Goal: Feedback & Contribution: Submit feedback/report problem

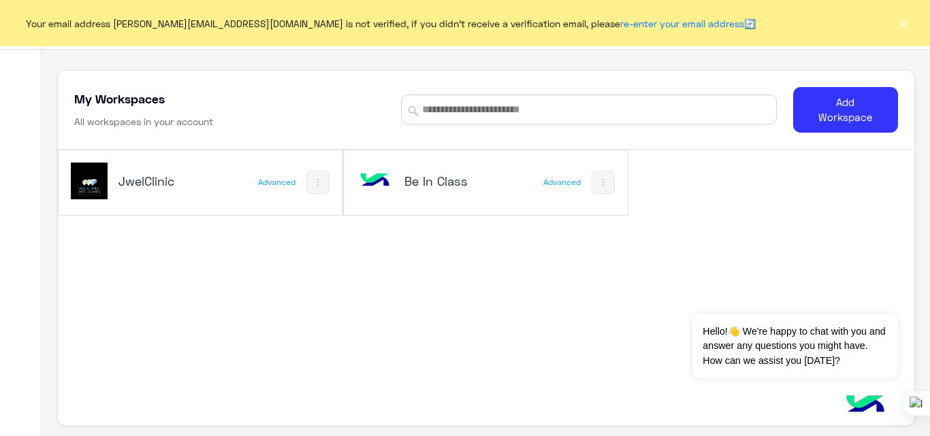
click at [905, 21] on button "×" at bounding box center [903, 23] width 14 height 14
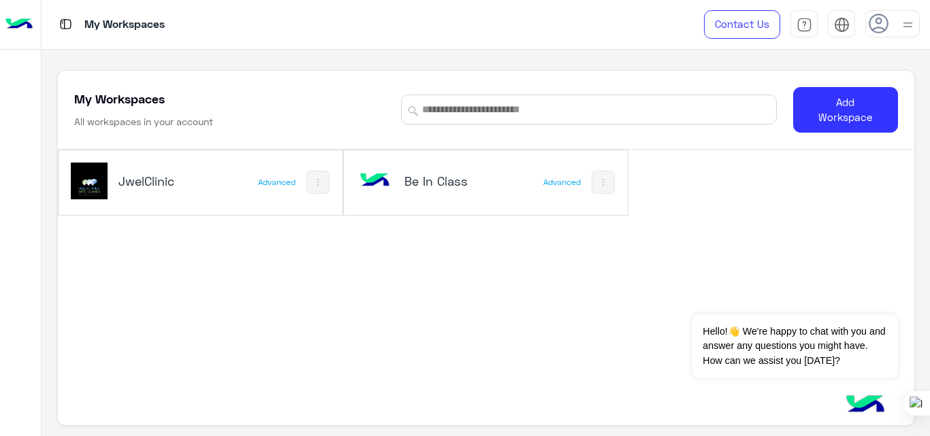
click at [197, 191] on div "JwelClinic" at bounding box center [164, 182] width 93 height 19
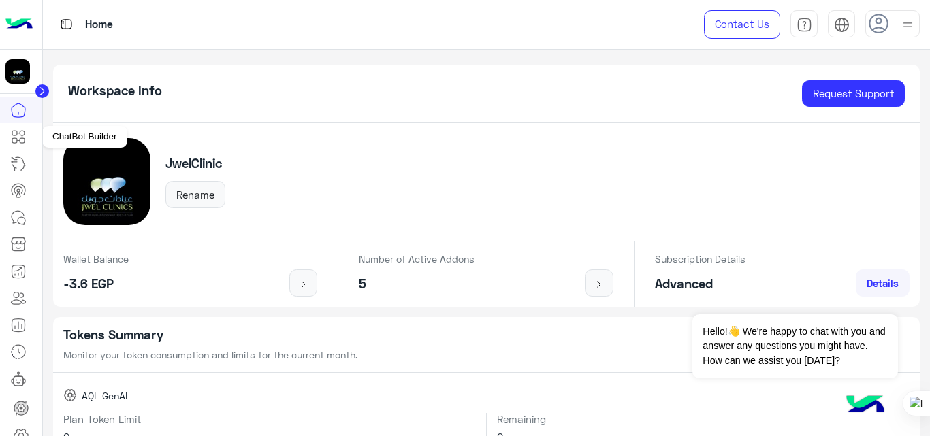
click at [18, 139] on icon at bounding box center [18, 137] width 16 height 16
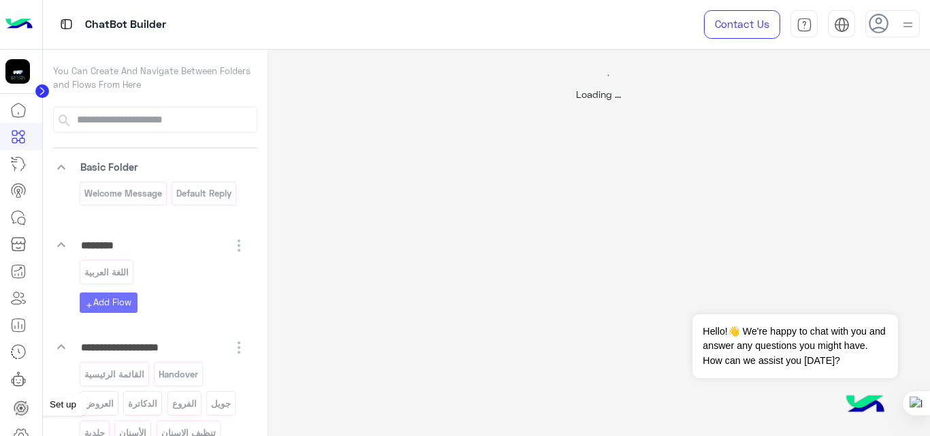
click at [20, 408] on circle at bounding box center [21, 408] width 3 height 3
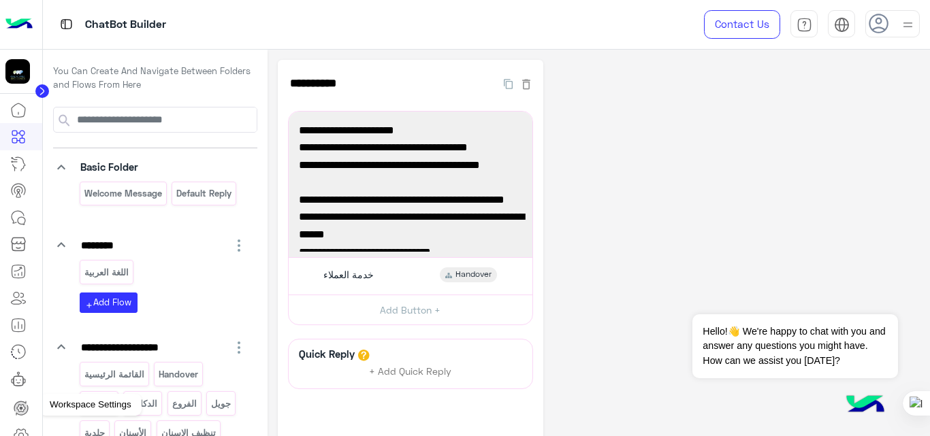
click at [22, 434] on icon at bounding box center [20, 435] width 5 height 5
click at [20, 432] on icon at bounding box center [21, 435] width 16 height 16
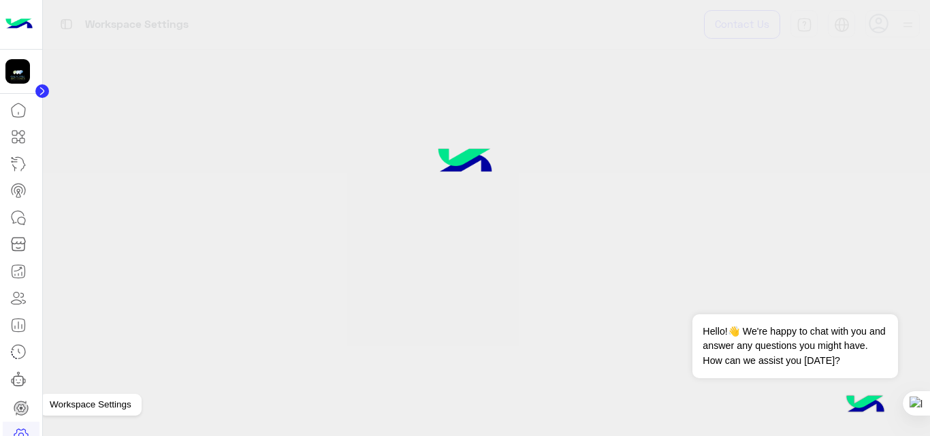
click at [23, 432] on icon at bounding box center [21, 435] width 16 height 16
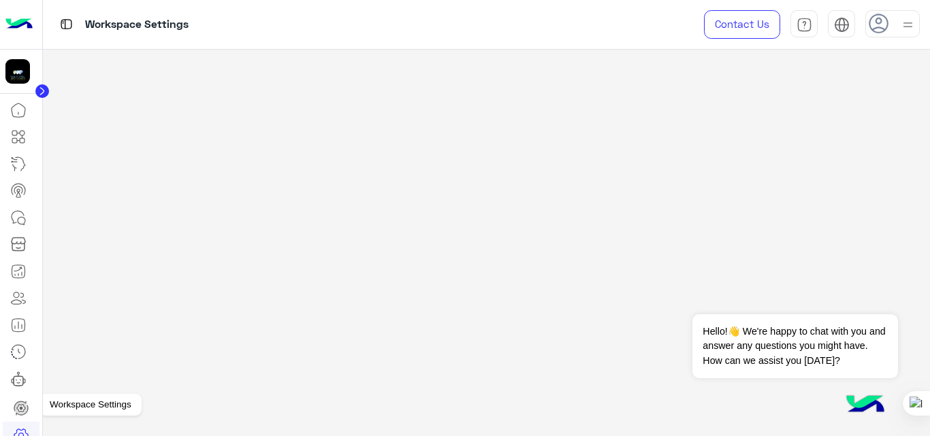
click at [20, 431] on icon at bounding box center [21, 435] width 16 height 16
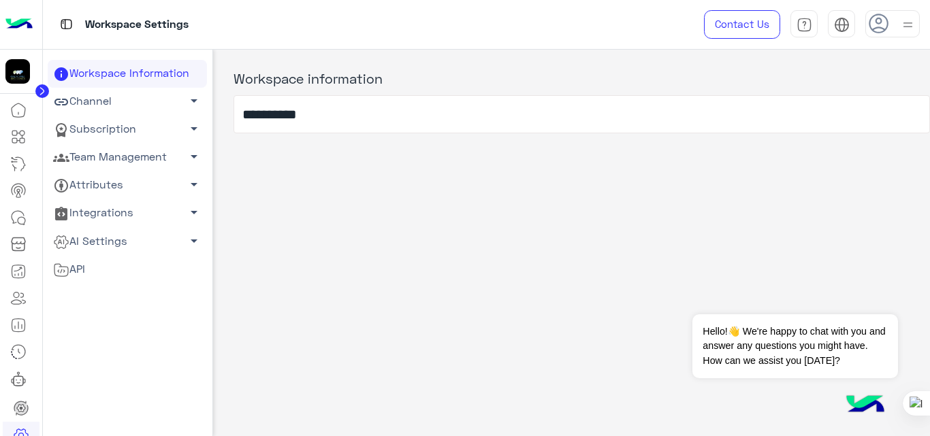
click at [150, 158] on link "Team Management arrow_drop_down" at bounding box center [127, 158] width 159 height 28
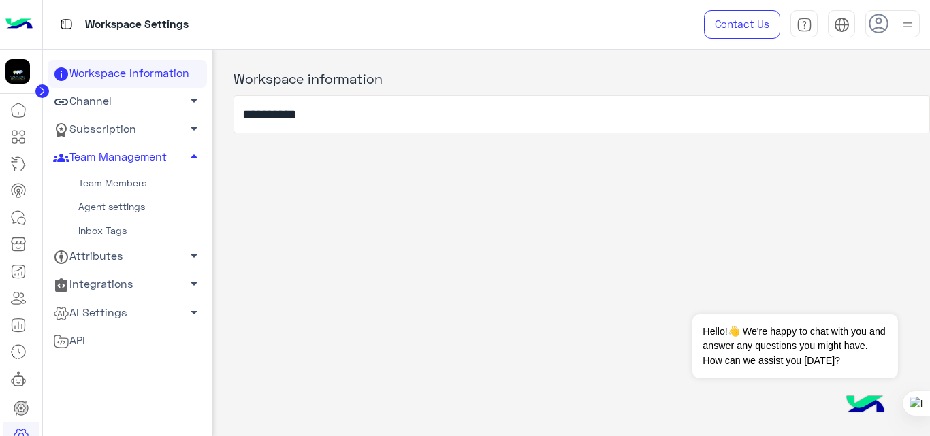
click at [137, 182] on link "Team Members" at bounding box center [127, 184] width 159 height 24
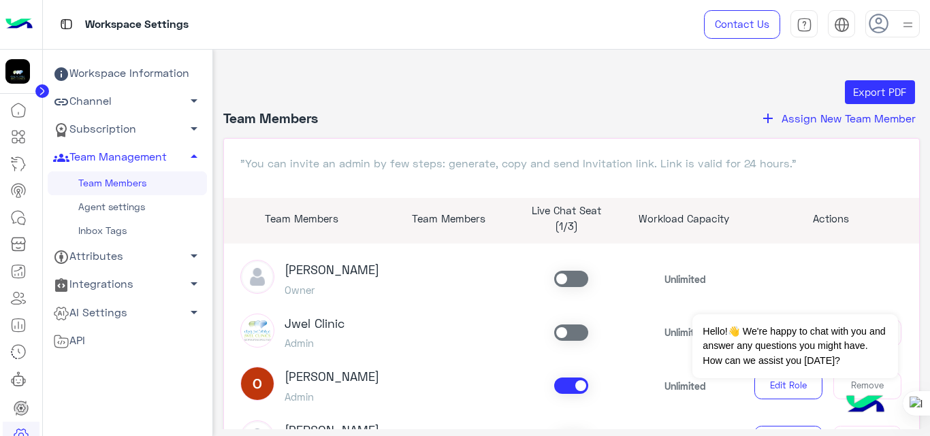
scroll to position [132, 0]
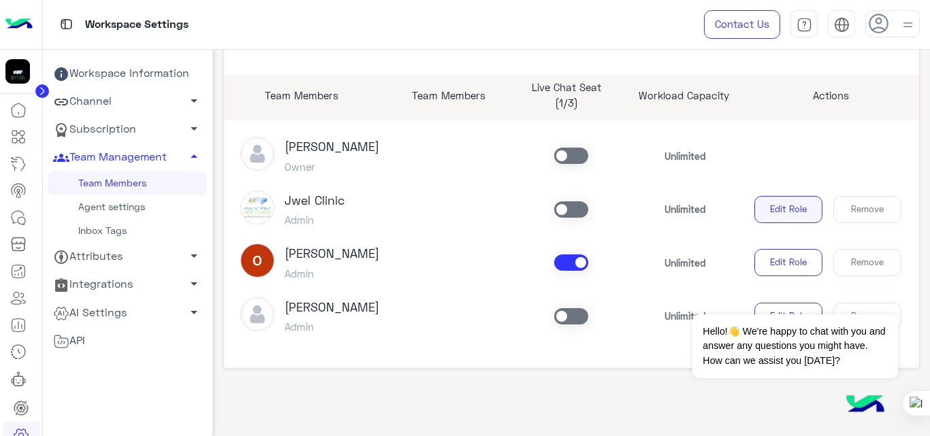
click at [801, 218] on button "Edit Role" at bounding box center [788, 209] width 68 height 27
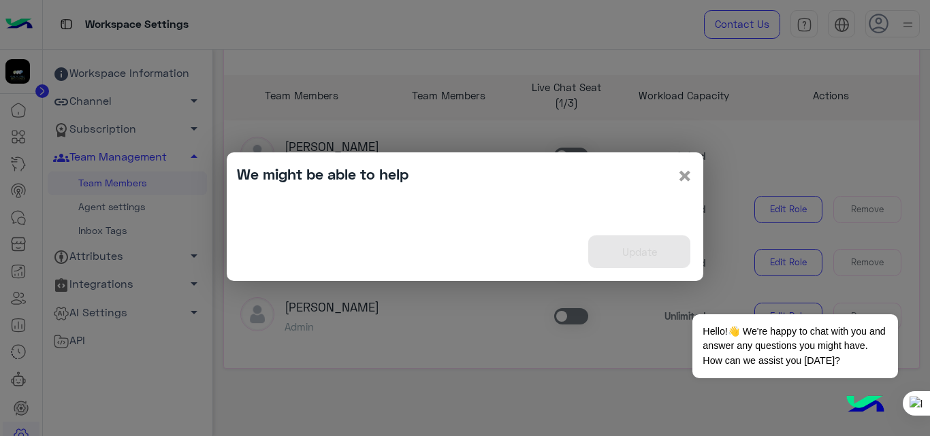
click at [687, 176] on span "×" at bounding box center [685, 175] width 16 height 31
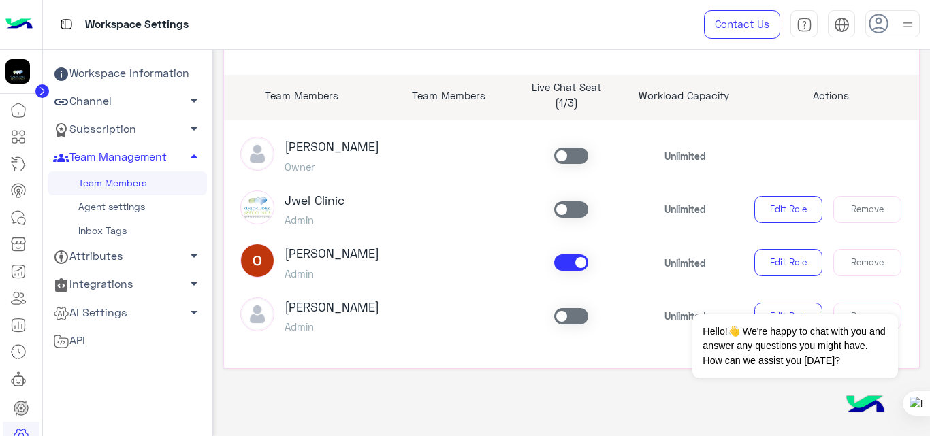
click at [138, 123] on link "Subscription arrow_drop_down" at bounding box center [127, 130] width 159 height 28
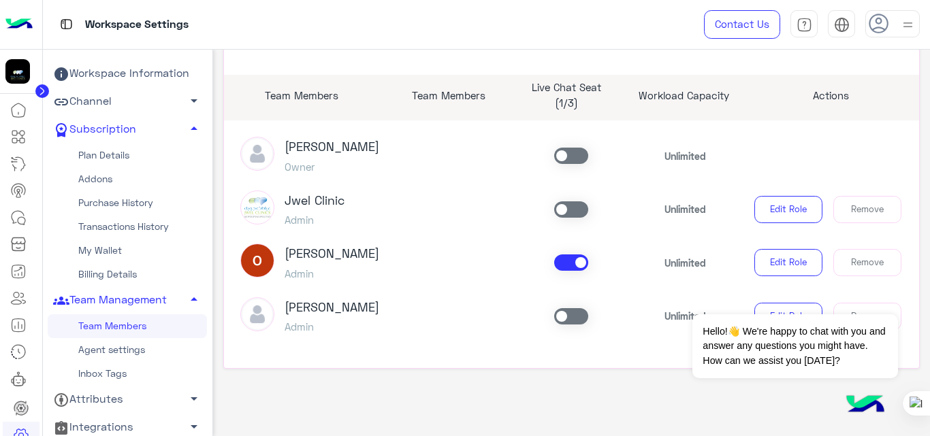
click at [114, 248] on link "My Wallet" at bounding box center [127, 251] width 159 height 24
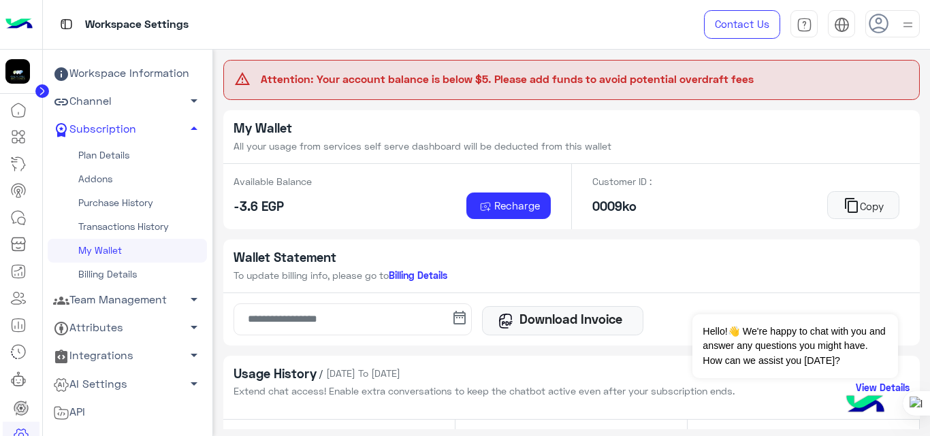
click at [149, 298] on link "Team Management arrow_drop_down" at bounding box center [127, 301] width 159 height 28
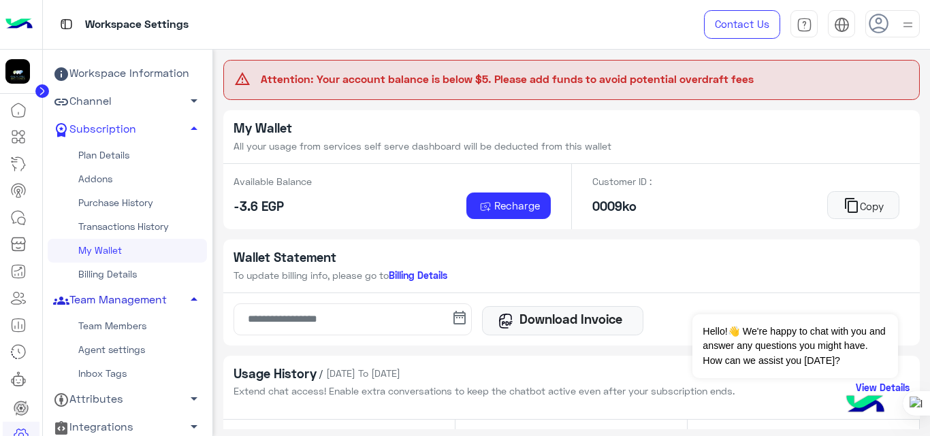
scroll to position [63, 0]
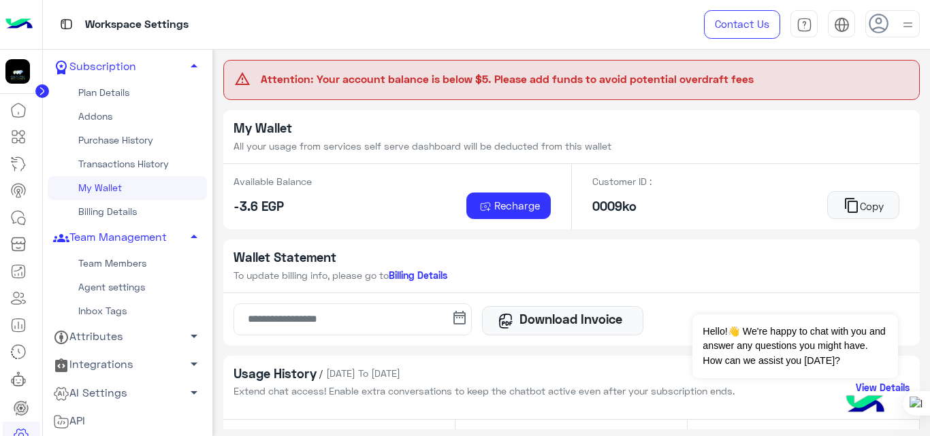
click at [131, 259] on link "Team Members" at bounding box center [127, 264] width 159 height 24
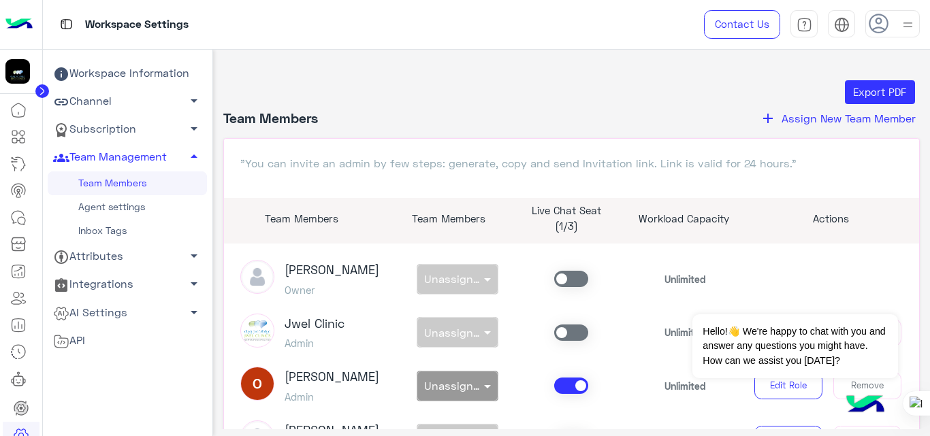
click at [114, 205] on link "Agent settings" at bounding box center [127, 207] width 159 height 24
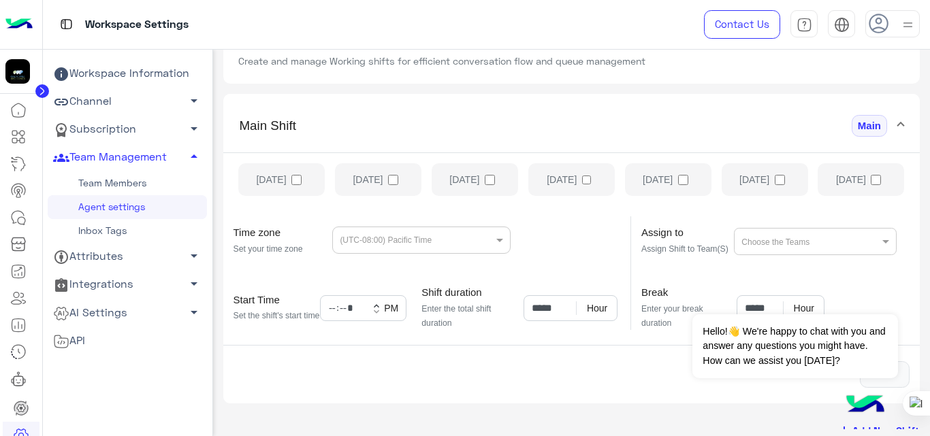
scroll to position [73, 0]
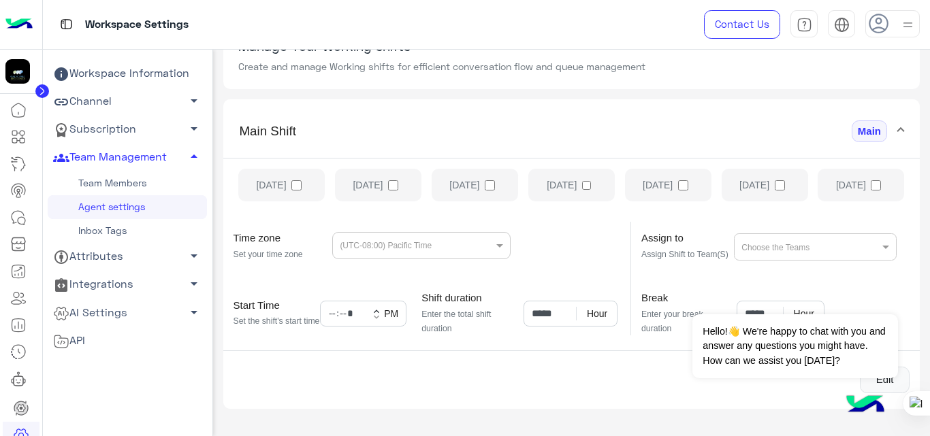
click at [138, 180] on link "Team Members" at bounding box center [127, 184] width 159 height 24
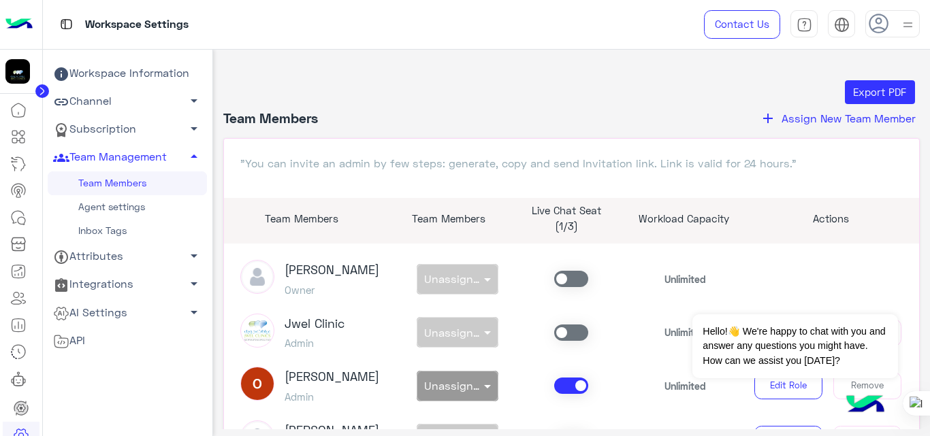
click at [781, 118] on span "Assign New Team Member" at bounding box center [848, 118] width 134 height 13
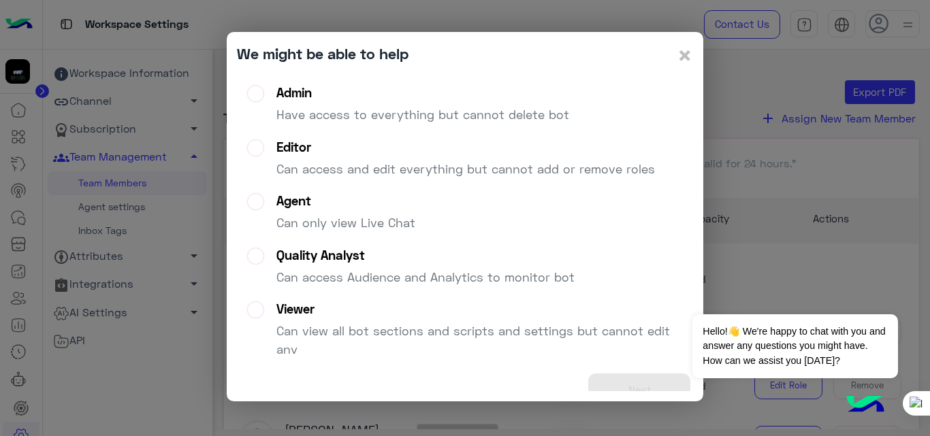
click at [440, 112] on p "Have access to everything but cannot delete bot" at bounding box center [422, 115] width 293 height 18
click at [629, 383] on button "Next" at bounding box center [639, 390] width 102 height 33
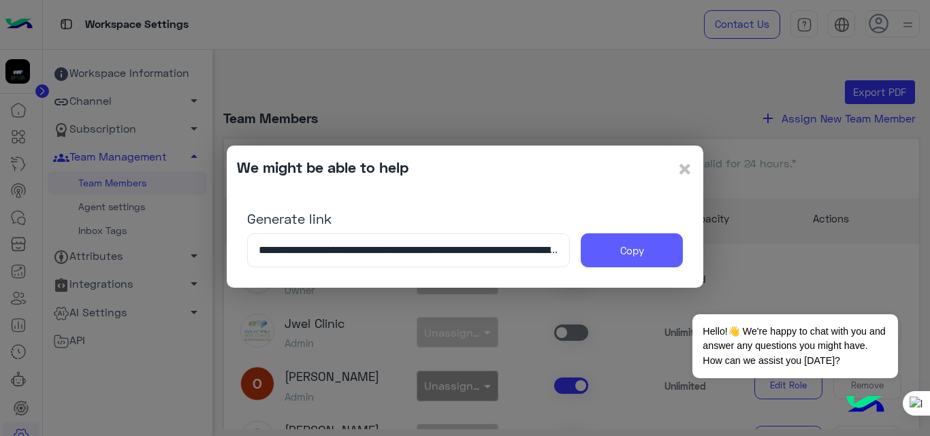
click at [653, 252] on button "Copy" at bounding box center [632, 250] width 102 height 34
click at [684, 170] on span "×" at bounding box center [685, 168] width 16 height 31
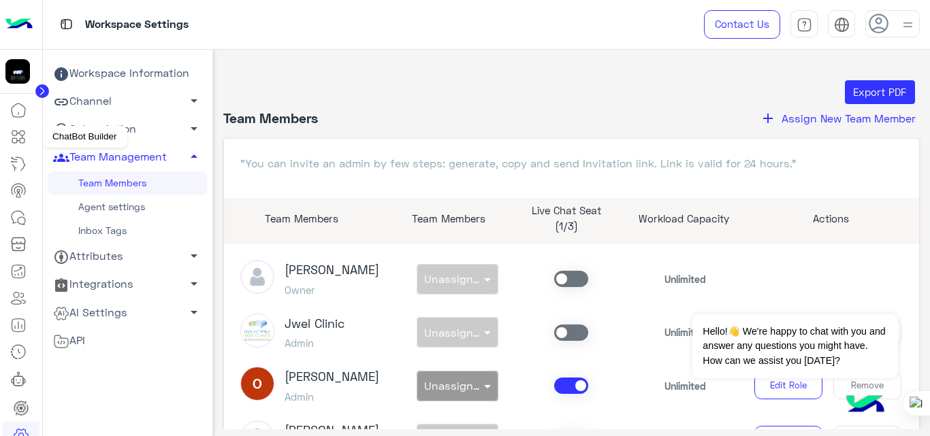
click at [19, 146] on link at bounding box center [18, 136] width 37 height 27
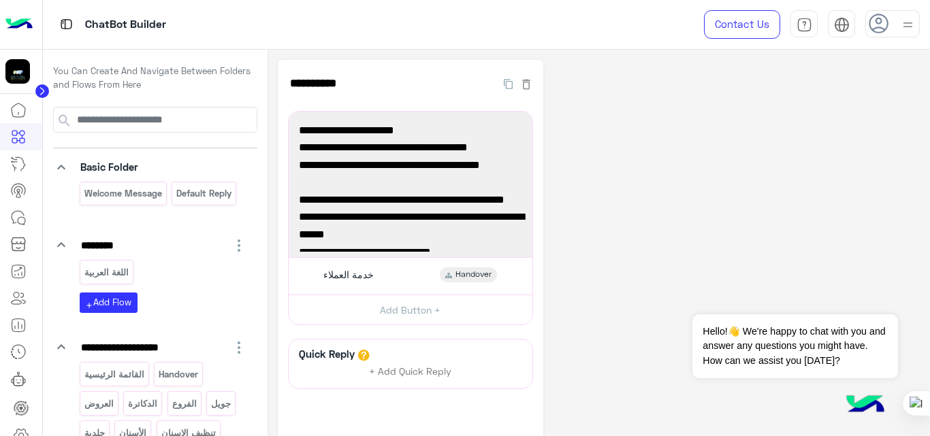
click at [25, 27] on img at bounding box center [18, 24] width 27 height 29
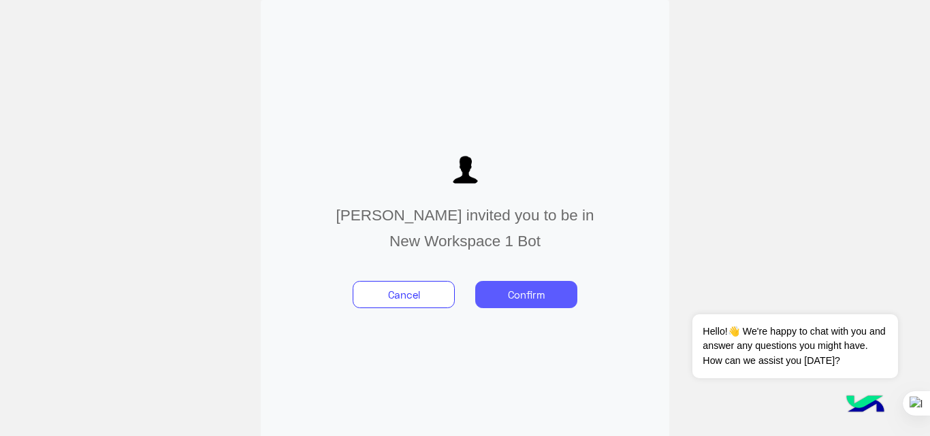
click at [502, 293] on button "Confirm" at bounding box center [526, 294] width 102 height 27
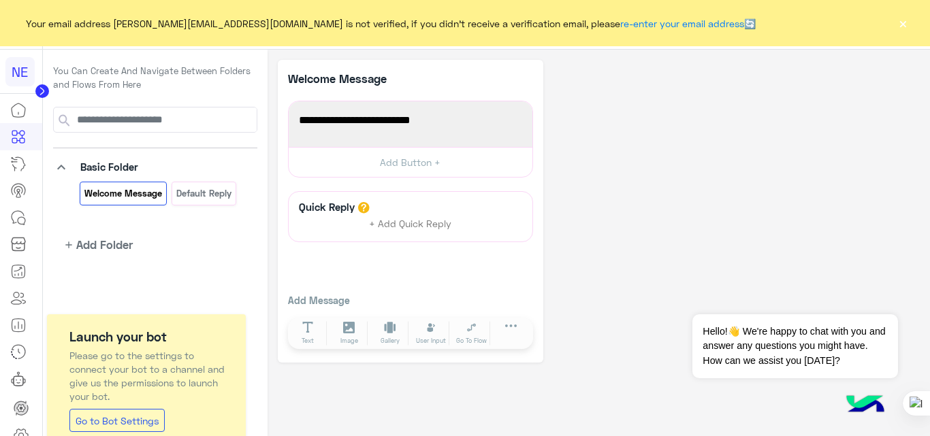
click at [902, 22] on button "×" at bounding box center [903, 23] width 14 height 14
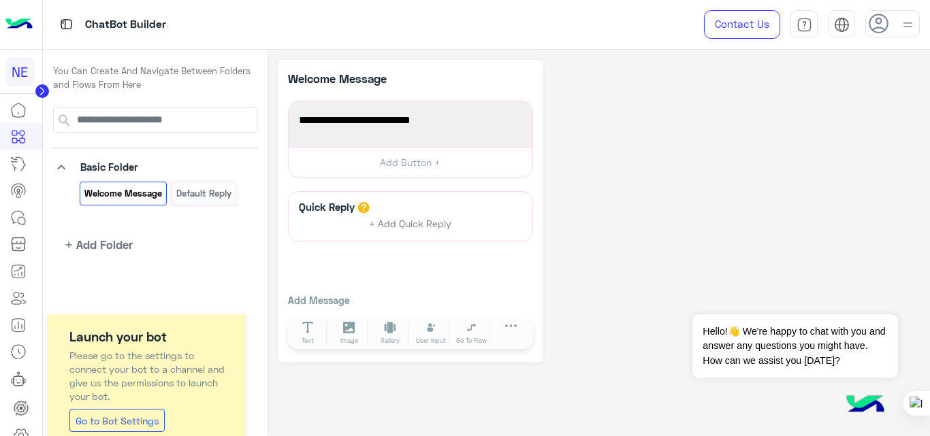
click at [12, 26] on img at bounding box center [18, 24] width 27 height 29
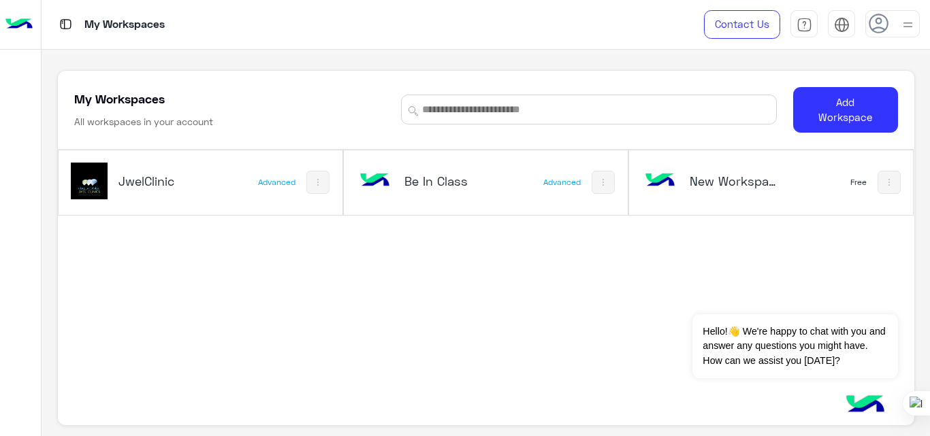
click at [717, 184] on h5 "New Workspace 1" at bounding box center [736, 181] width 93 height 16
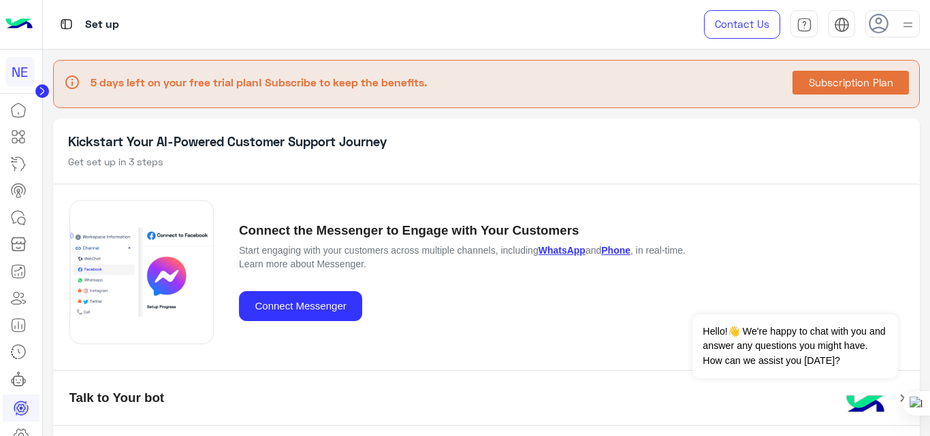
scroll to position [54, 0]
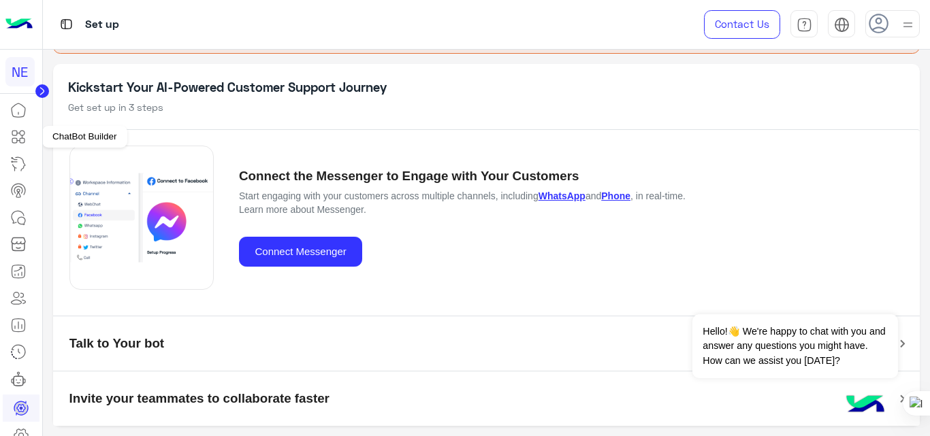
click at [23, 138] on icon at bounding box center [22, 140] width 5 height 5
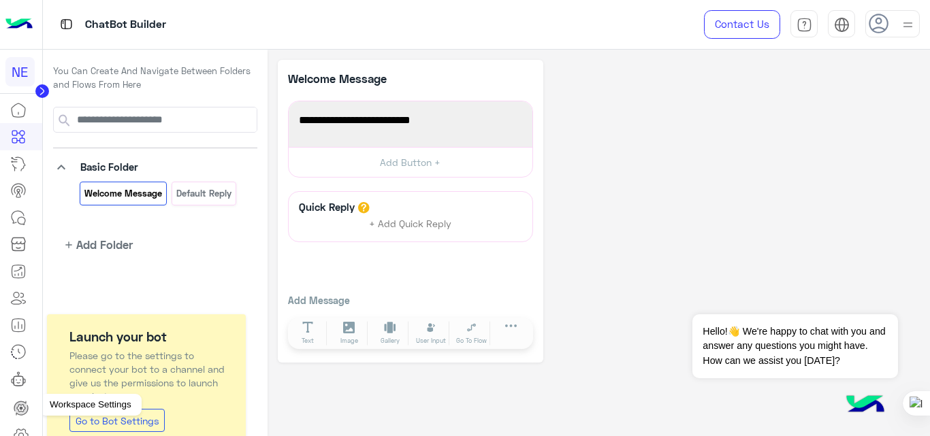
click at [20, 430] on icon at bounding box center [21, 435] width 14 height 13
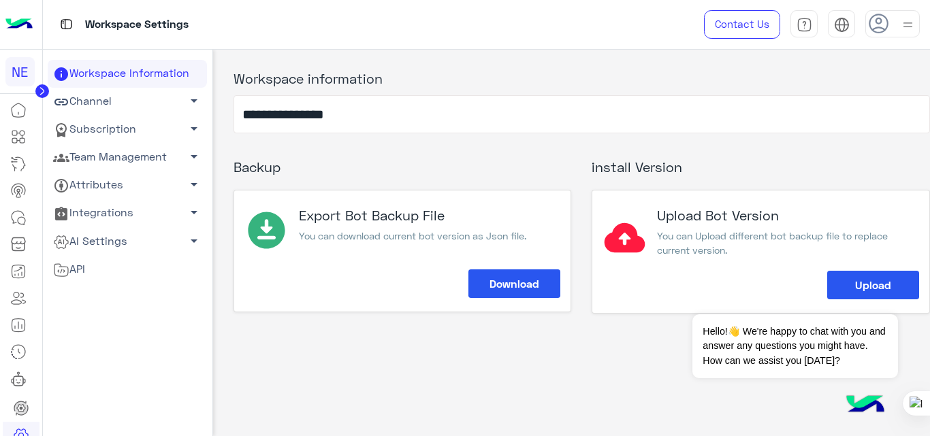
click at [146, 108] on link "Channel arrow_drop_down" at bounding box center [127, 102] width 159 height 28
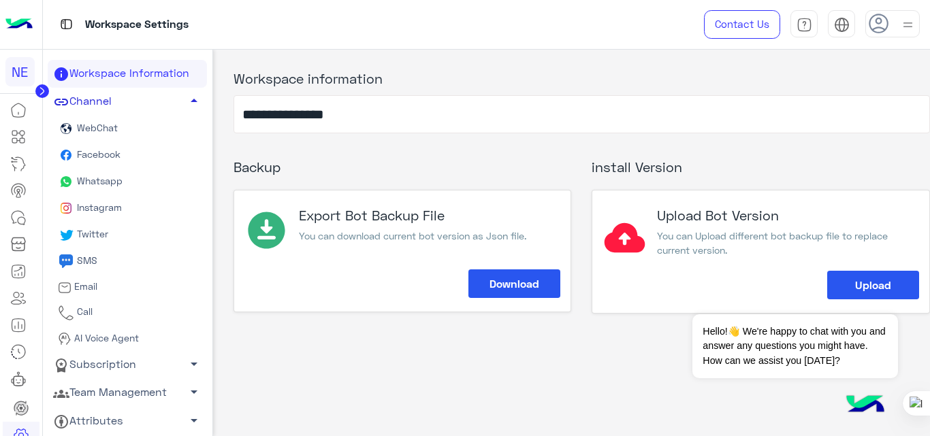
click at [146, 108] on link "Channel arrow_drop_up" at bounding box center [127, 102] width 159 height 28
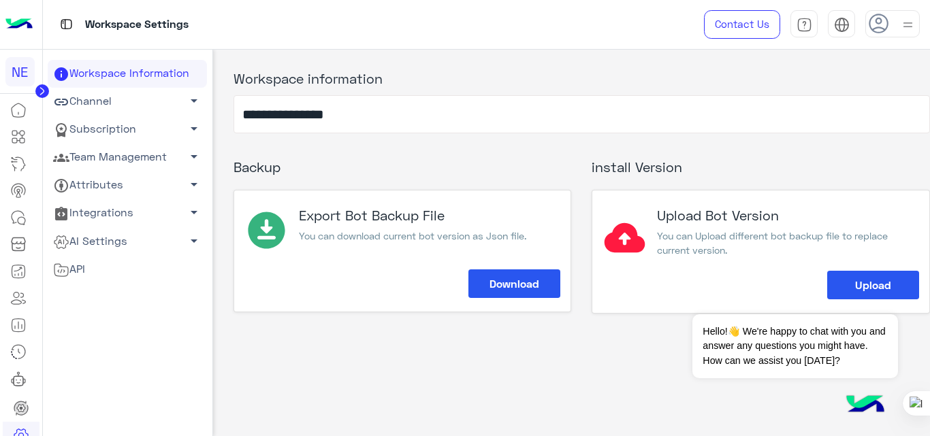
click at [133, 154] on link "Team Management arrow_drop_down" at bounding box center [127, 158] width 159 height 28
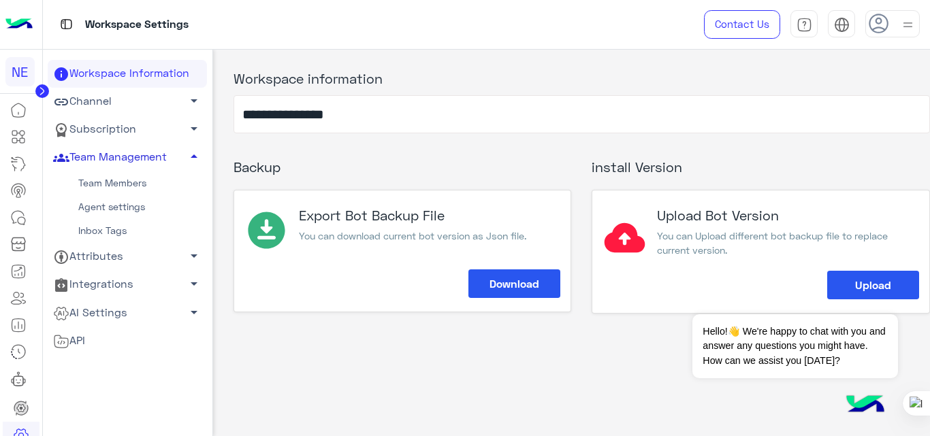
click at [133, 154] on link "Team Management arrow_drop_up" at bounding box center [127, 158] width 159 height 28
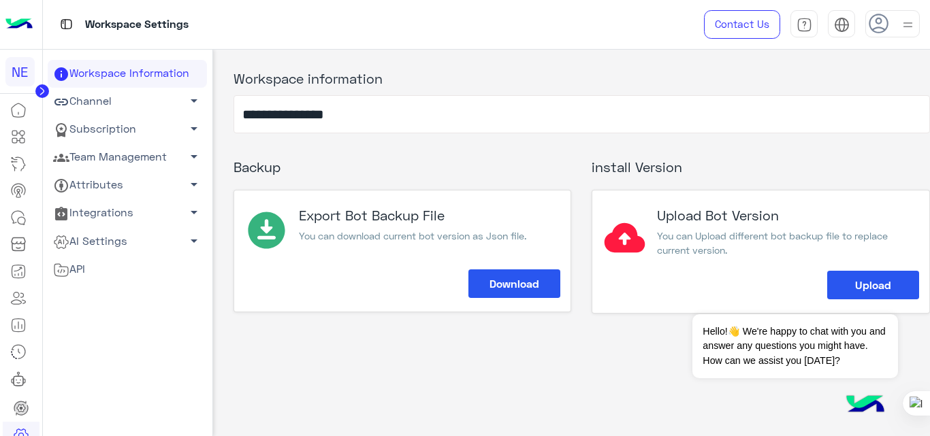
click at [133, 154] on link "Team Management arrow_drop_down" at bounding box center [127, 158] width 159 height 28
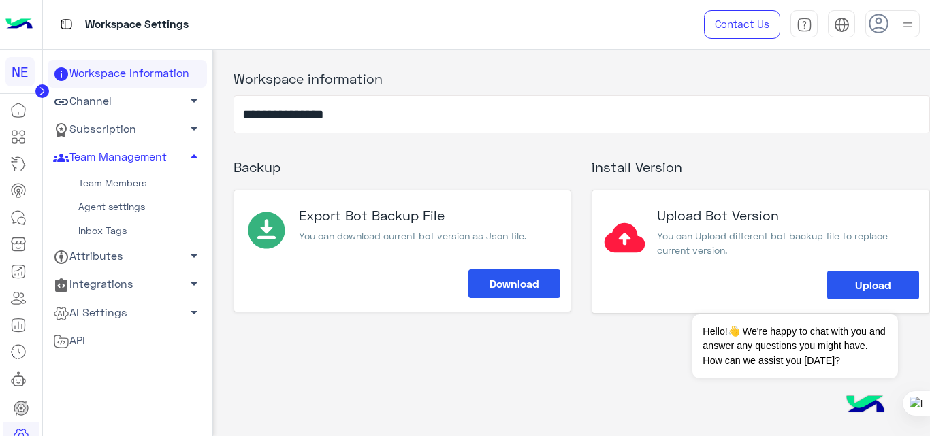
click at [123, 180] on link "Team Members" at bounding box center [127, 184] width 159 height 24
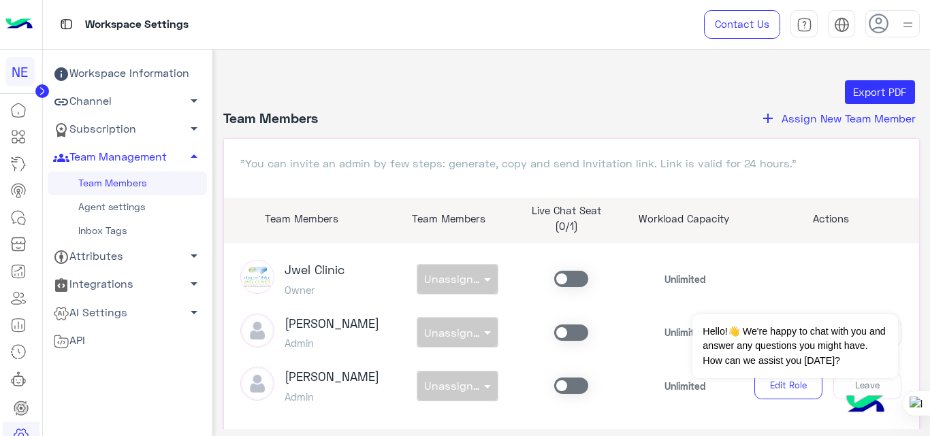
click at [8, 29] on img at bounding box center [18, 24] width 27 height 29
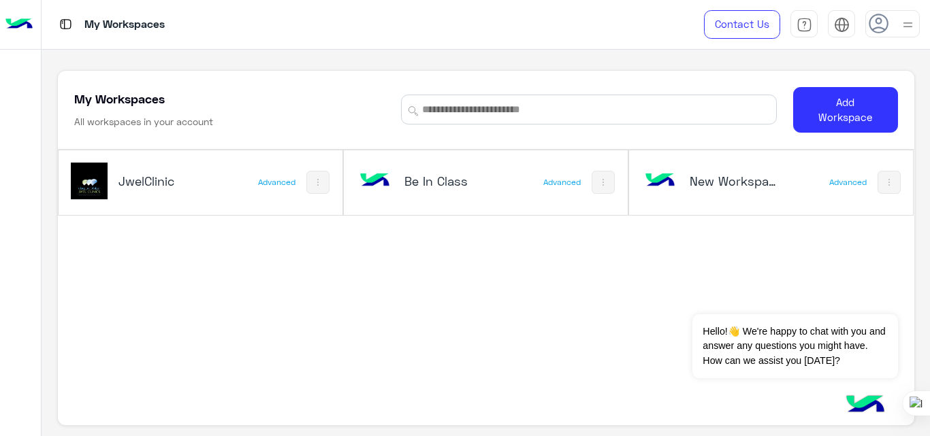
click at [203, 172] on div "JwelClinic" at bounding box center [148, 182] width 155 height 39
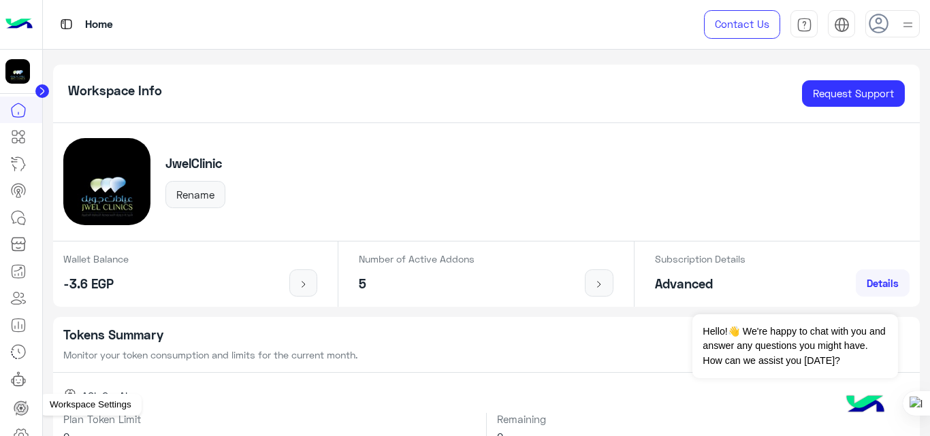
click at [21, 430] on icon at bounding box center [21, 435] width 14 height 13
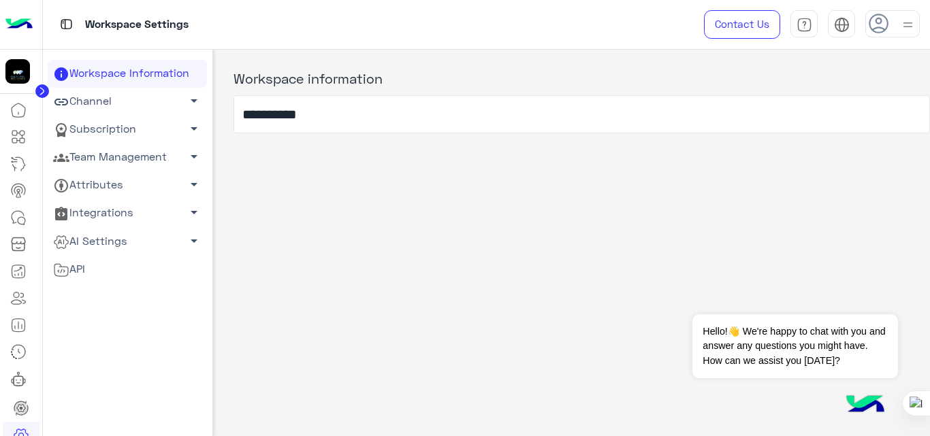
click at [139, 112] on link "Channel arrow_drop_down" at bounding box center [127, 102] width 159 height 28
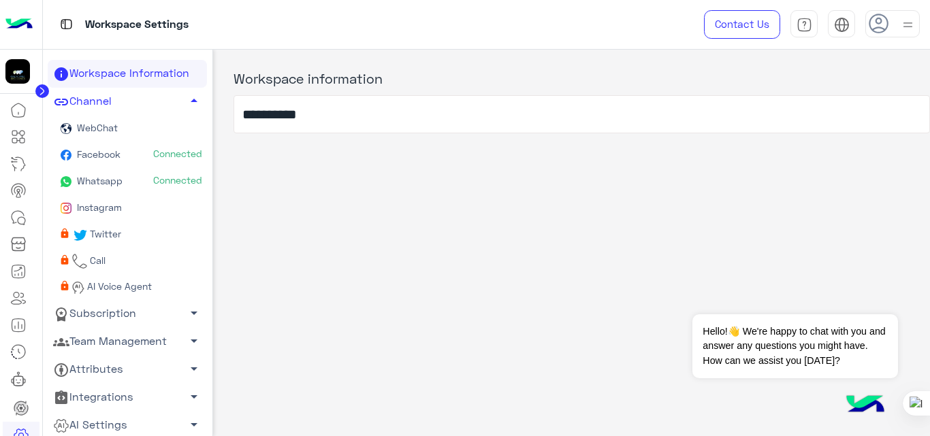
click at [123, 180] on link "Whatsapp Connected" at bounding box center [127, 182] width 159 height 27
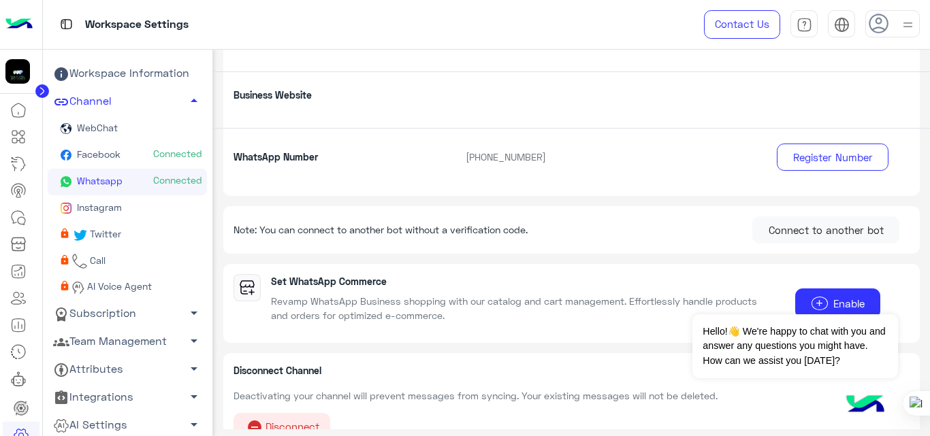
scroll to position [300, 0]
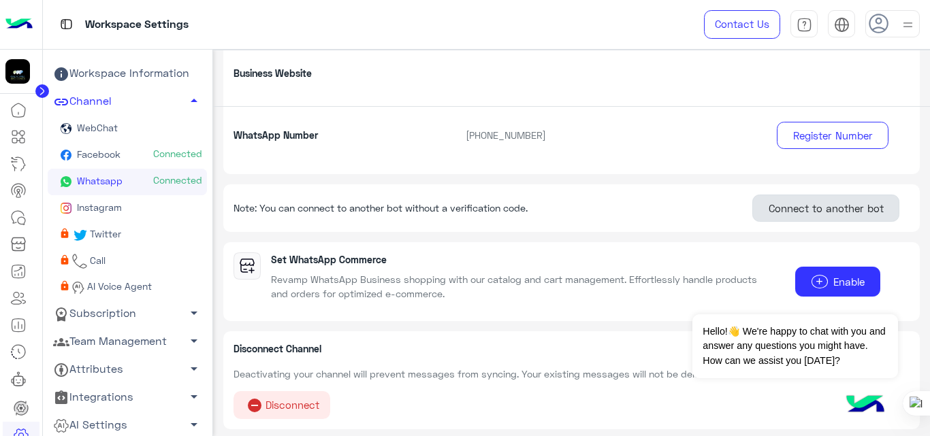
click at [844, 199] on button "Connect to another bot" at bounding box center [825, 208] width 147 height 27
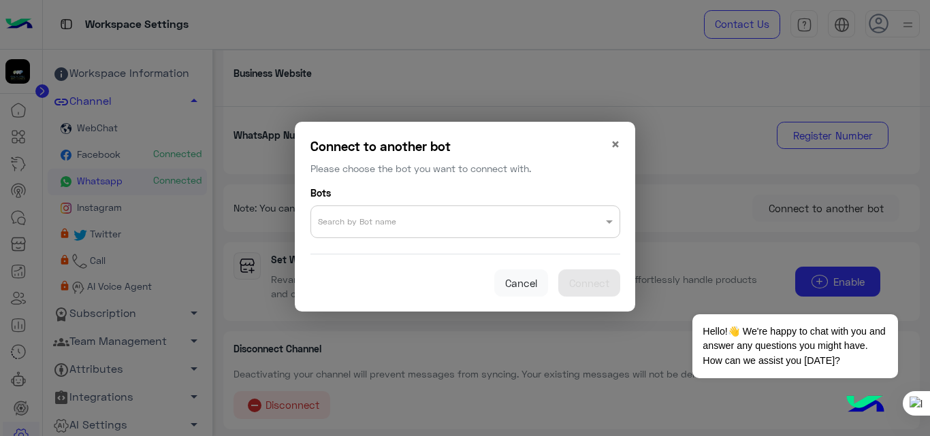
click at [536, 219] on input "text" at bounding box center [438, 218] width 241 height 17
click at [378, 254] on span "New Workspace 1" at bounding box center [356, 253] width 79 height 12
click at [606, 280] on span "Connect" at bounding box center [589, 283] width 40 height 12
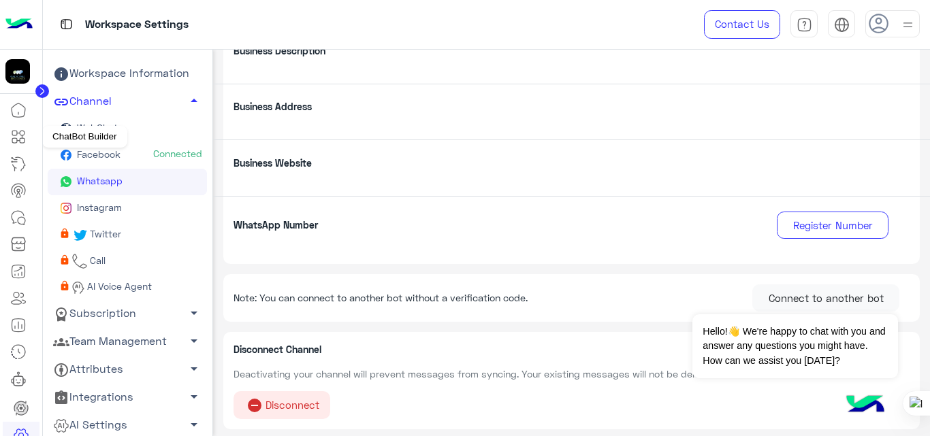
click at [25, 135] on icon at bounding box center [18, 137] width 16 height 16
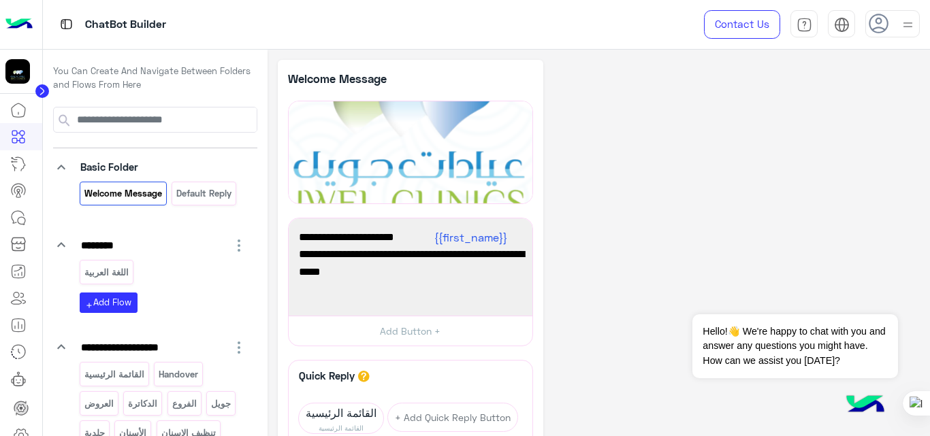
click at [276, 251] on div "**********" at bounding box center [599, 364] width 663 height 628
click at [404, 271] on span "شكرًا لتواصلك مع عيادات [PERSON_NAME] ! وش حاب نساعدك فيه اليوم ؟ 😊" at bounding box center [410, 263] width 223 height 35
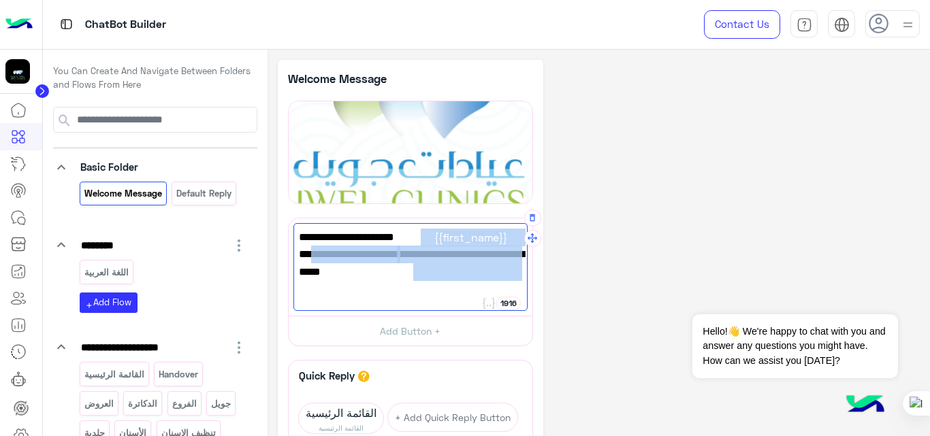
drag, startPoint x: 404, startPoint y: 271, endPoint x: 516, endPoint y: 223, distance: 121.4
click at [516, 223] on div "أهلاً {{first_name}} 👋 شكرًا لتواصلك مع عيادات جويل ! وش حاب نساعدك فيه اليوم ؟…" at bounding box center [410, 267] width 234 height 88
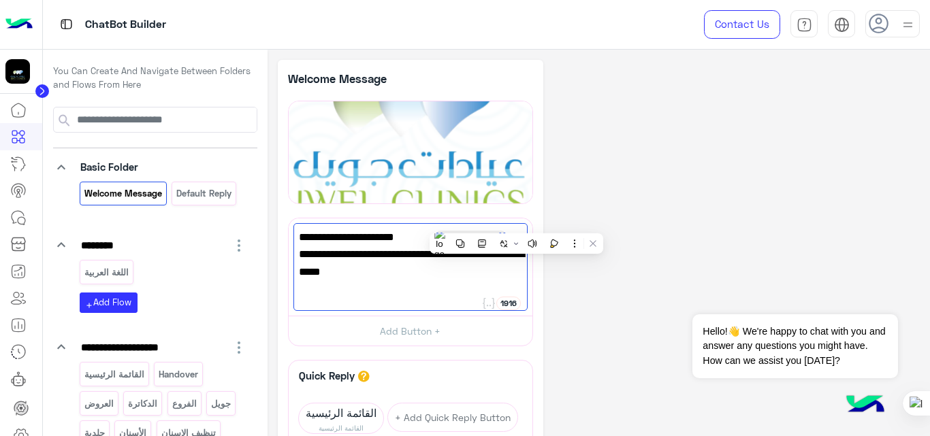
click at [646, 229] on div "**********" at bounding box center [599, 338] width 643 height 557
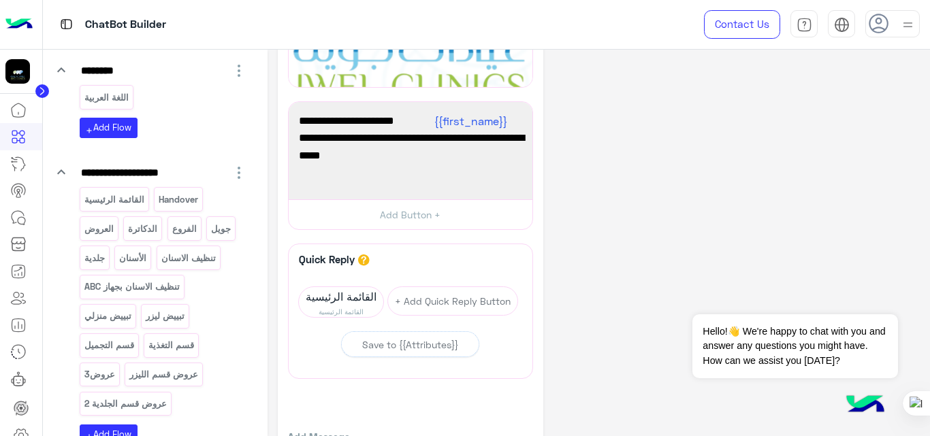
scroll to position [177, 0]
click at [232, 168] on icon "button" at bounding box center [239, 171] width 16 height 16
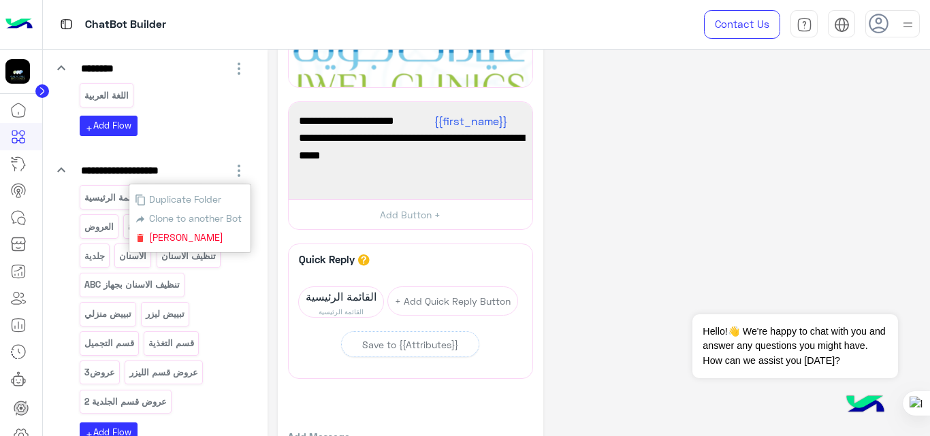
click at [724, 186] on div "**********" at bounding box center [599, 222] width 643 height 557
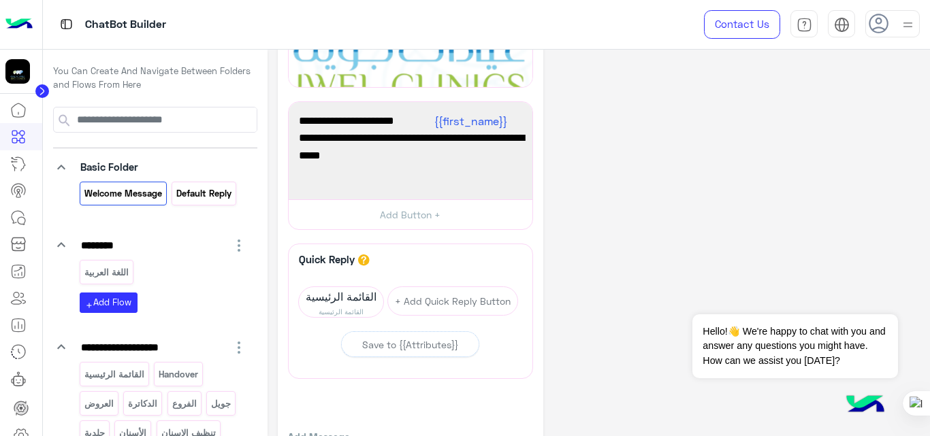
click at [199, 202] on div "Default reply" at bounding box center [204, 194] width 65 height 24
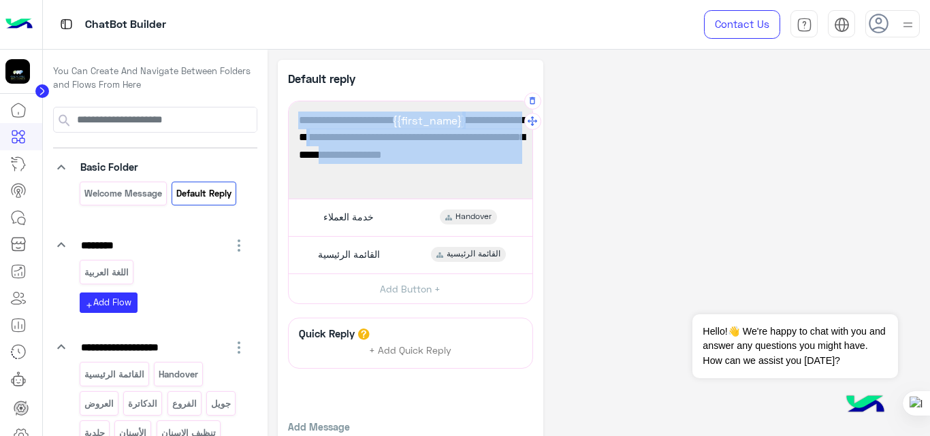
drag, startPoint x: 310, startPoint y: 157, endPoint x: 521, endPoint y: 112, distance: 215.7
click at [521, 112] on span "عميلنا العزيز {{first_name}} ، نعتذر لم نتمكن من فهم طلبك بشكل كامل. يرجى اختيا…" at bounding box center [410, 138] width 223 height 52
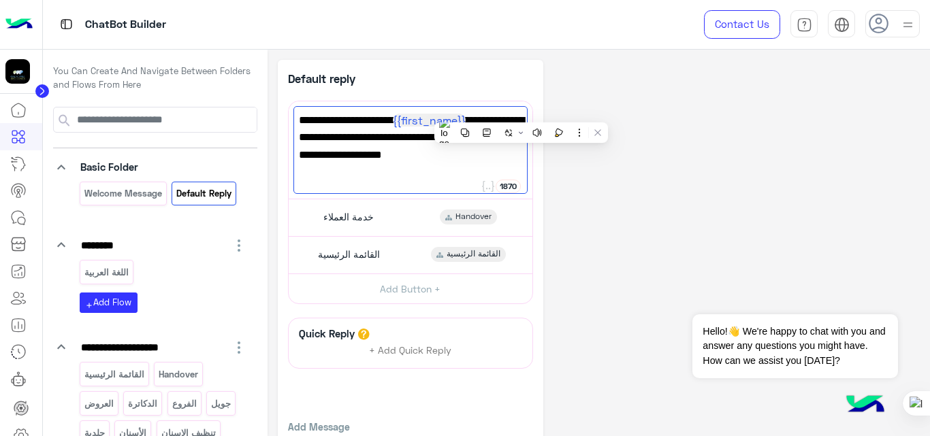
click at [732, 213] on div "**********" at bounding box center [599, 275] width 643 height 430
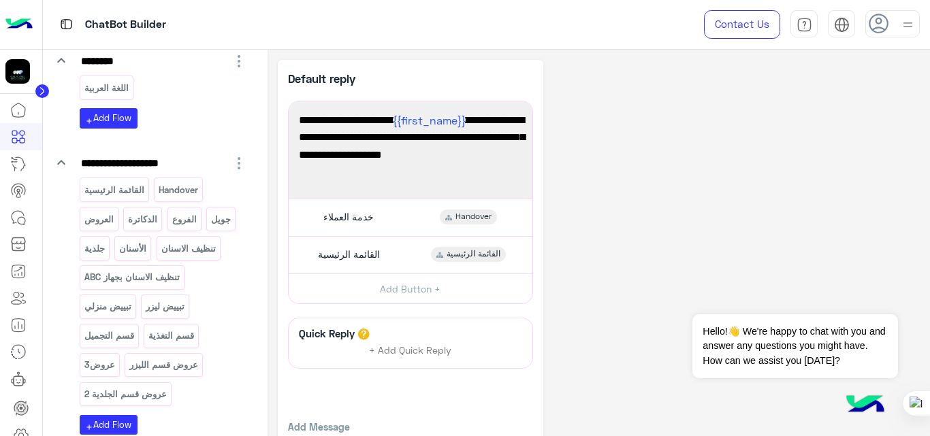
scroll to position [185, 0]
click at [238, 167] on icon "button" at bounding box center [239, 163] width 3 height 12
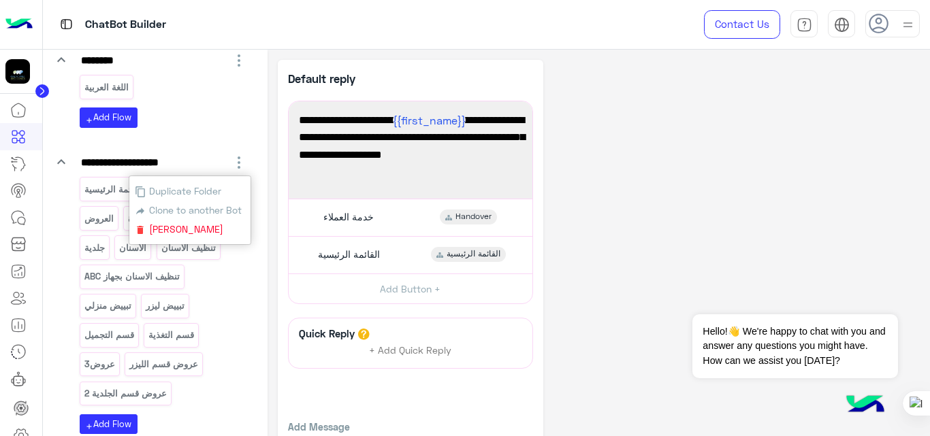
click at [223, 213] on span "Clone to another Bot" at bounding box center [194, 210] width 96 height 12
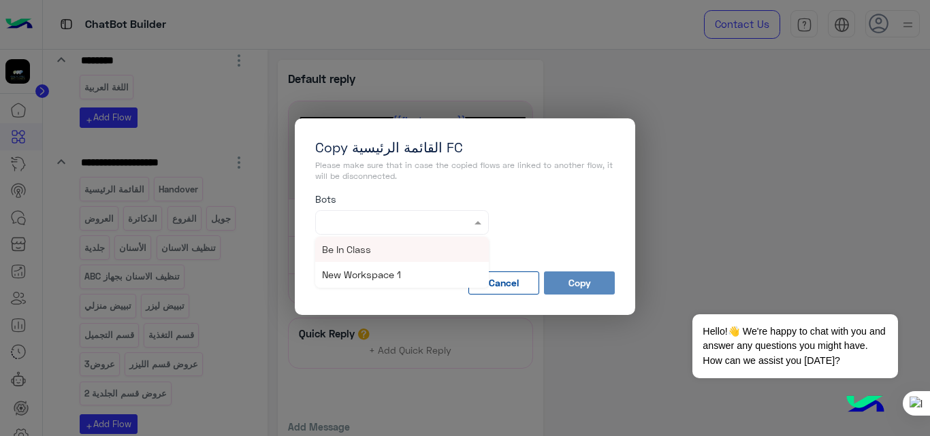
click at [419, 223] on input "text" at bounding box center [382, 221] width 118 height 12
click at [379, 278] on span "New Workspace 1" at bounding box center [361, 275] width 79 height 12
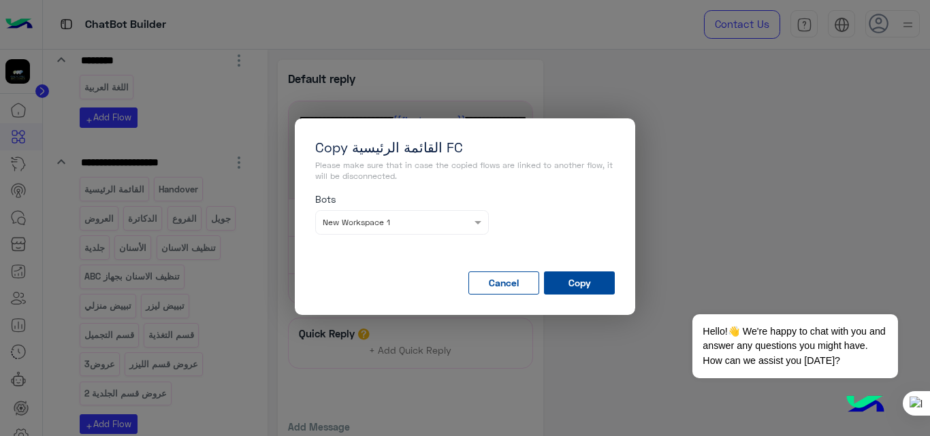
click at [580, 286] on button "Copy" at bounding box center [579, 283] width 71 height 23
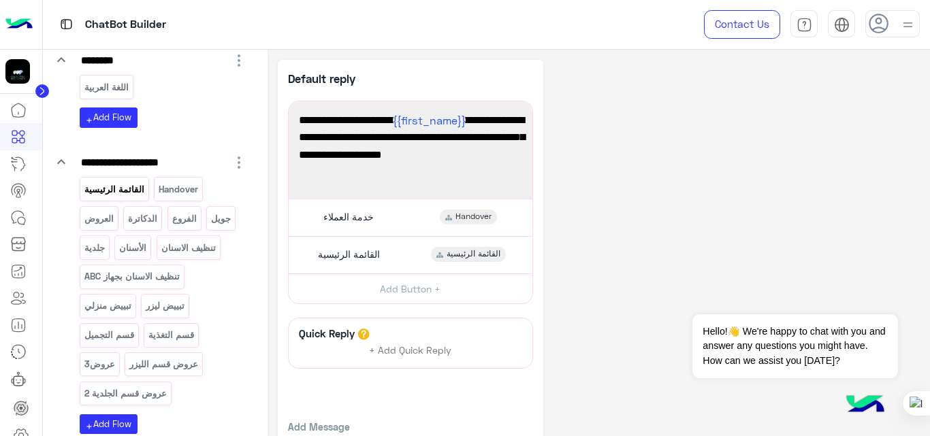
click at [129, 191] on p "القائمة الرئيسية" at bounding box center [114, 190] width 62 height 16
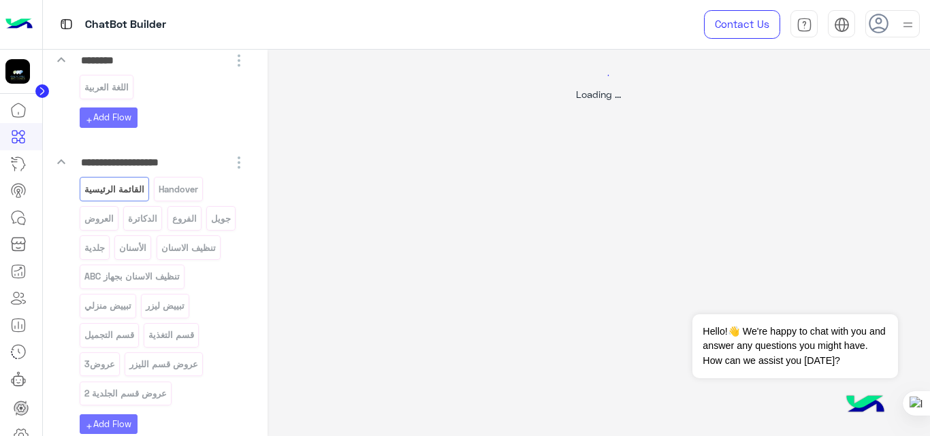
select select "*"
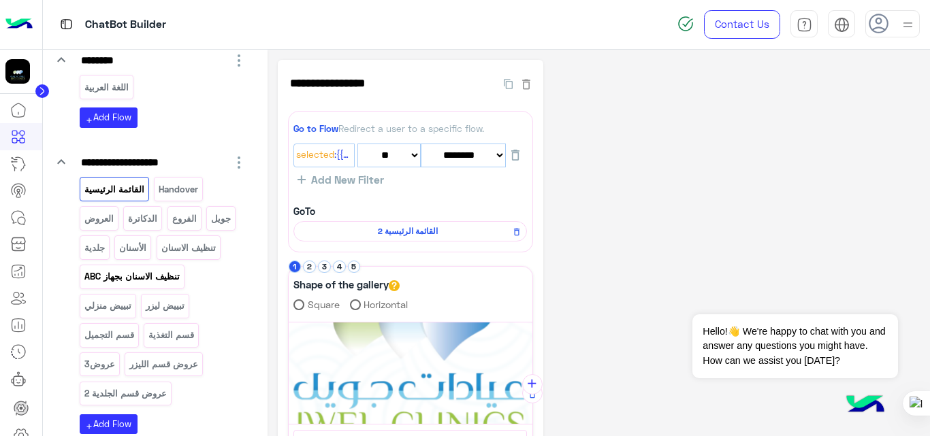
scroll to position [449, 0]
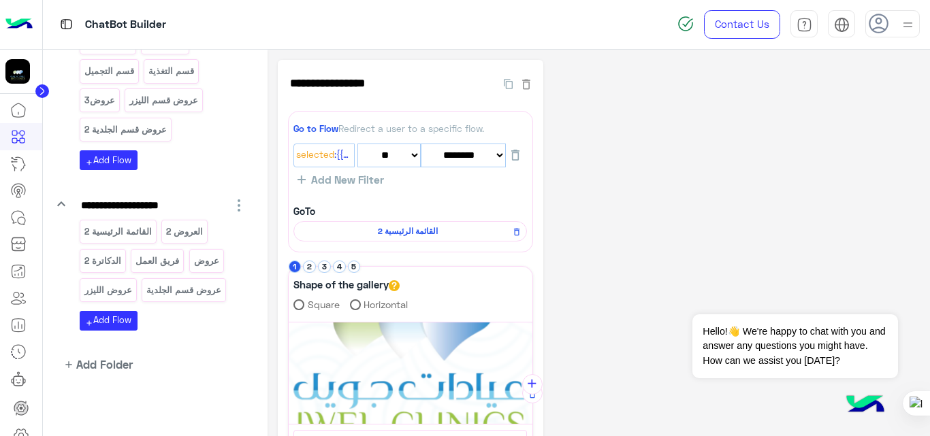
click at [232, 203] on icon "button" at bounding box center [239, 205] width 16 height 16
click at [207, 253] on span "Clone to another Bot" at bounding box center [194, 252] width 96 height 12
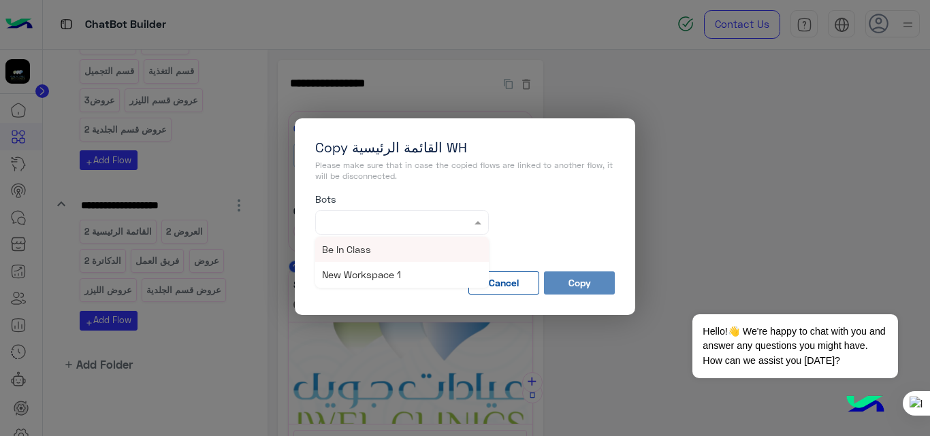
click at [444, 215] on div at bounding box center [402, 220] width 172 height 13
click at [372, 273] on span "New Workspace 1" at bounding box center [361, 275] width 79 height 12
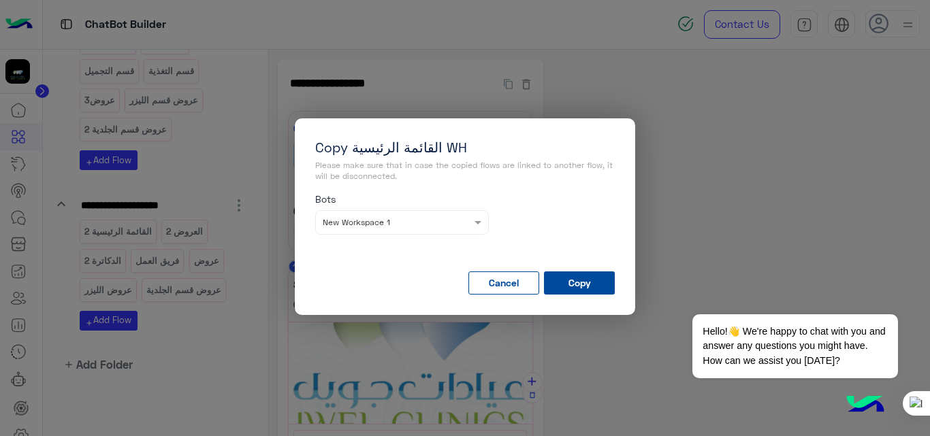
click at [575, 280] on button "Copy" at bounding box center [579, 283] width 71 height 23
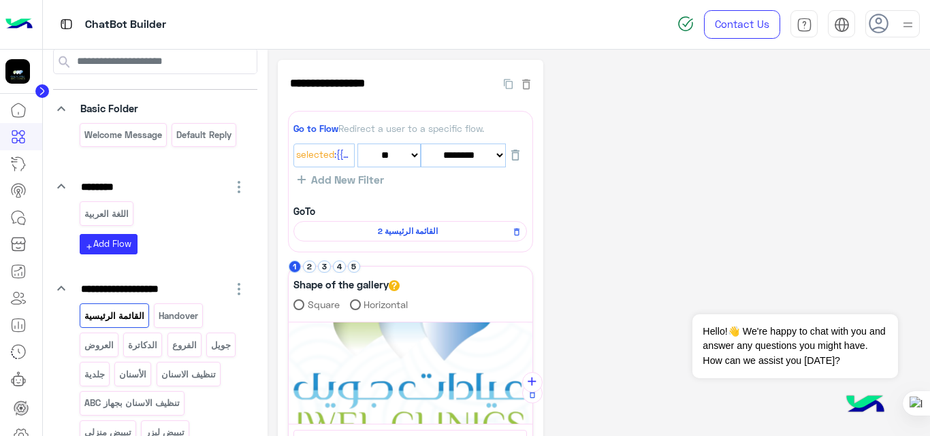
scroll to position [0, 0]
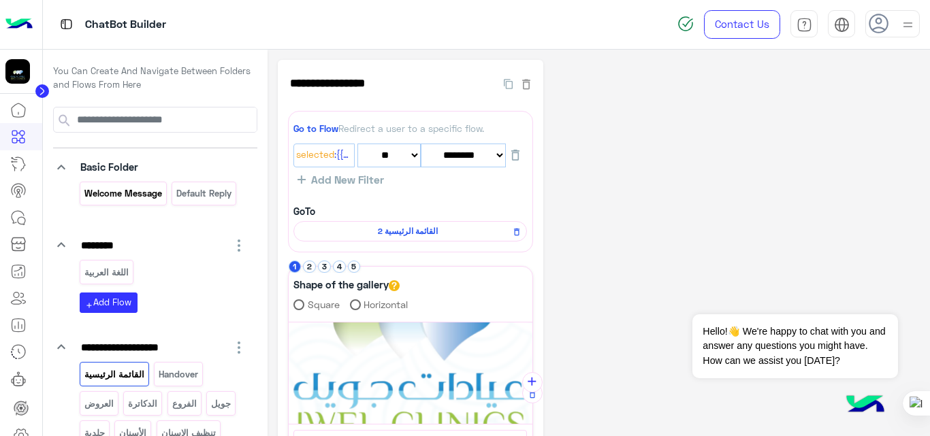
click at [126, 202] on div "Welcome Message" at bounding box center [123, 194] width 87 height 24
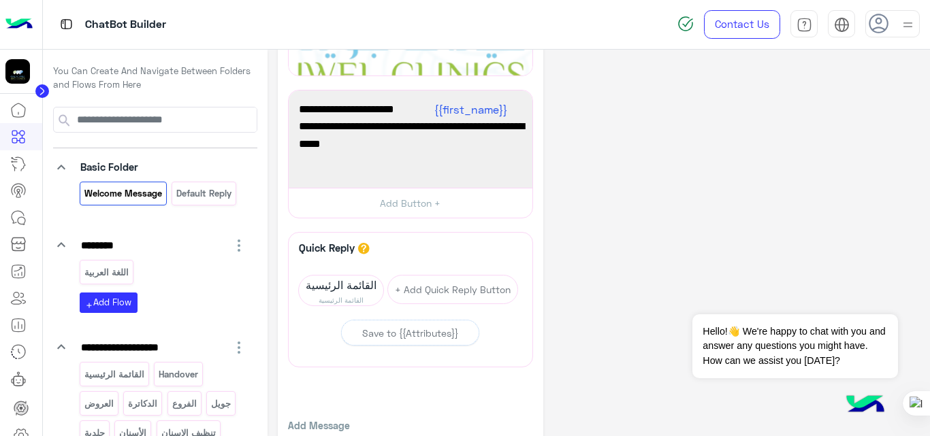
scroll to position [129, 0]
click at [20, 428] on icon at bounding box center [21, 435] width 16 height 16
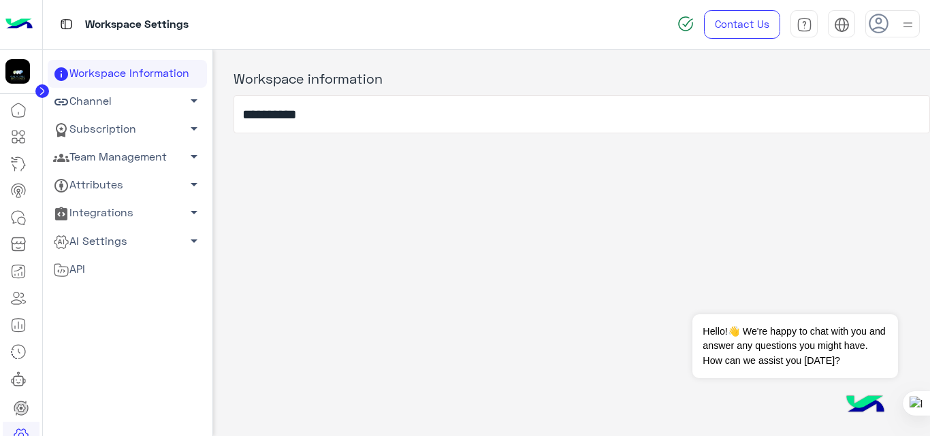
click at [137, 108] on link "Channel arrow_drop_down" at bounding box center [127, 102] width 159 height 28
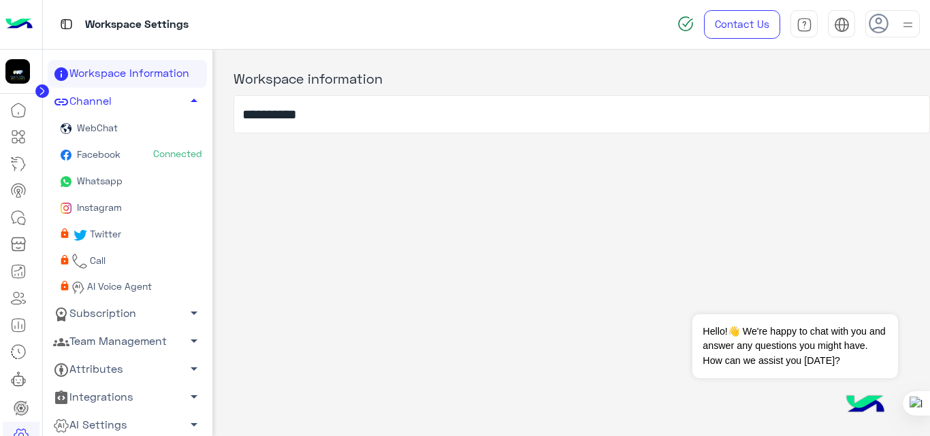
click at [131, 152] on link "Facebook Connected" at bounding box center [127, 155] width 159 height 27
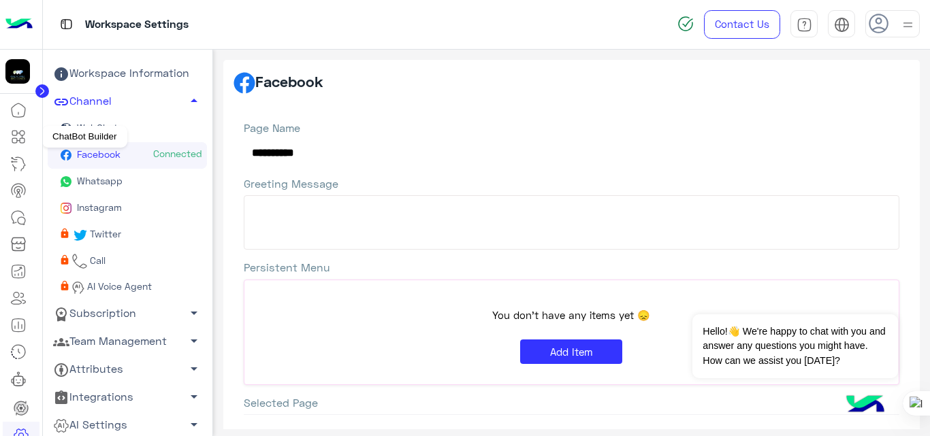
click at [23, 138] on icon at bounding box center [22, 140] width 5 height 5
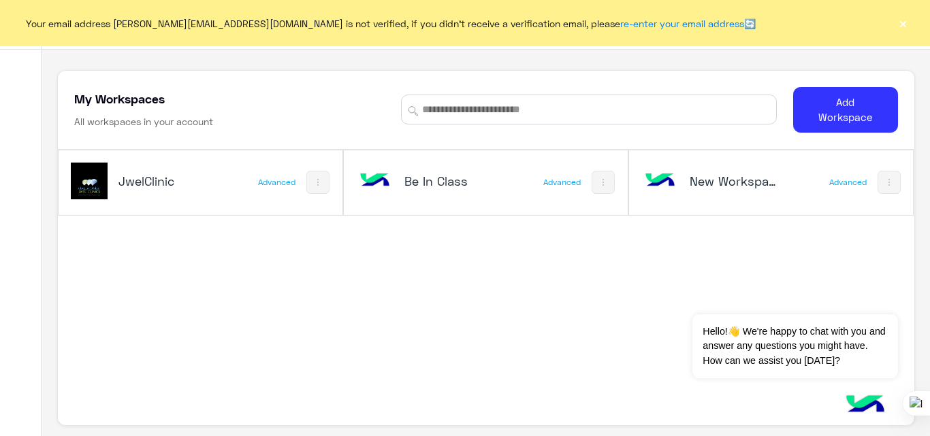
click at [733, 182] on h5 "New Workspace 1" at bounding box center [736, 181] width 93 height 16
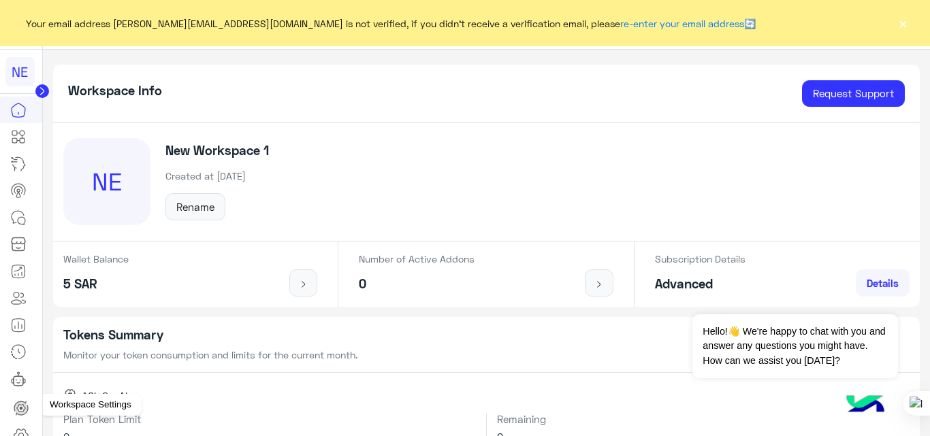
click at [25, 430] on icon at bounding box center [21, 435] width 14 height 13
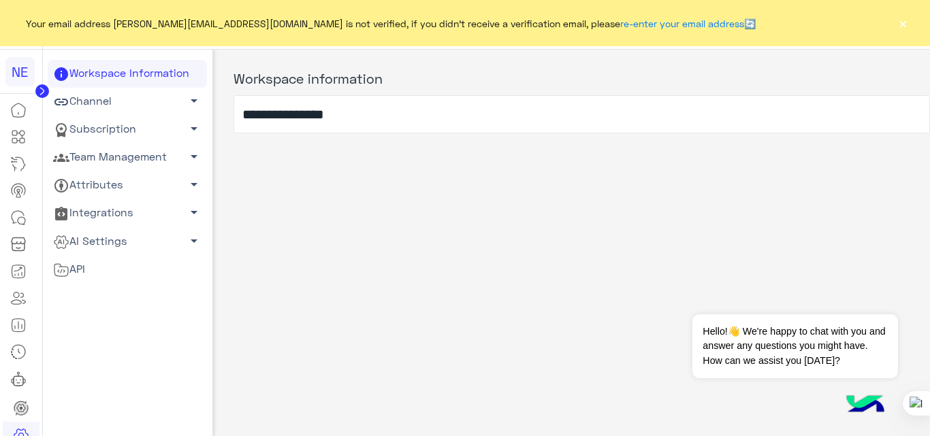
click at [128, 94] on link "Channel arrow_drop_down" at bounding box center [127, 102] width 159 height 28
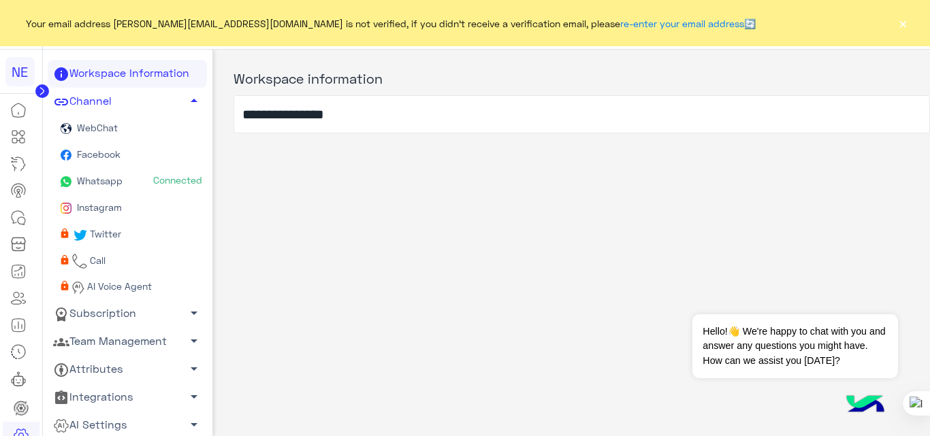
click at [131, 187] on link "Whatsapp Connected" at bounding box center [127, 182] width 159 height 27
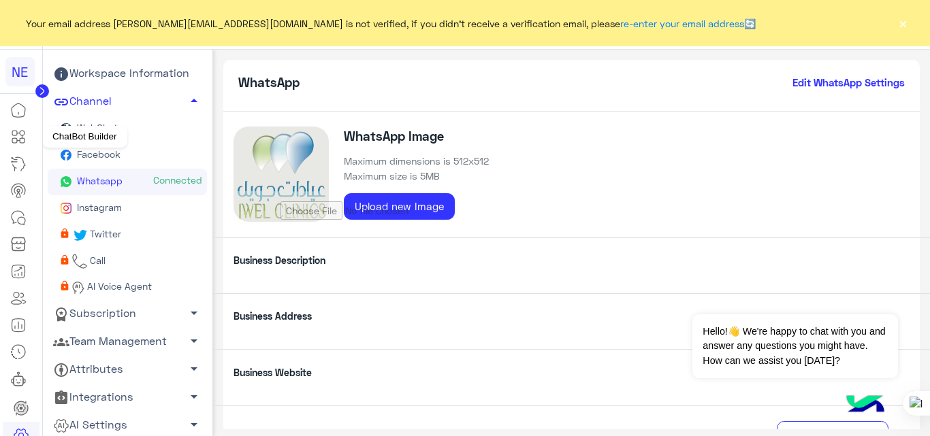
click at [20, 136] on icon at bounding box center [18, 137] width 16 height 16
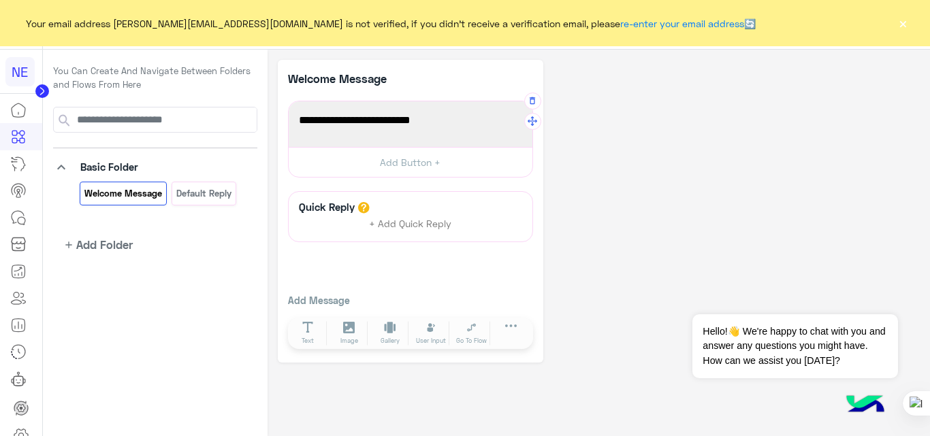
click at [357, 121] on span "Welcome to your first flow!" at bounding box center [410, 121] width 223 height 18
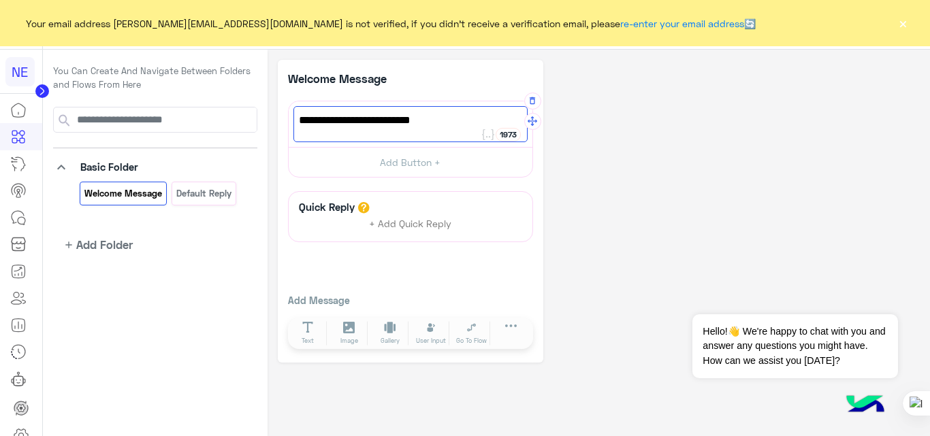
click at [450, 120] on span "Welcome to your first flow!" at bounding box center [410, 121] width 223 height 18
drag, startPoint x: 450, startPoint y: 120, endPoint x: 288, endPoint y: 121, distance: 162.0
click at [289, 121] on div "**********" at bounding box center [411, 124] width 244 height 46
paste textarea "**********"
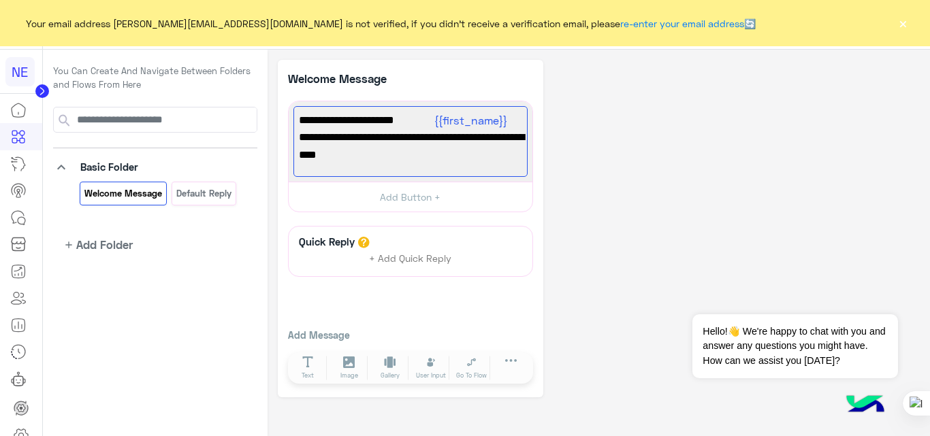
type textarea "**********"
click at [677, 174] on div "**********" at bounding box center [599, 229] width 643 height 338
click at [422, 196] on button "Add Button +" at bounding box center [411, 197] width 244 height 31
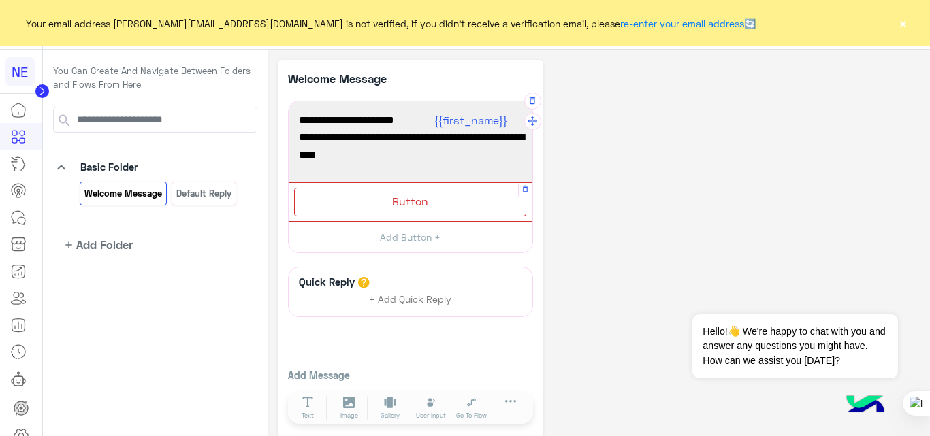
click at [447, 208] on div "Button" at bounding box center [410, 202] width 232 height 28
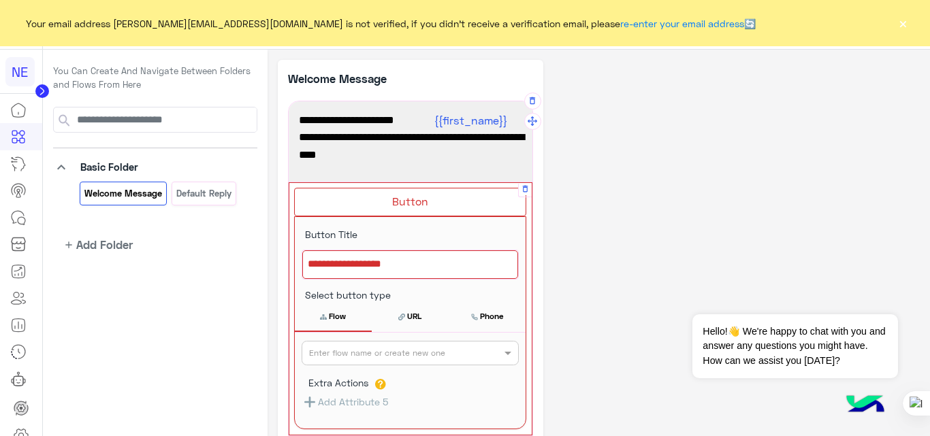
click at [389, 264] on div at bounding box center [410, 265] width 216 height 29
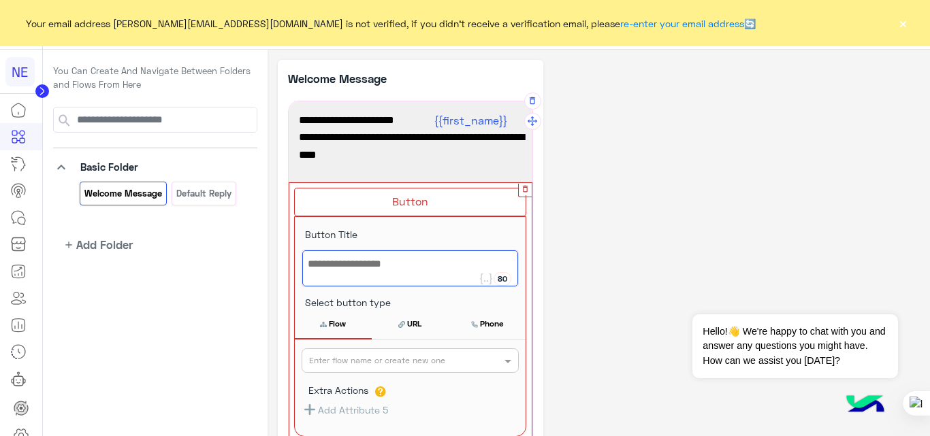
click at [526, 184] on icon "button" at bounding box center [525, 188] width 9 height 9
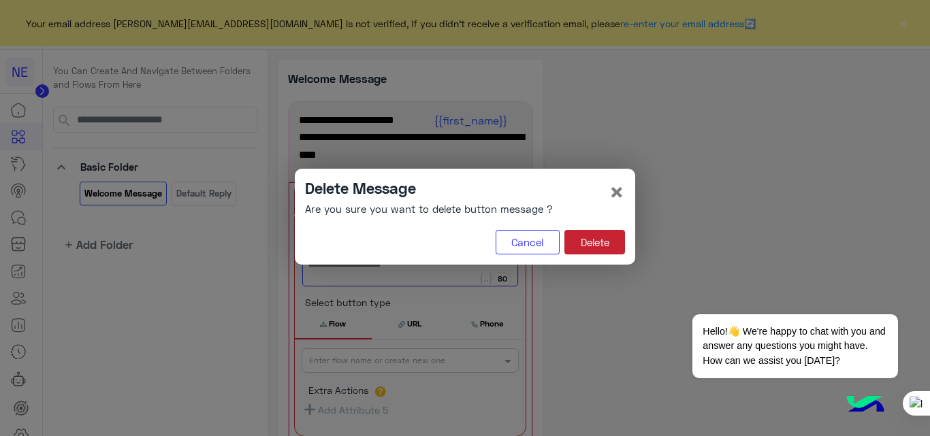
click at [610, 244] on button "Delete" at bounding box center [594, 242] width 61 height 25
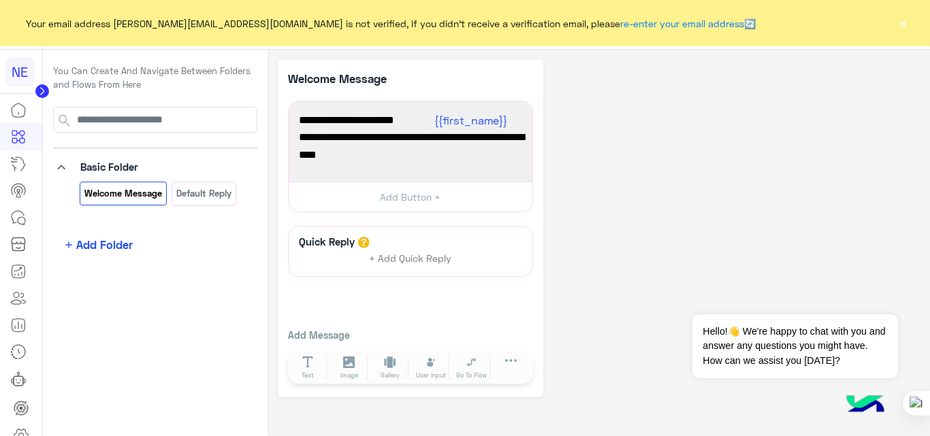
click at [120, 245] on span "Add Folder" at bounding box center [104, 244] width 56 height 17
click at [903, 20] on button "×" at bounding box center [903, 23] width 14 height 14
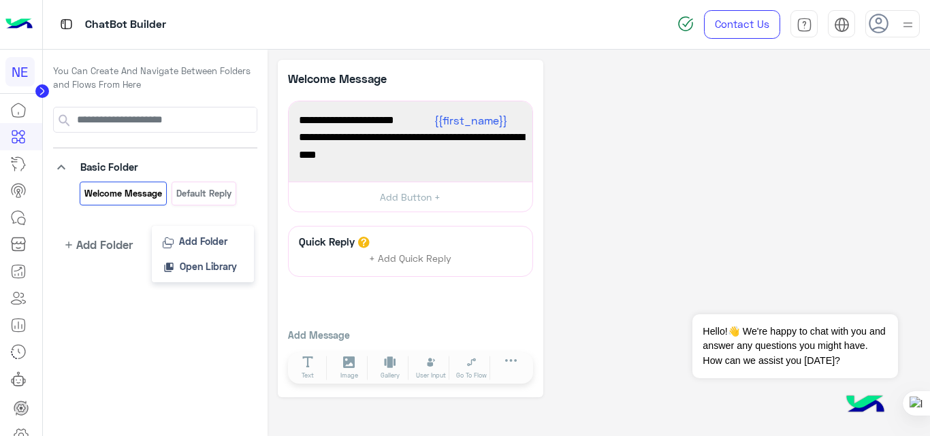
click at [685, 196] on div "**********" at bounding box center [599, 229] width 643 height 338
click at [141, 336] on div "You Can Create And Navigate Between Folders and Flows From Here keyboard_arrow_…" at bounding box center [155, 247] width 225 height 395
click at [700, 201] on div "**********" at bounding box center [599, 229] width 643 height 338
click at [664, 214] on div "**********" at bounding box center [599, 229] width 643 height 338
click at [120, 359] on div "You Can Create And Navigate Between Folders and Flows From Here keyboard_arrow_…" at bounding box center [155, 247] width 225 height 395
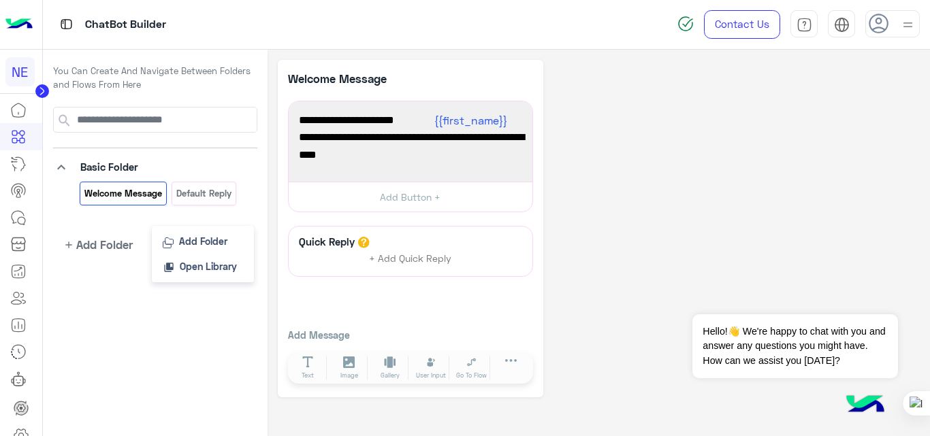
click at [670, 205] on div "**********" at bounding box center [599, 229] width 643 height 338
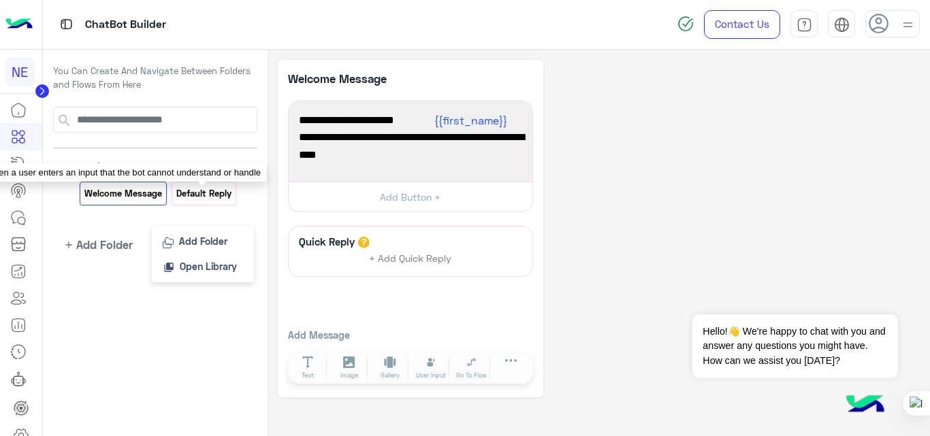
click at [204, 196] on p "Default reply" at bounding box center [204, 194] width 57 height 16
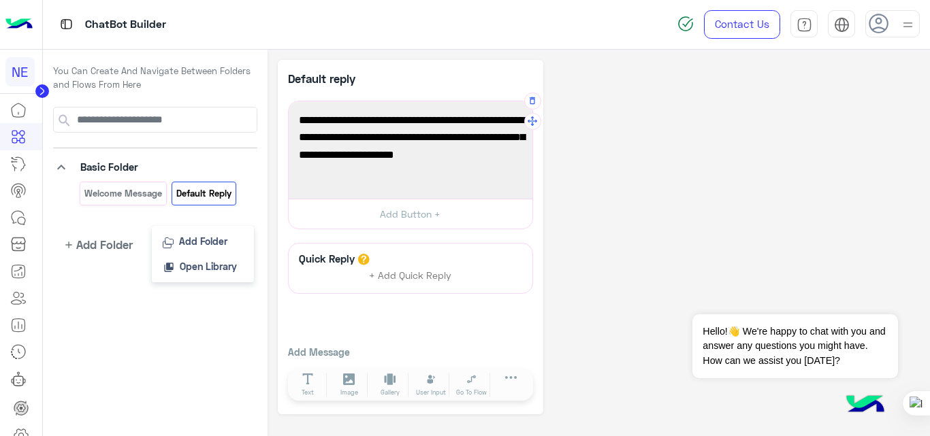
click at [383, 180] on span "The default flow is used with the chatbot doesn’t know how to handle what the u…" at bounding box center [410, 146] width 223 height 69
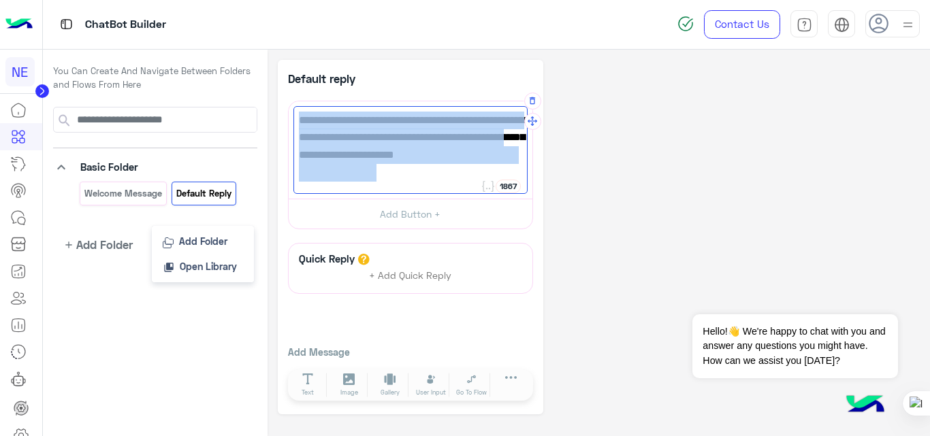
drag, startPoint x: 383, startPoint y: 180, endPoint x: 297, endPoint y: 120, distance: 104.1
click at [297, 120] on div "The default flow is used with the chatbot doesn’t know how to handle what the u…" at bounding box center [410, 150] width 234 height 88
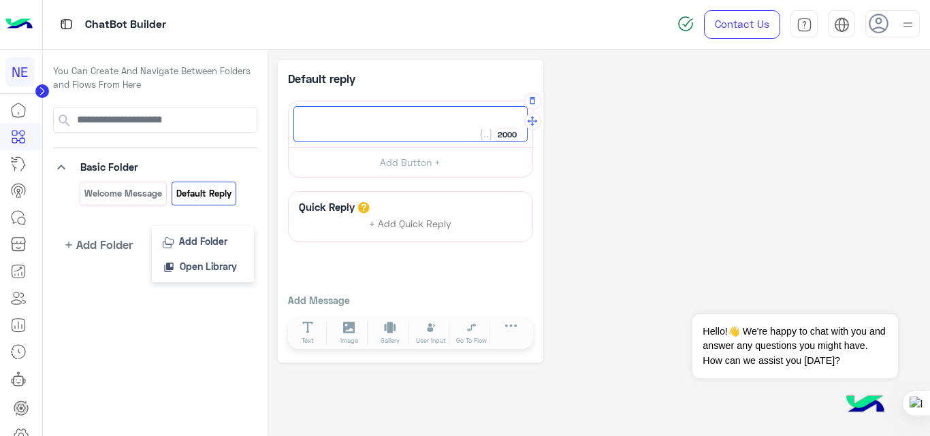
paste textarea "**********"
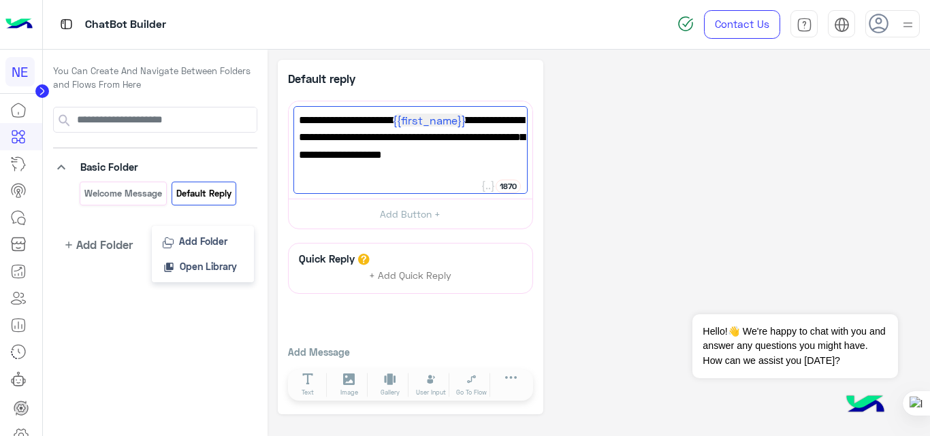
type textarea "**********"
click at [746, 139] on div "**********" at bounding box center [599, 237] width 643 height 355
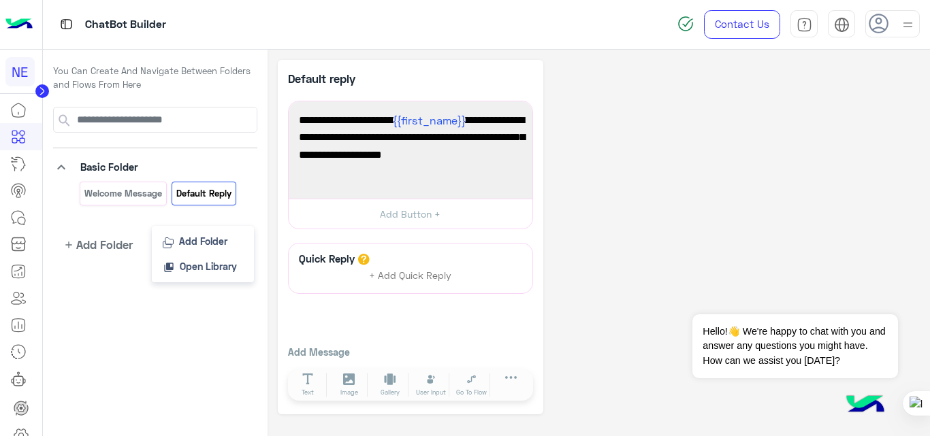
click at [129, 321] on div "You Can Create And Navigate Between Folders and Flows From Here keyboard_arrow_…" at bounding box center [155, 247] width 225 height 395
click at [18, 23] on img at bounding box center [18, 24] width 27 height 29
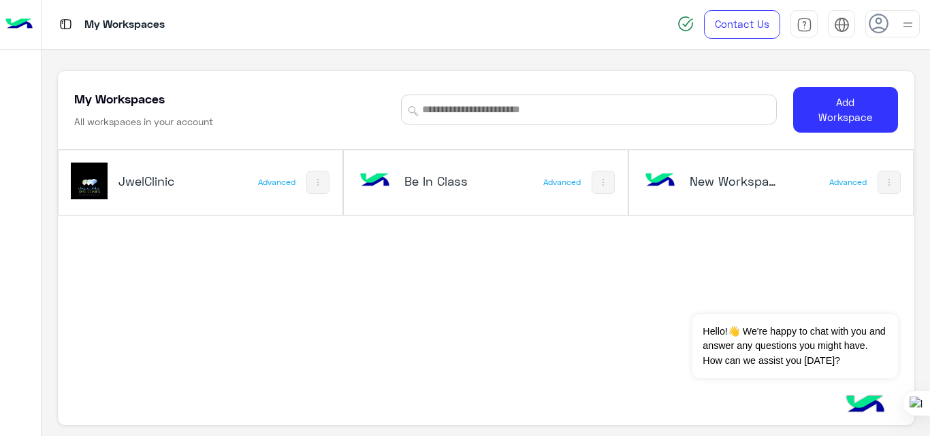
click at [717, 191] on div "New Workspace 1" at bounding box center [736, 182] width 93 height 19
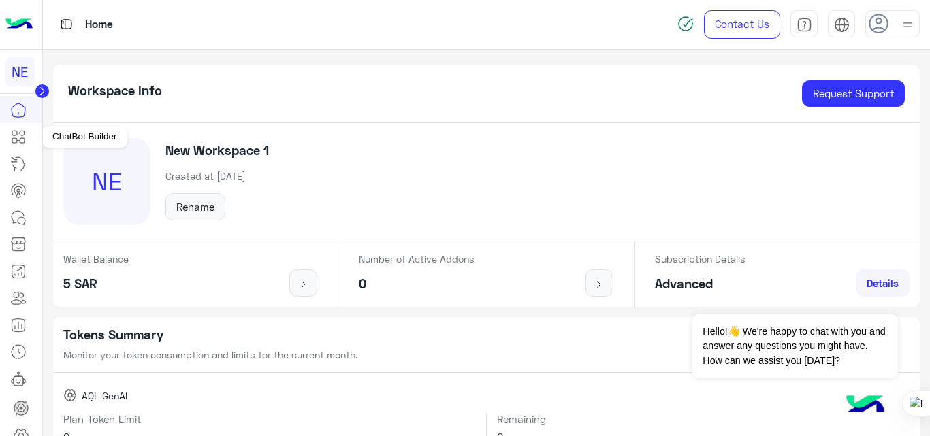
click at [25, 138] on icon at bounding box center [18, 137] width 16 height 16
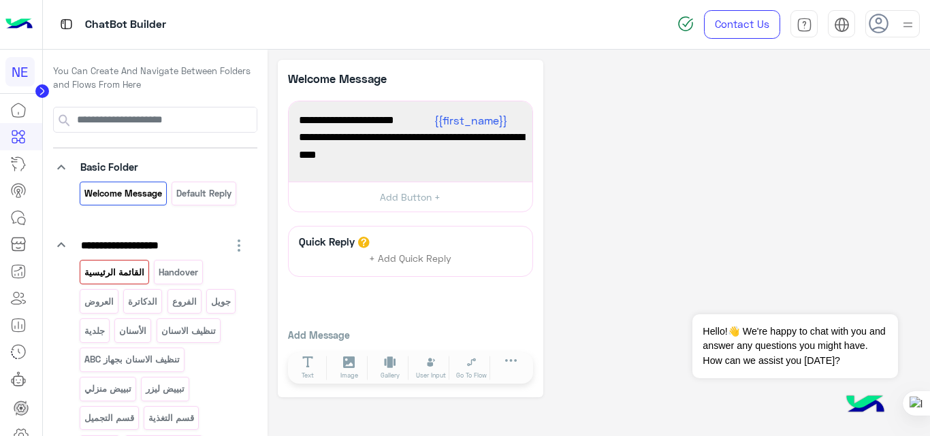
click at [119, 280] on p "القائمة الرئيسية" at bounding box center [114, 273] width 62 height 16
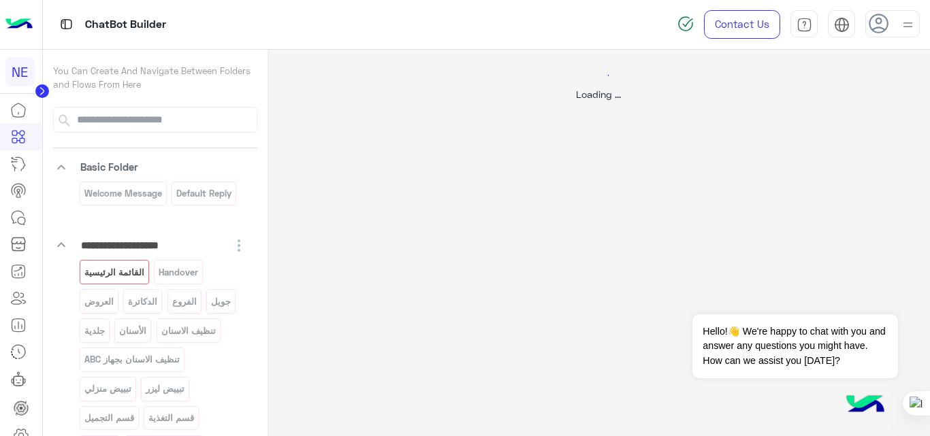
select select "*"
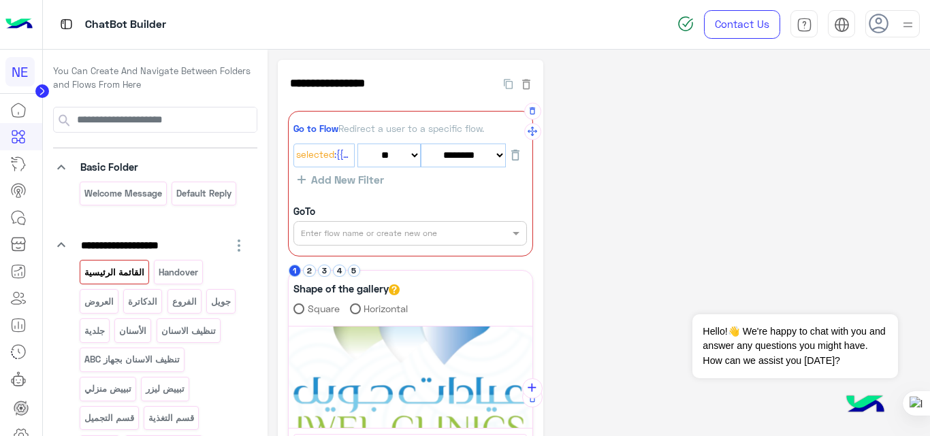
click at [470, 238] on div "Enter flow name or create new one" at bounding box center [401, 233] width 215 height 12
type input "*"
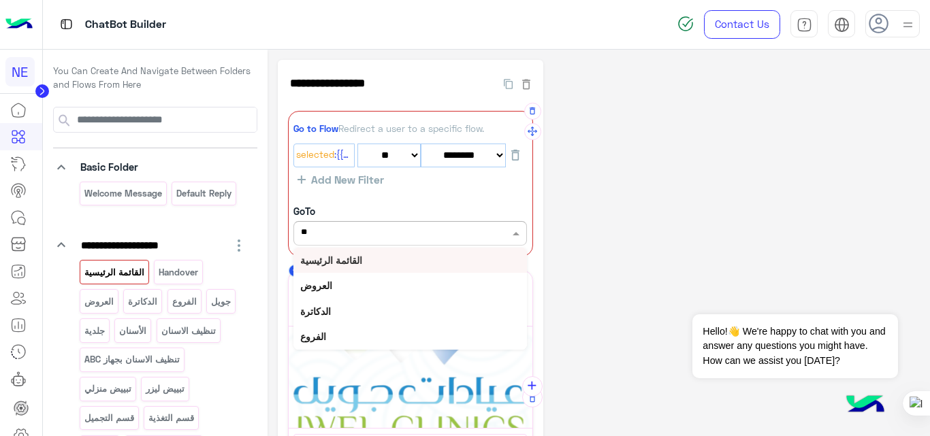
type input "***"
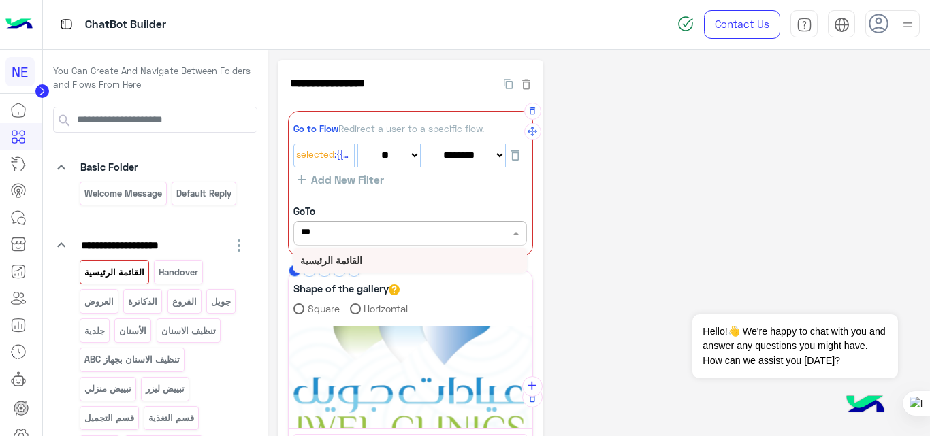
scroll to position [63, 0]
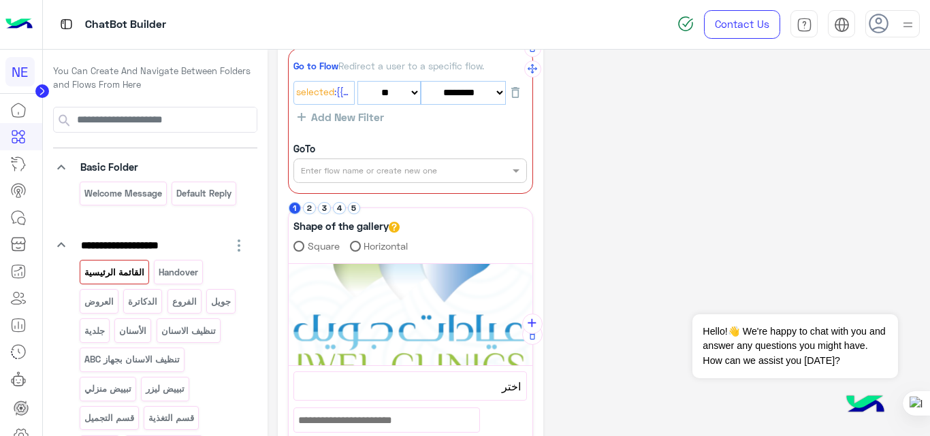
click at [406, 240] on label "Horizontal" at bounding box center [379, 246] width 59 height 14
click at [629, 184] on div "**********" at bounding box center [599, 361] width 643 height 728
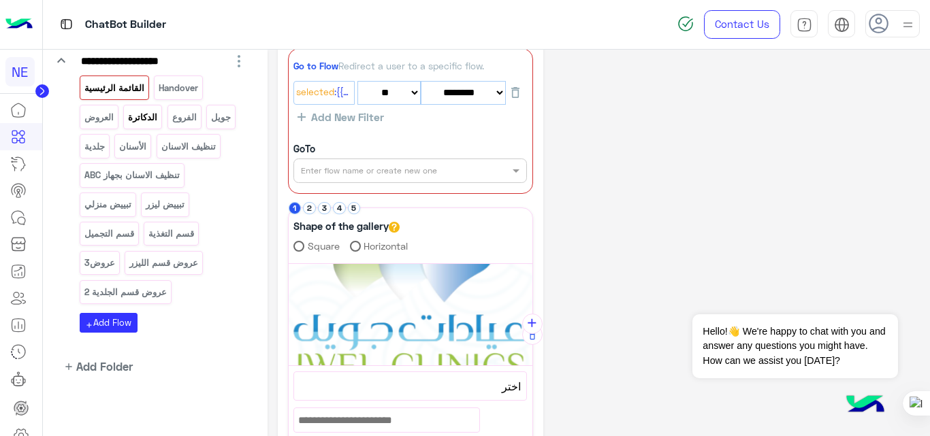
scroll to position [187, 0]
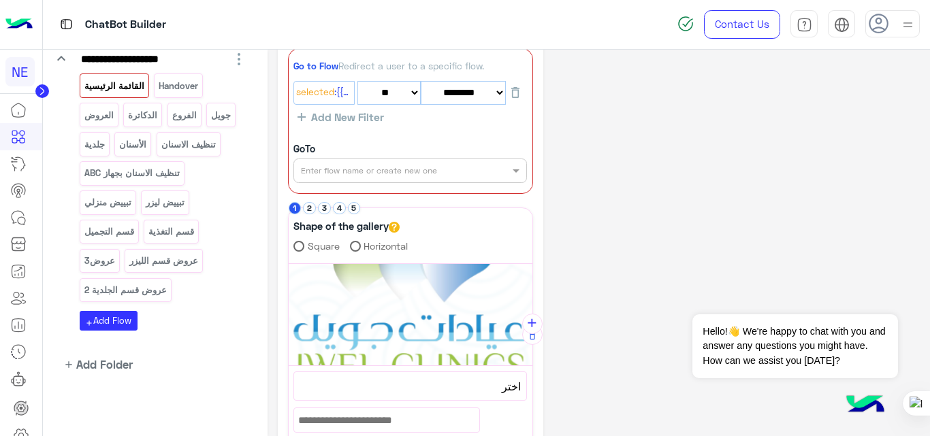
click at [17, 29] on img at bounding box center [18, 24] width 27 height 29
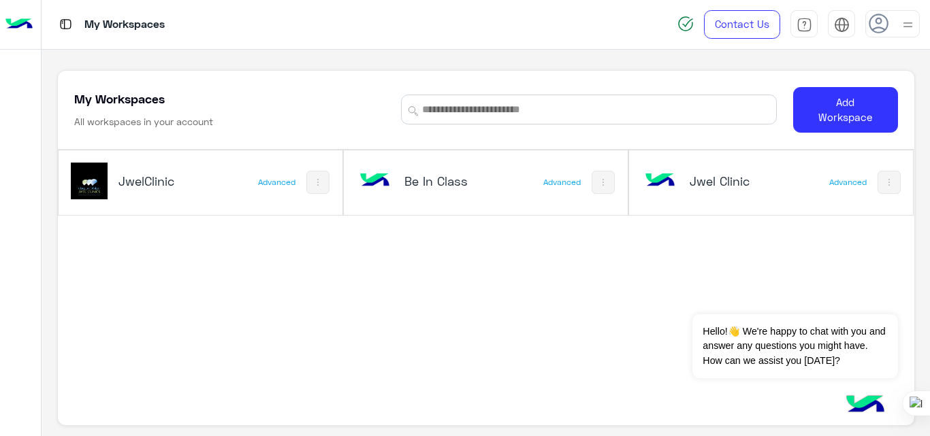
click at [716, 176] on h5 "Jwel Clinic" at bounding box center [736, 181] width 93 height 16
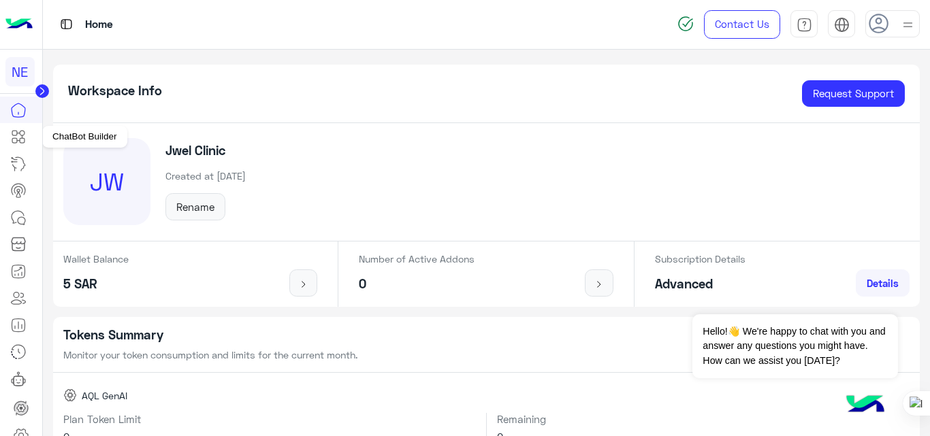
click at [20, 140] on icon at bounding box center [18, 137] width 16 height 16
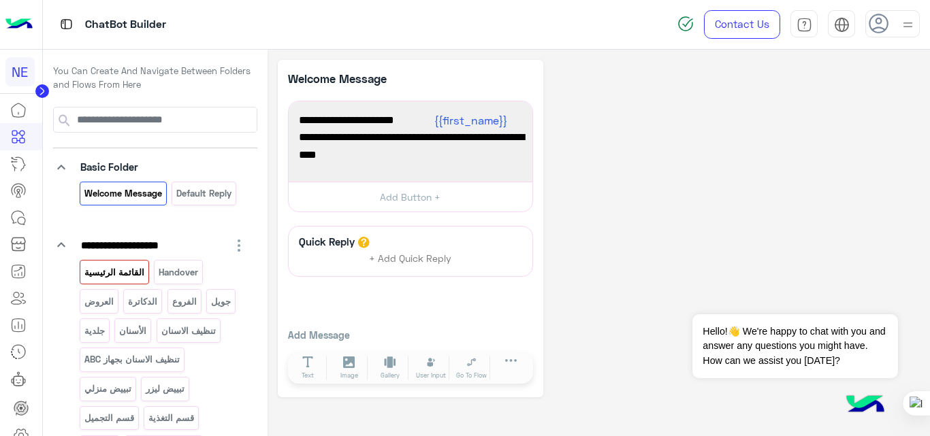
click at [127, 268] on p "القائمة الرئيسية" at bounding box center [114, 273] width 62 height 16
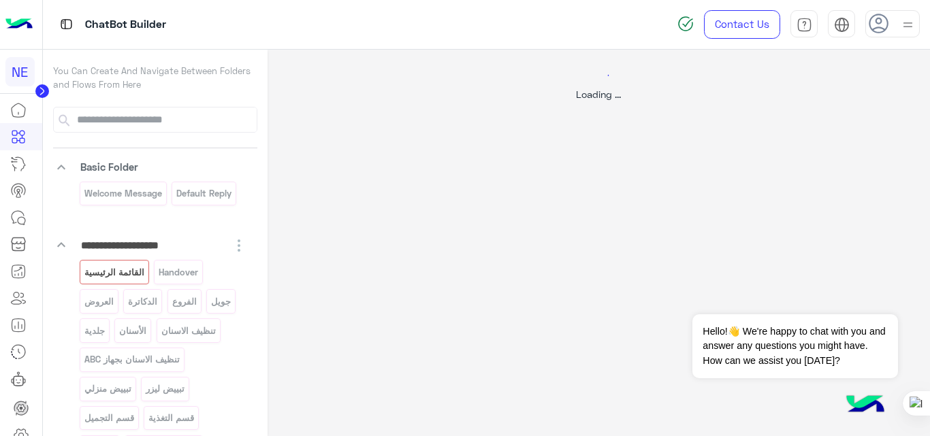
select select "*"
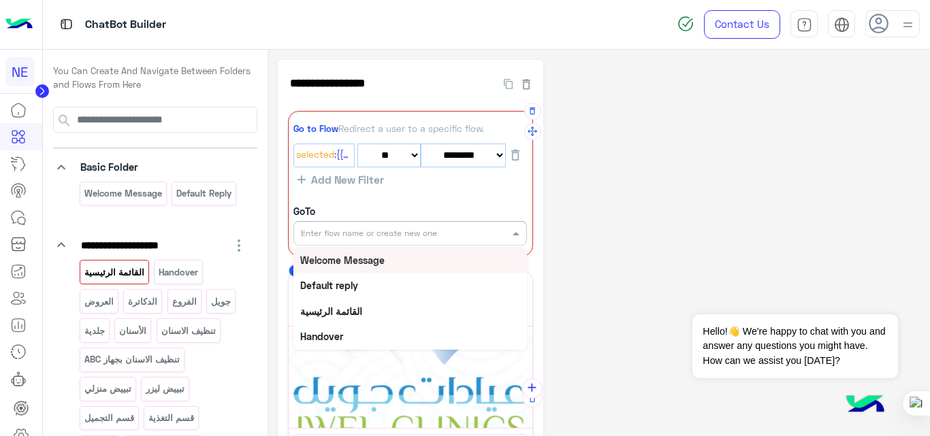
click at [421, 233] on input "text" at bounding box center [387, 232] width 172 height 12
type input "***"
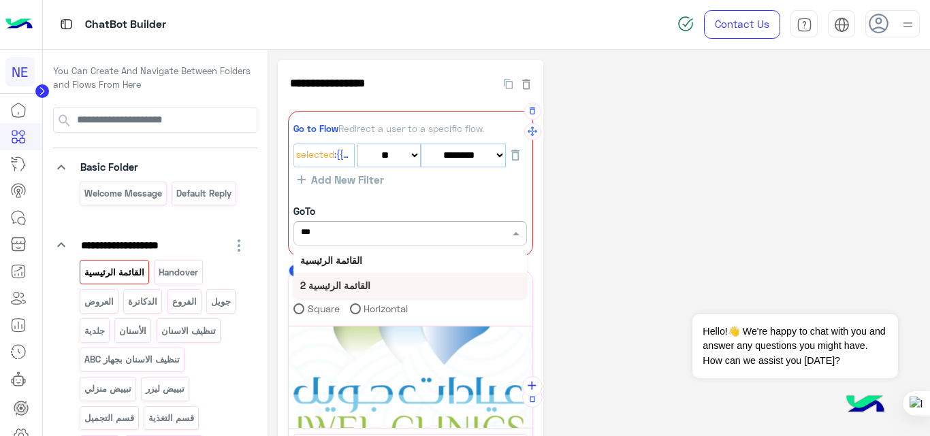
click at [355, 289] on b "القائمة الرئيسية 2" at bounding box center [335, 286] width 70 height 12
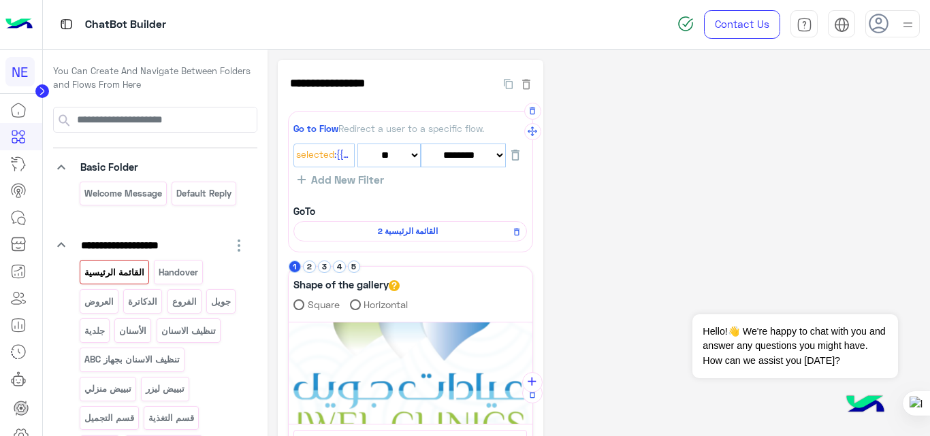
click at [650, 236] on div "**********" at bounding box center [599, 422] width 643 height 724
click at [123, 273] on p "القائمة الرئيسية" at bounding box center [114, 273] width 62 height 16
click at [140, 307] on p "الدكاترة" at bounding box center [142, 302] width 31 height 16
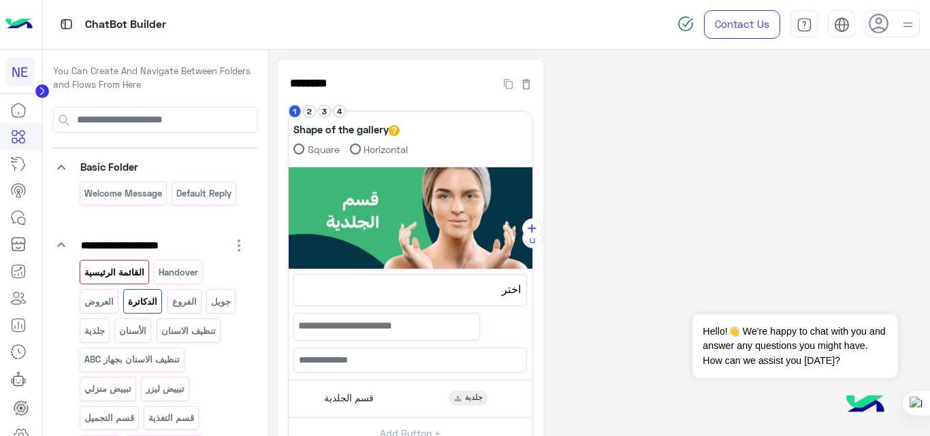
click at [114, 274] on p "القائمة الرئيسية" at bounding box center [114, 273] width 62 height 16
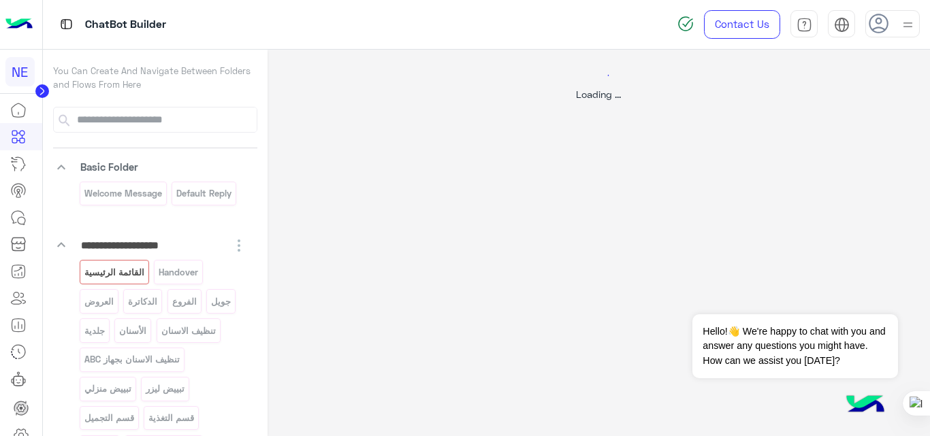
select select "*"
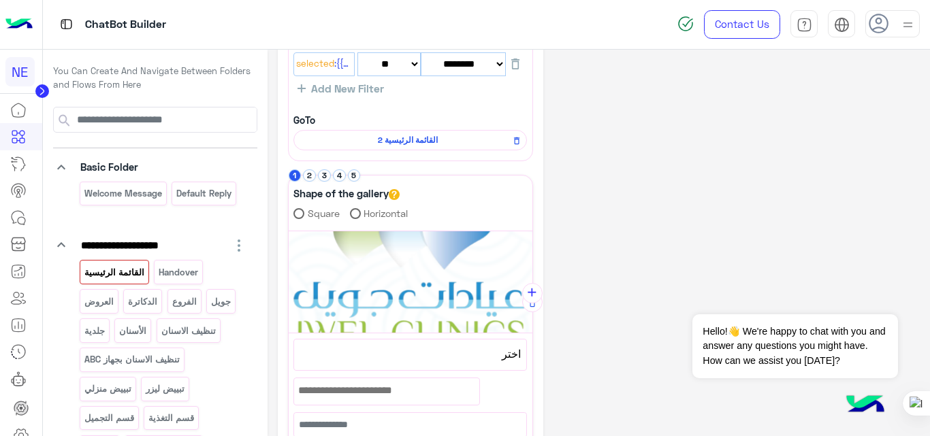
scroll to position [364, 0]
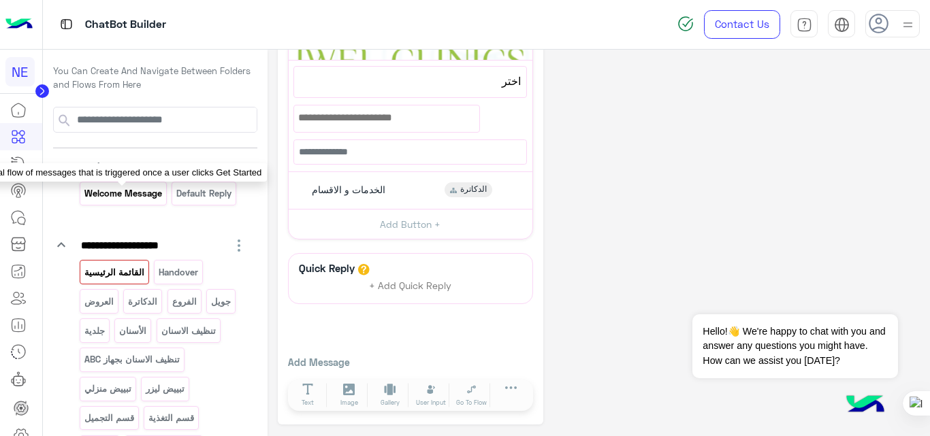
click at [134, 193] on p "Welcome Message" at bounding box center [123, 194] width 80 height 16
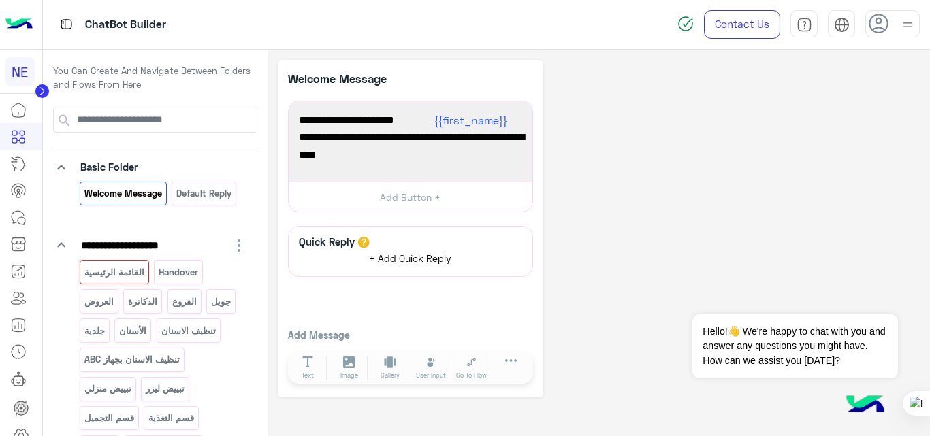
click at [381, 250] on button "+ Add Quick Reply" at bounding box center [410, 258] width 102 height 20
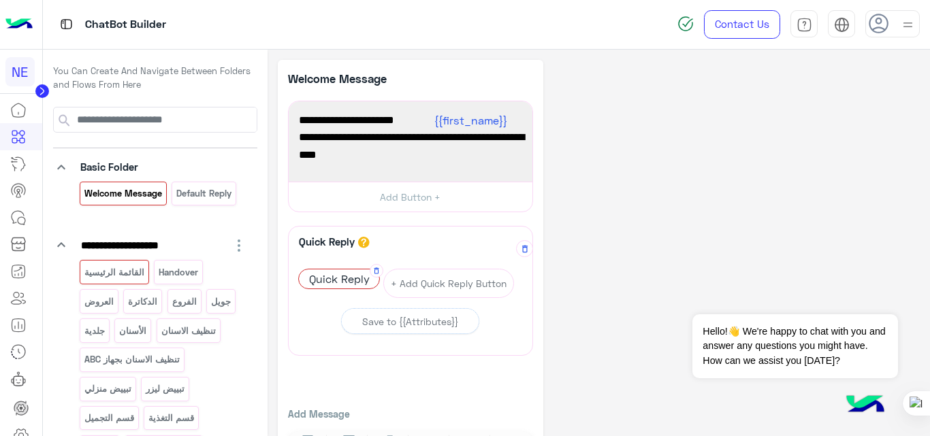
click at [342, 272] on span "Quick Reply" at bounding box center [339, 279] width 80 height 19
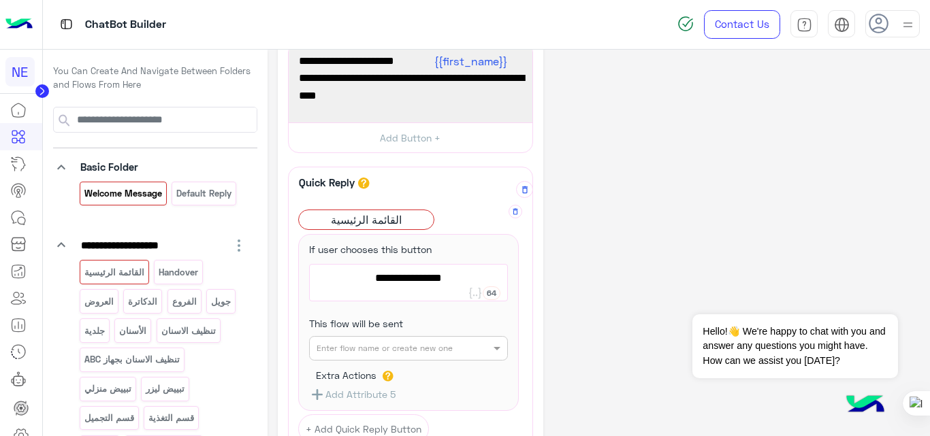
scroll to position [103, 0]
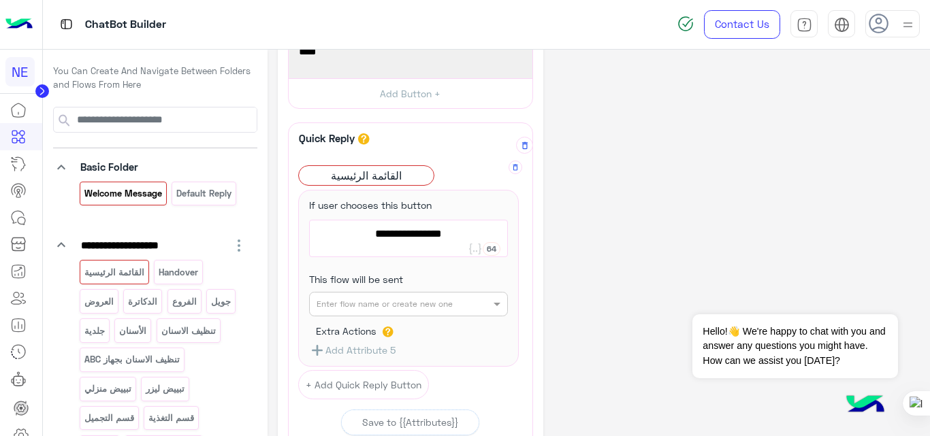
type textarea "**********"
click at [427, 314] on div "Enter flow name or create new one" at bounding box center [408, 304] width 199 height 25
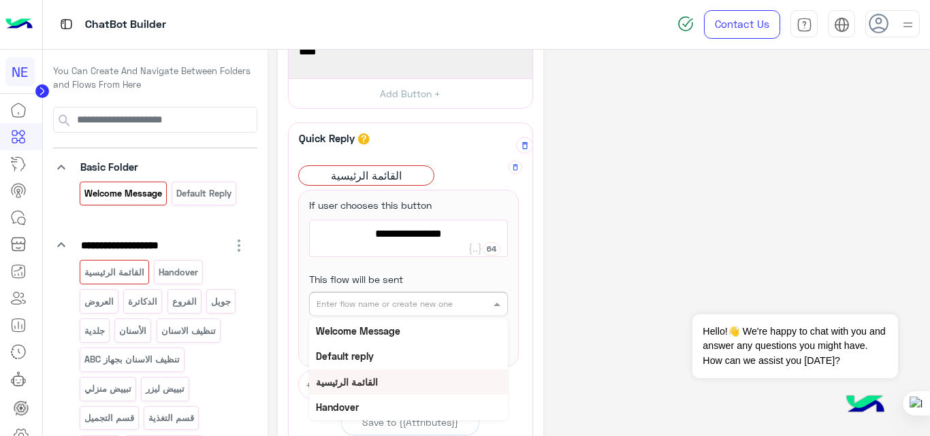
click at [351, 383] on b "القائمة الرئيسية" at bounding box center [347, 382] width 62 height 12
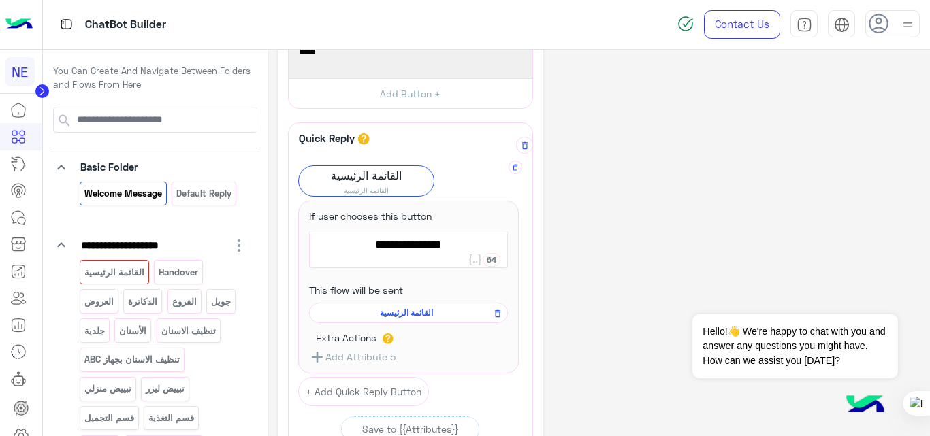
click at [639, 267] on div "**********" at bounding box center [599, 270] width 643 height 628
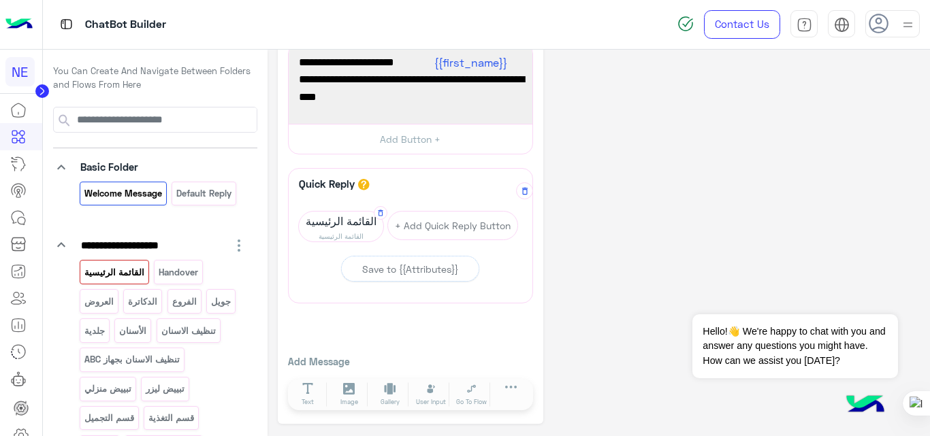
click at [112, 270] on p "القائمة الرئيسية" at bounding box center [114, 273] width 62 height 16
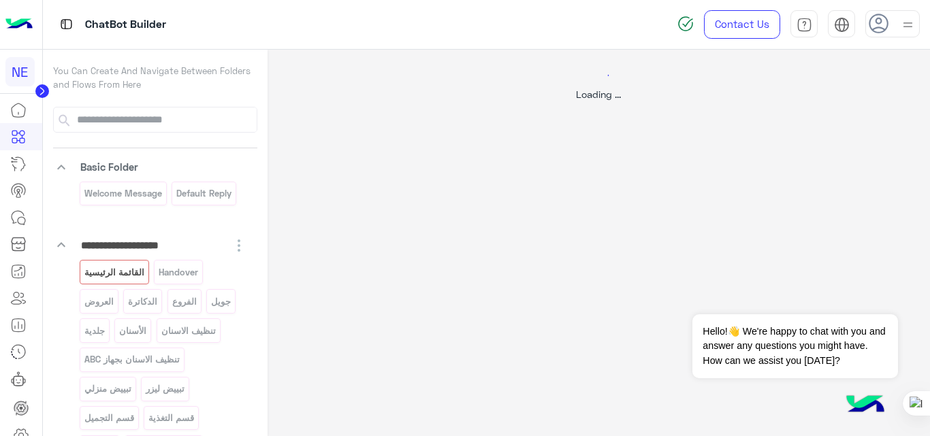
select select "*"
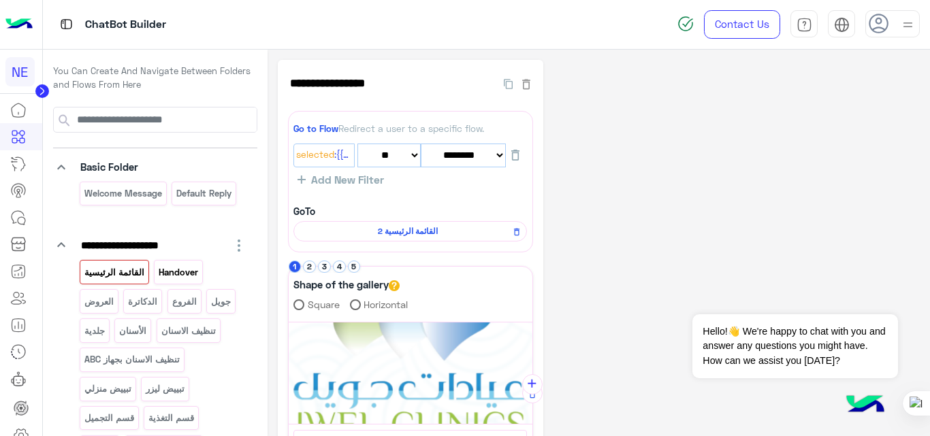
click at [179, 265] on p "Handover" at bounding box center [179, 273] width 42 height 16
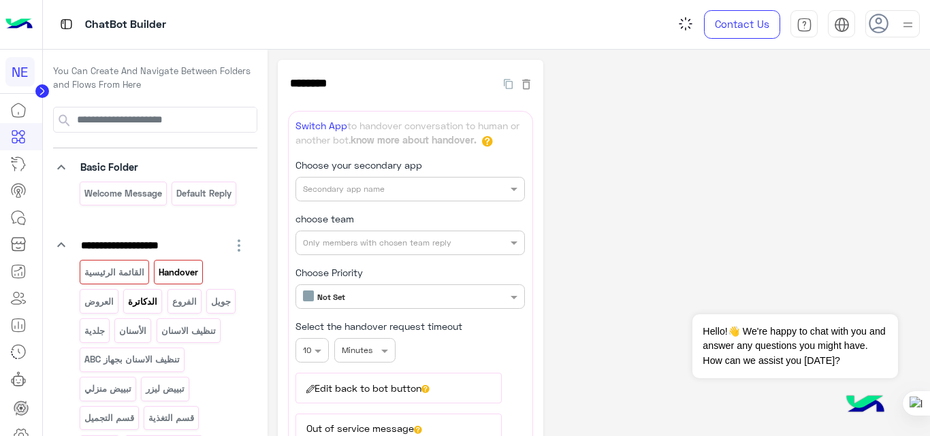
click at [152, 308] on p "الدكاترة" at bounding box center [142, 302] width 31 height 16
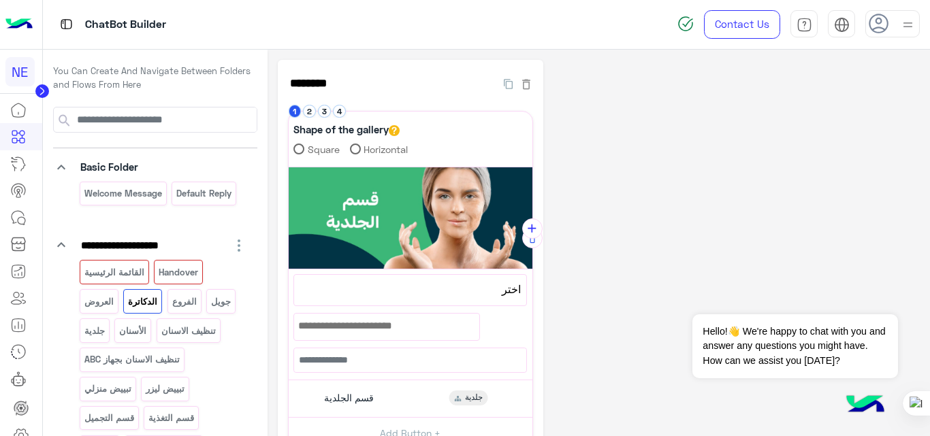
click at [177, 280] on div "Handover" at bounding box center [178, 272] width 49 height 24
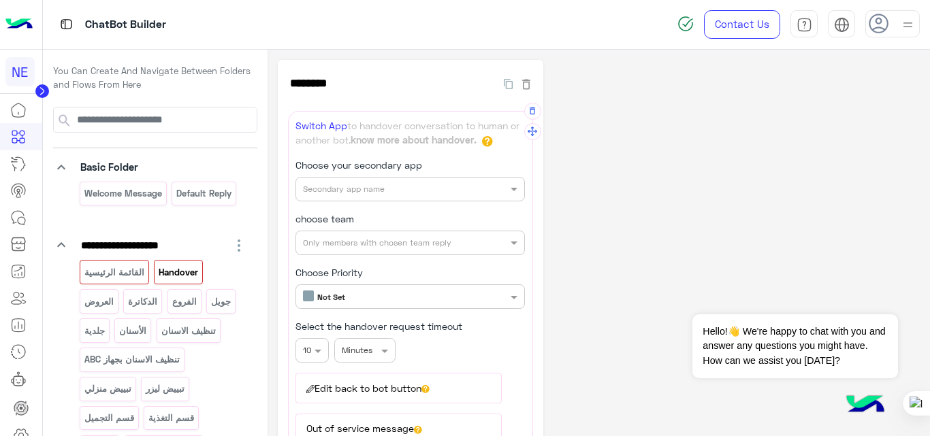
click at [422, 182] on input "text" at bounding box center [387, 188] width 169 height 12
click at [512, 185] on span at bounding box center [515, 189] width 17 height 14
click at [379, 222] on div "choose team Only members with chosen team reply" at bounding box center [409, 234] width 229 height 44
click at [363, 189] on input "text" at bounding box center [387, 188] width 169 height 12
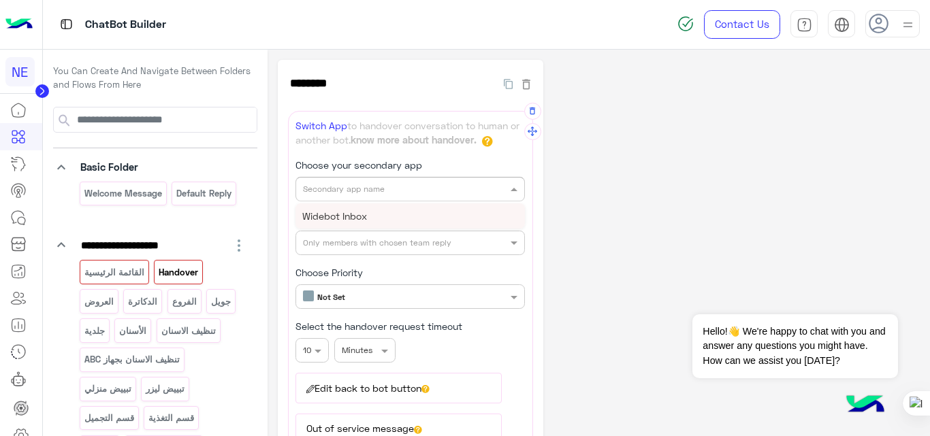
click at [346, 219] on span "Widebot Inbox" at bounding box center [334, 216] width 65 height 12
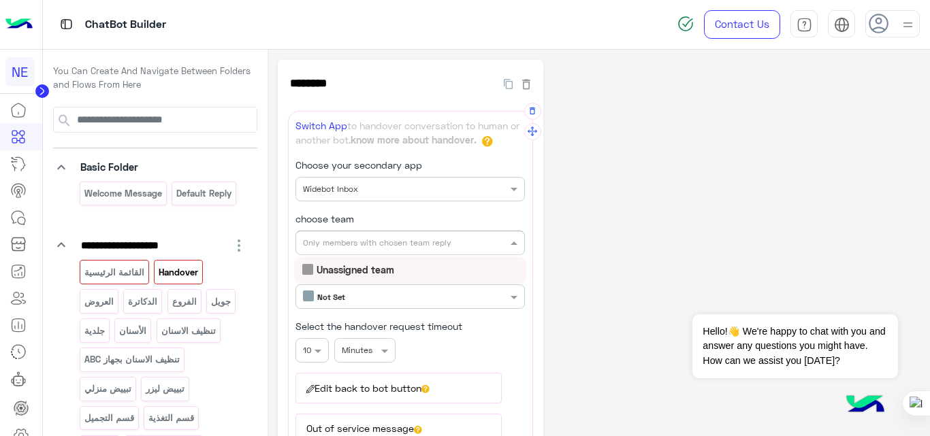
click at [361, 250] on div "Only members with chosen team reply" at bounding box center [409, 243] width 229 height 25
click at [355, 267] on b "Unassigned team" at bounding box center [356, 270] width 78 height 12
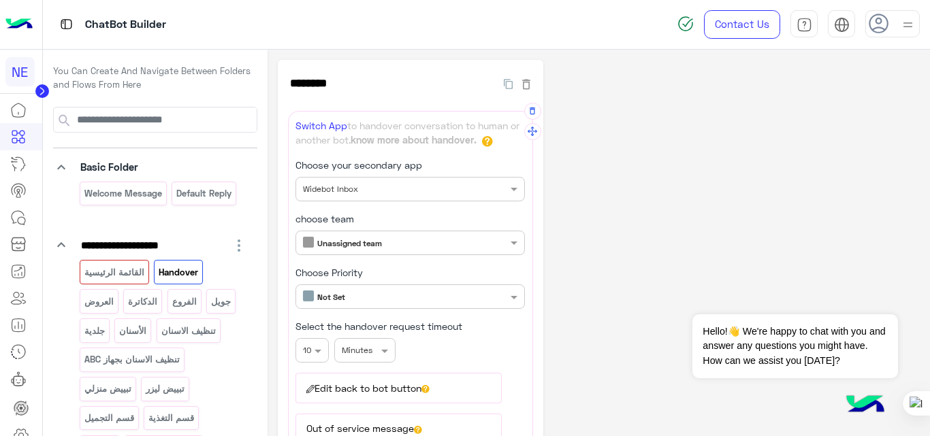
click at [636, 227] on div "**********" at bounding box center [599, 432] width 643 height 744
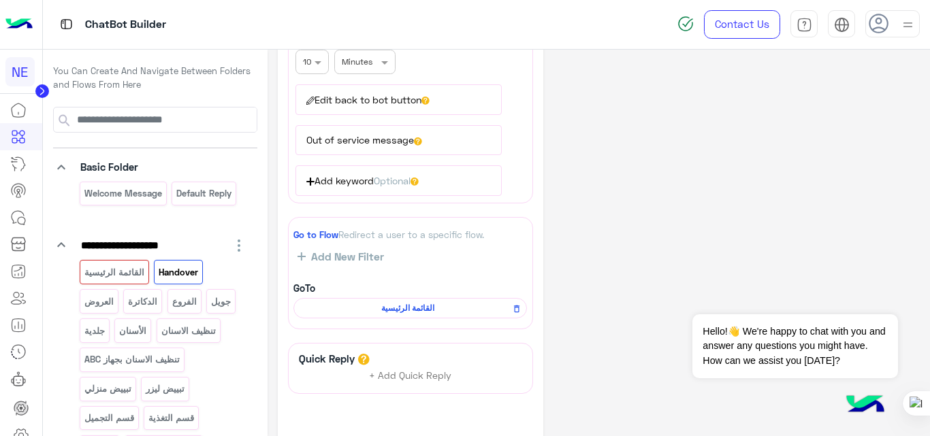
scroll to position [378, 0]
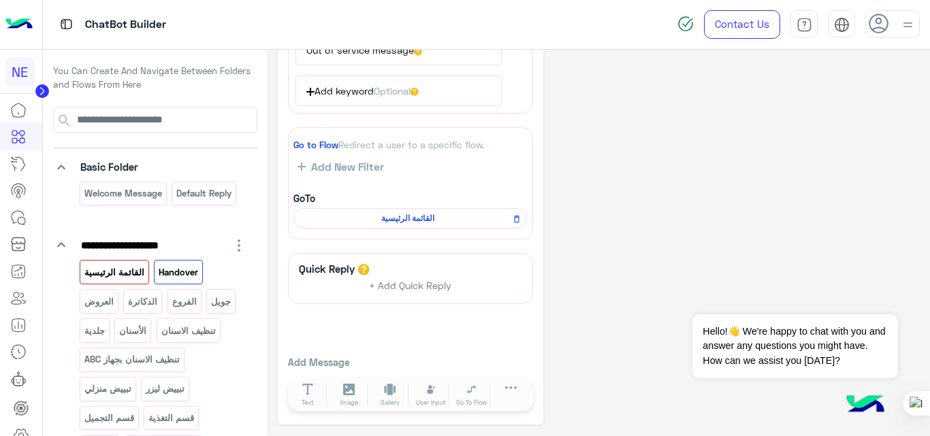
click at [122, 261] on div "القائمة الرئيسية" at bounding box center [114, 272] width 69 height 24
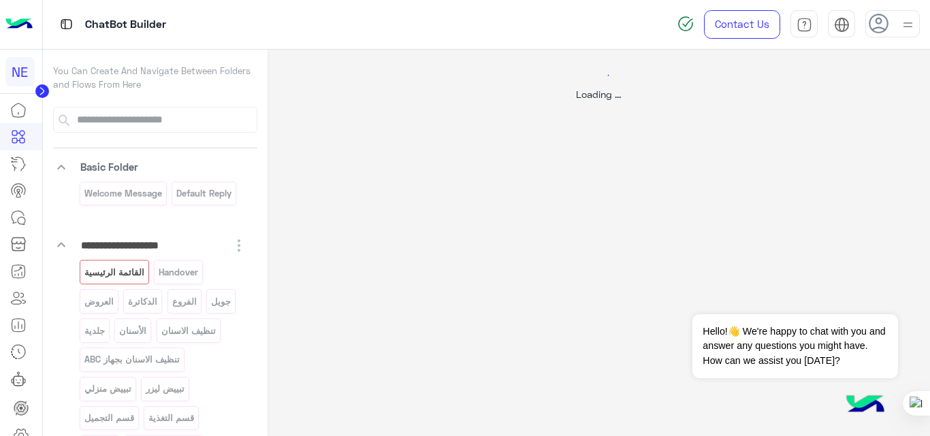
scroll to position [0, 0]
select select "*"
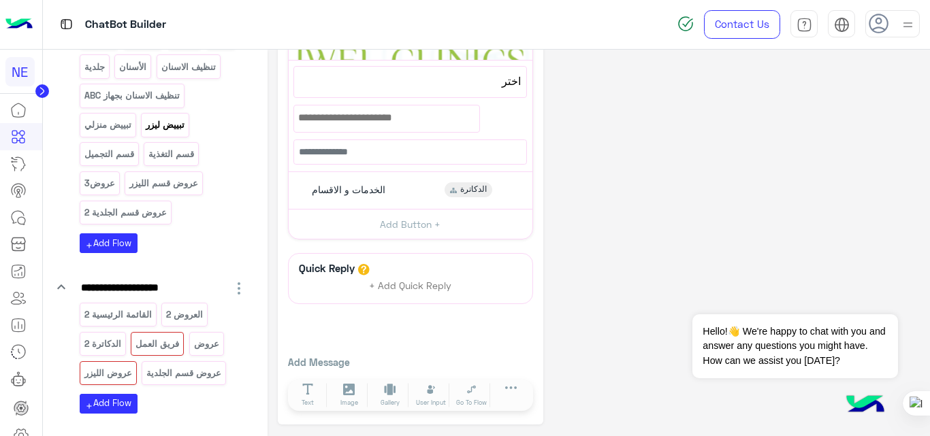
scroll to position [347, 0]
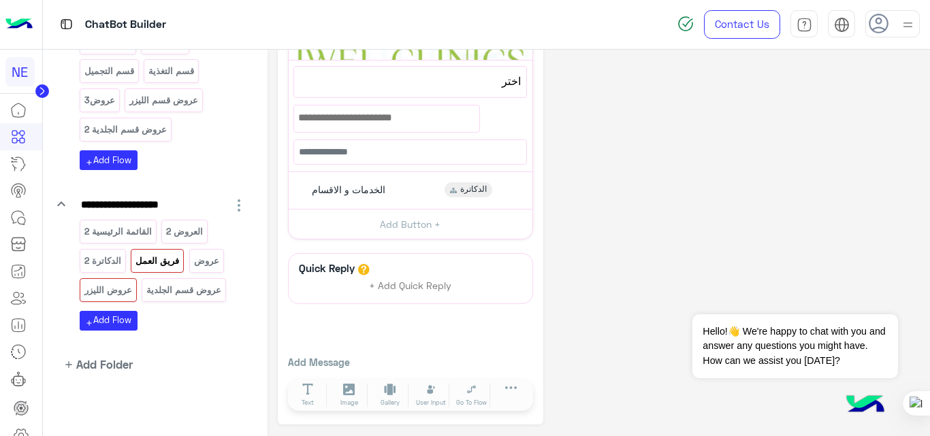
click at [155, 262] on p "فريق العمل" at bounding box center [158, 261] width 46 height 16
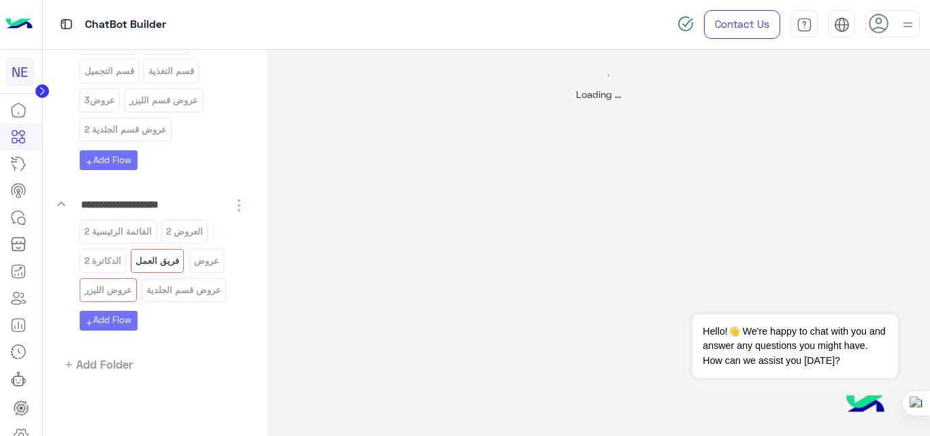
scroll to position [0, 0]
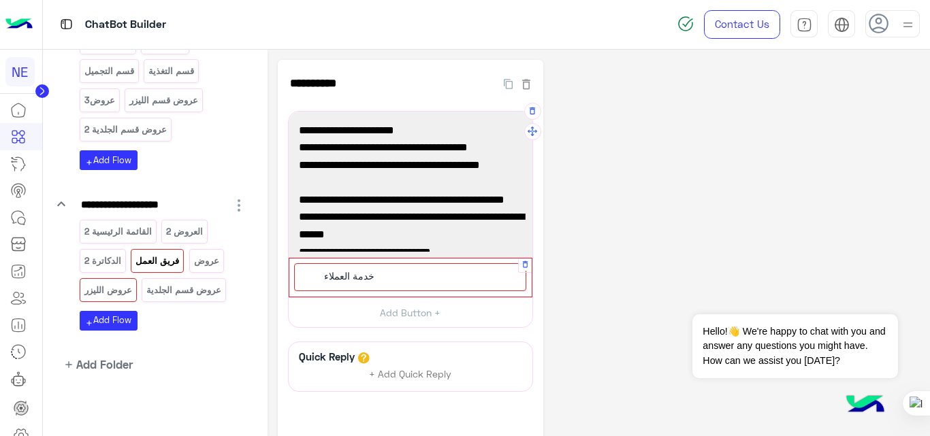
click at [423, 279] on div "خدمة العملاء" at bounding box center [410, 277] width 232 height 28
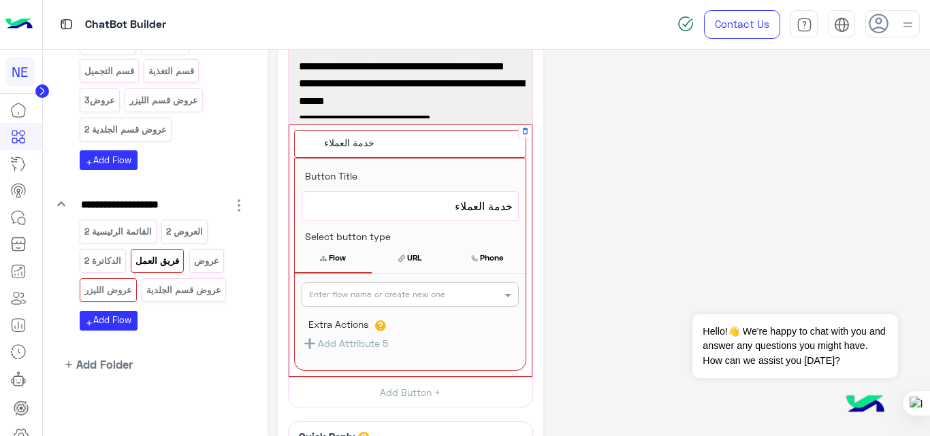
scroll to position [135, 0]
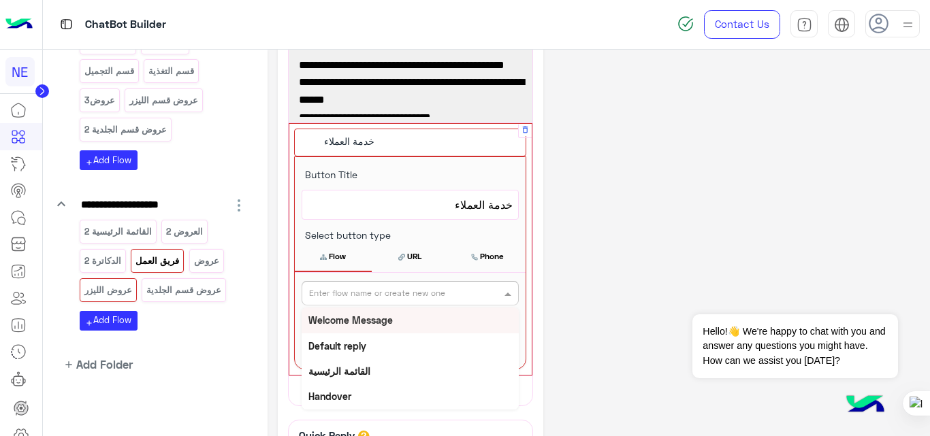
click at [451, 288] on input "text" at bounding box center [387, 292] width 157 height 12
click at [341, 387] on div "Handover" at bounding box center [410, 396] width 217 height 25
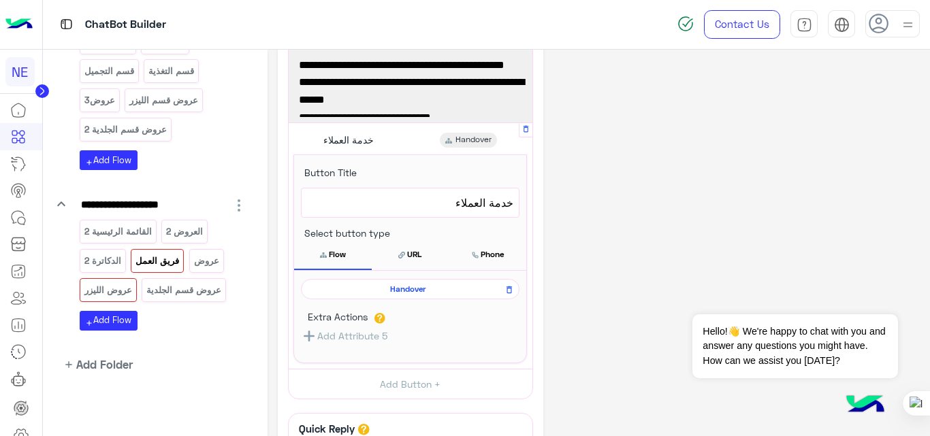
click at [703, 167] on div "**********" at bounding box center [599, 255] width 643 height 660
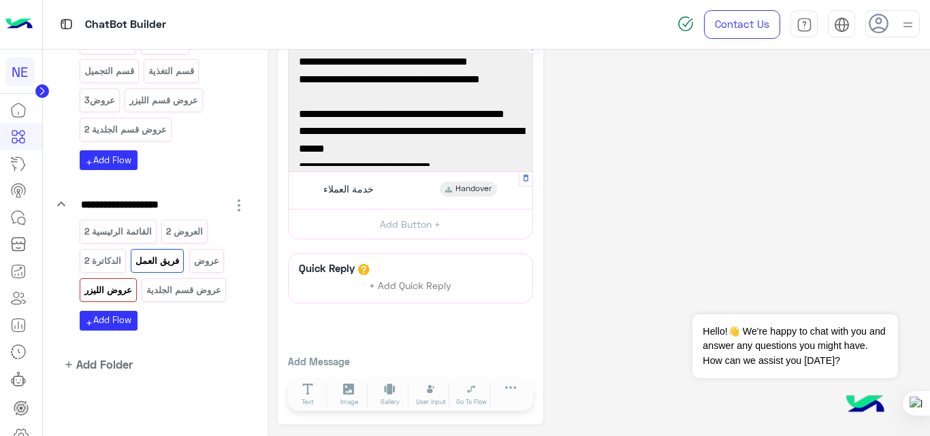
click at [109, 287] on p "عروض الليزر" at bounding box center [108, 290] width 50 height 16
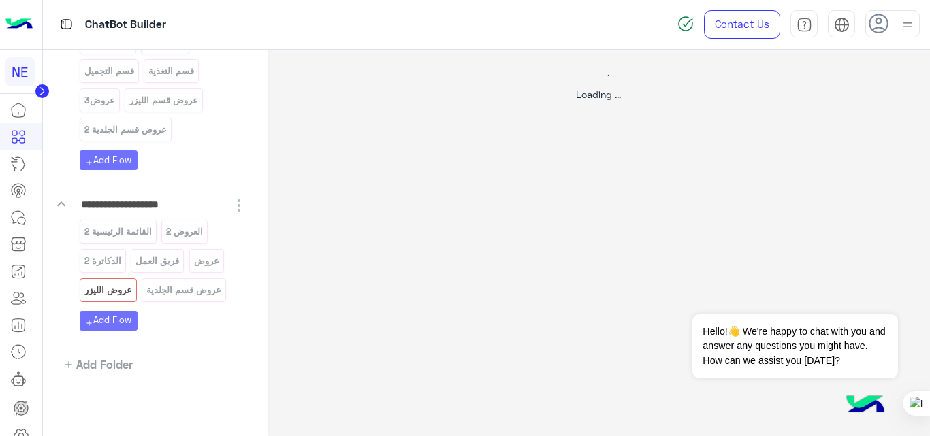
scroll to position [0, 0]
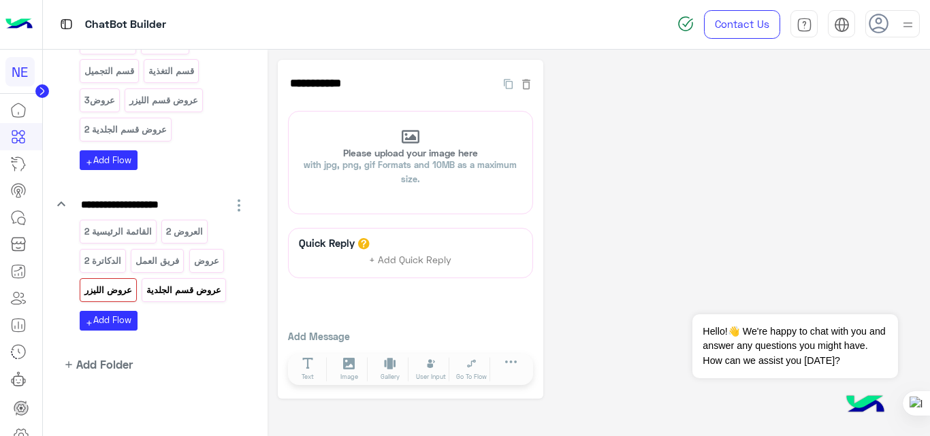
click at [179, 302] on div "عروض قسم الجلدية" at bounding box center [184, 290] width 84 height 24
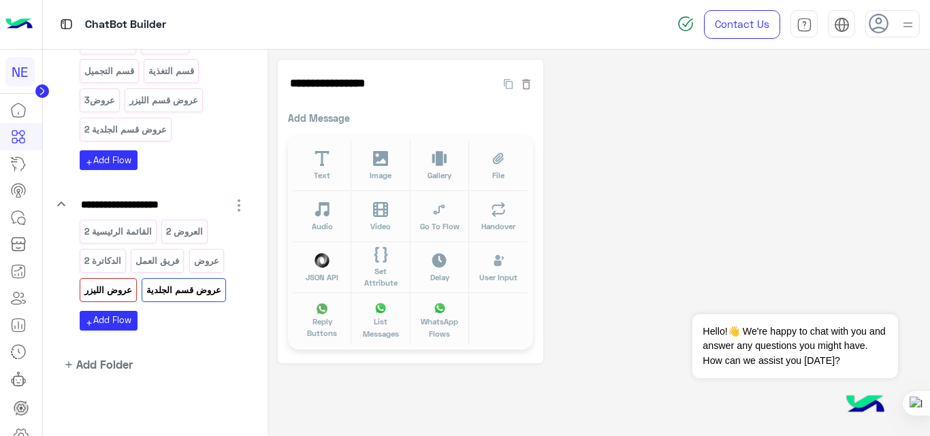
click at [101, 295] on p "عروض الليزر" at bounding box center [108, 290] width 50 height 16
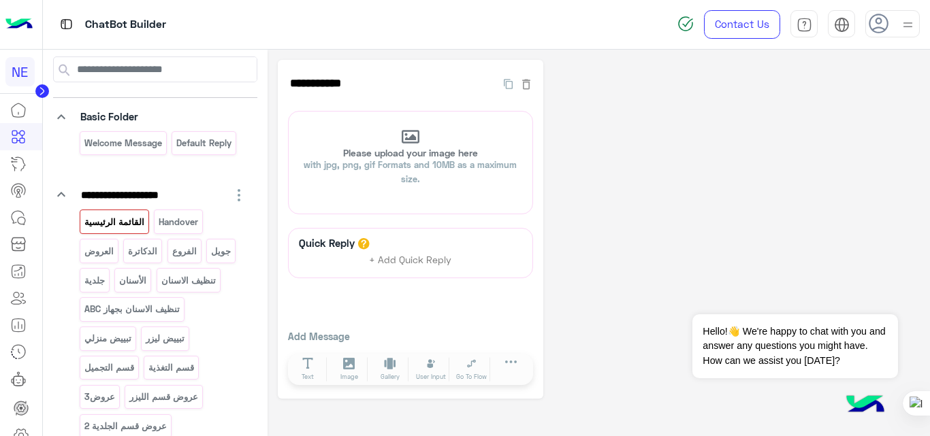
scroll to position [50, 0]
click at [123, 221] on p "القائمة الرئيسية" at bounding box center [114, 223] width 62 height 16
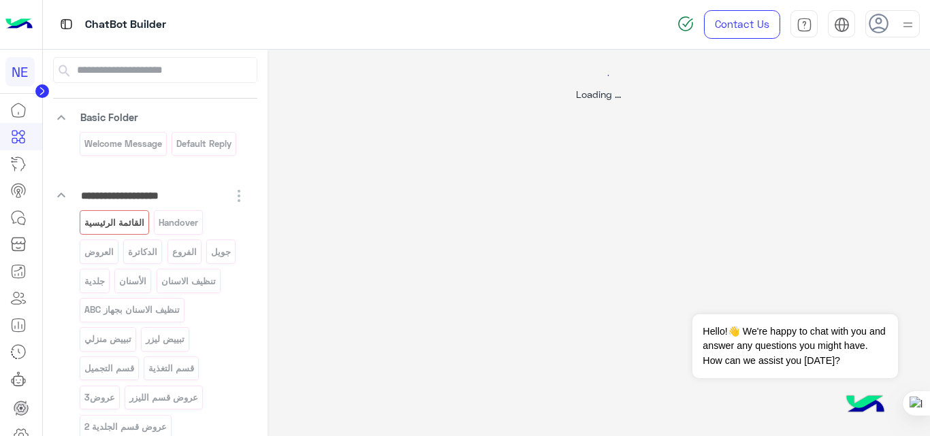
select select "*"
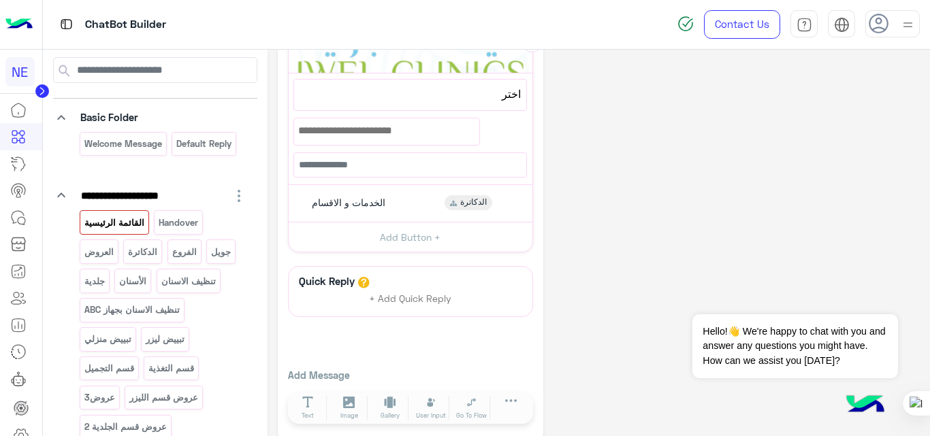
scroll to position [364, 0]
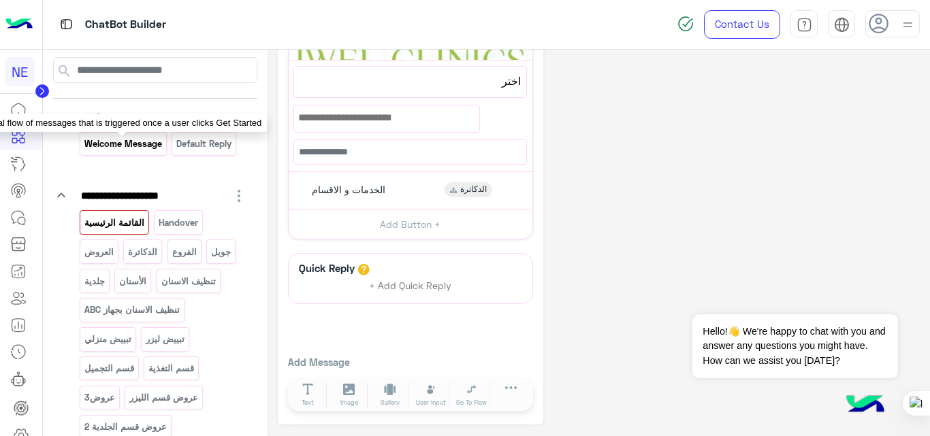
click at [121, 150] on p "Welcome Message" at bounding box center [123, 144] width 80 height 16
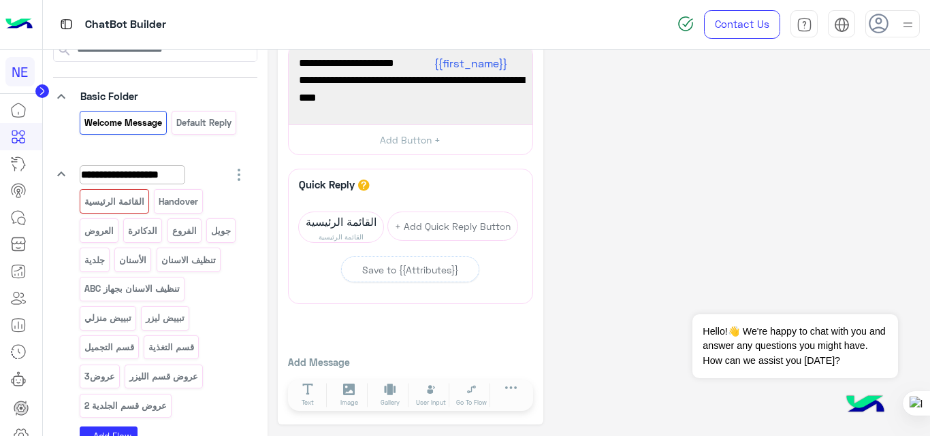
scroll to position [59, 0]
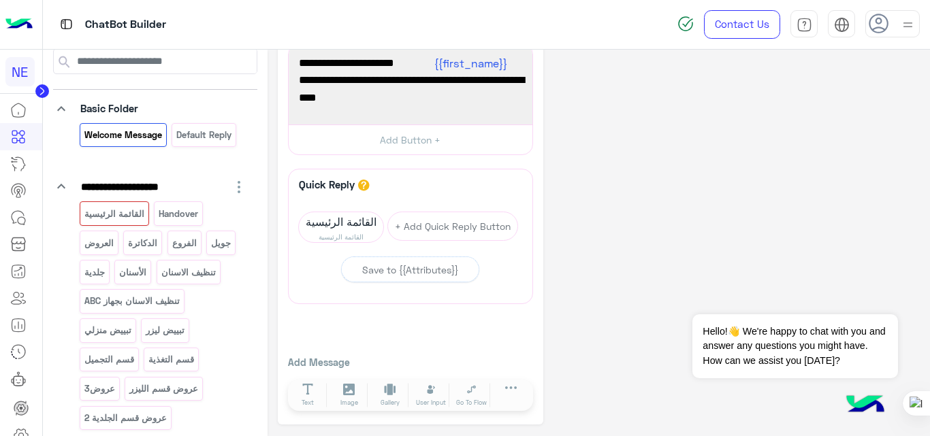
click at [20, 29] on img at bounding box center [18, 24] width 27 height 29
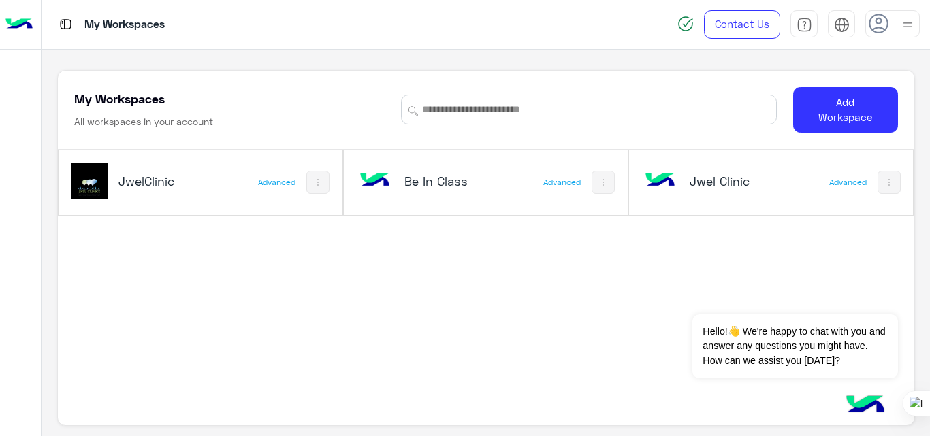
click at [729, 181] on h5 "Jwel Clinic" at bounding box center [736, 181] width 93 height 16
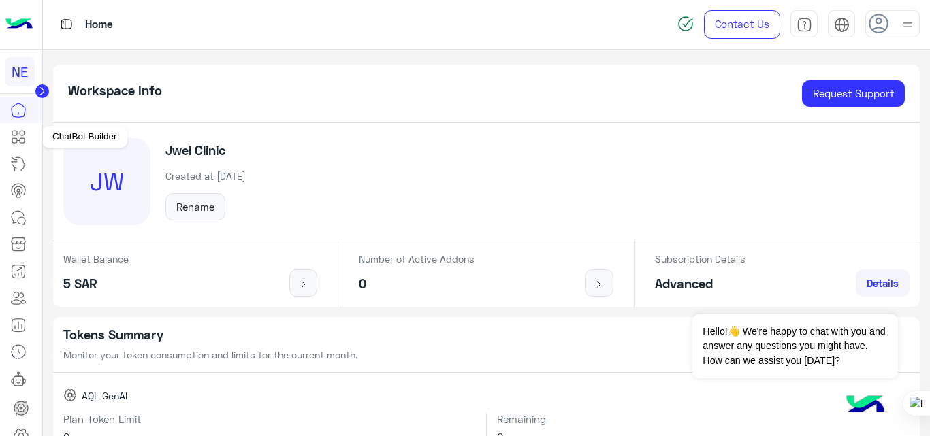
click at [22, 140] on icon at bounding box center [18, 137] width 16 height 16
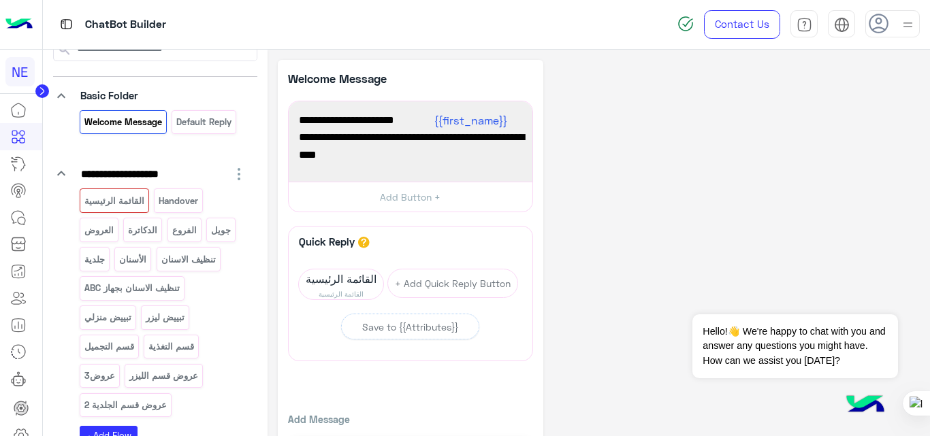
scroll to position [71, 0]
click at [123, 201] on p "القائمة الرئيسية" at bounding box center [114, 202] width 62 height 16
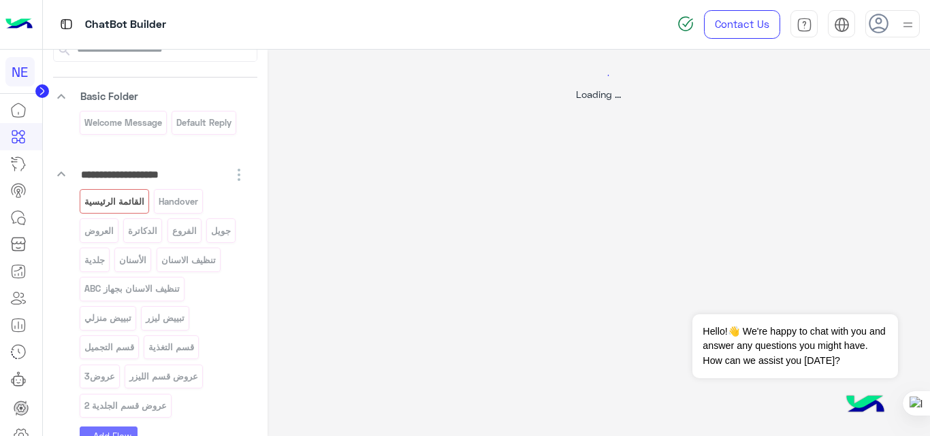
select select "*"
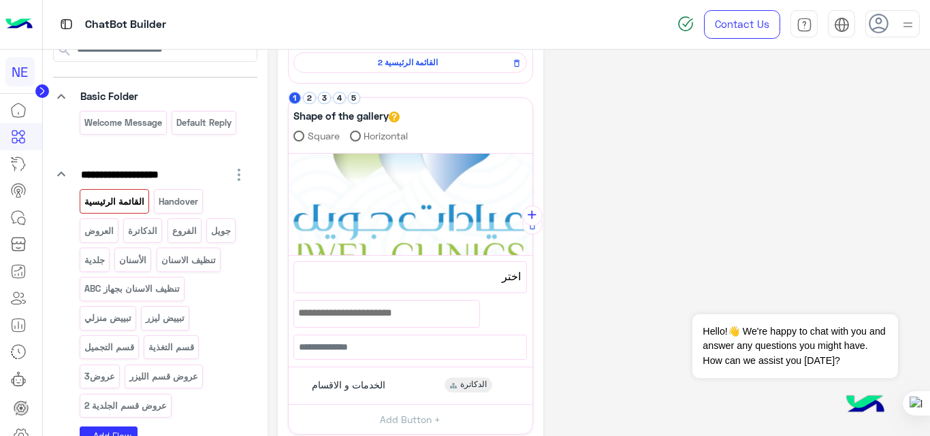
scroll to position [168, 0]
click at [410, 381] on div "الخدمات و الاقسام الدكاترة" at bounding box center [409, 386] width 233 height 27
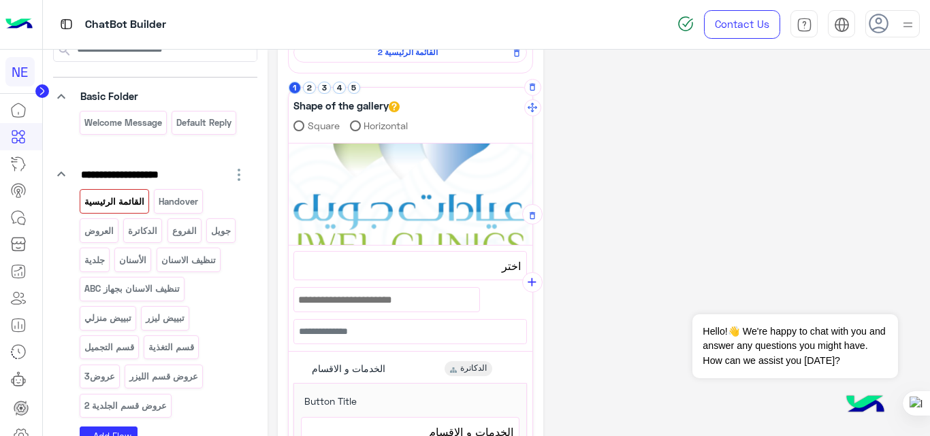
scroll to position [178, 0]
click at [308, 87] on button "2" at bounding box center [309, 88] width 13 height 13
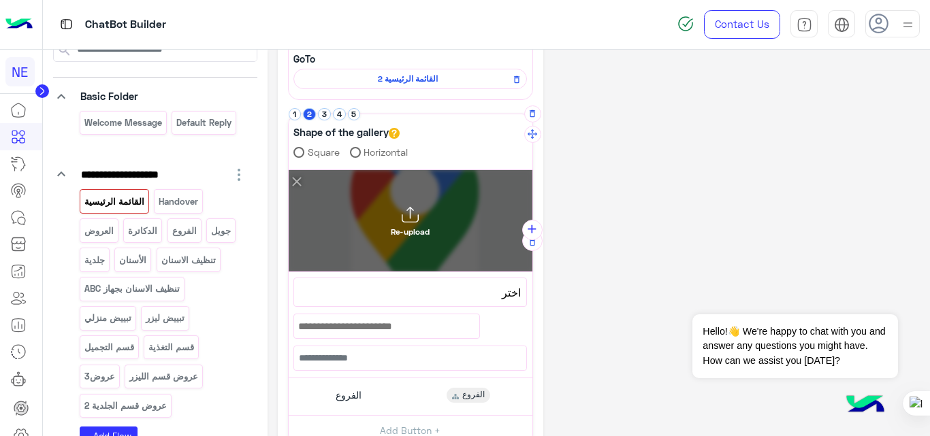
scroll to position [131, 0]
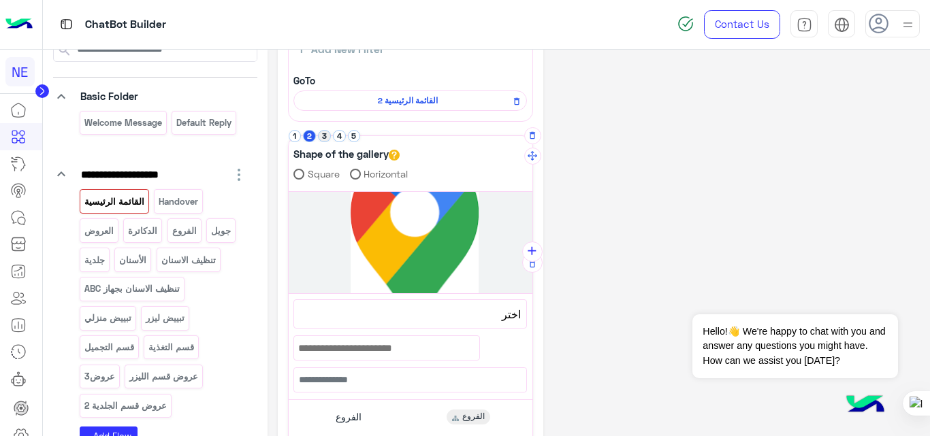
click at [323, 140] on button "3" at bounding box center [324, 136] width 13 height 13
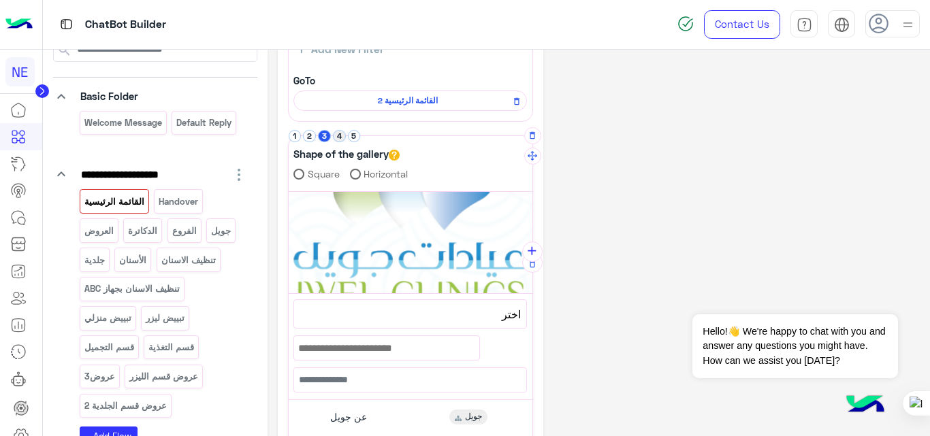
click at [340, 134] on button "4" at bounding box center [339, 136] width 13 height 13
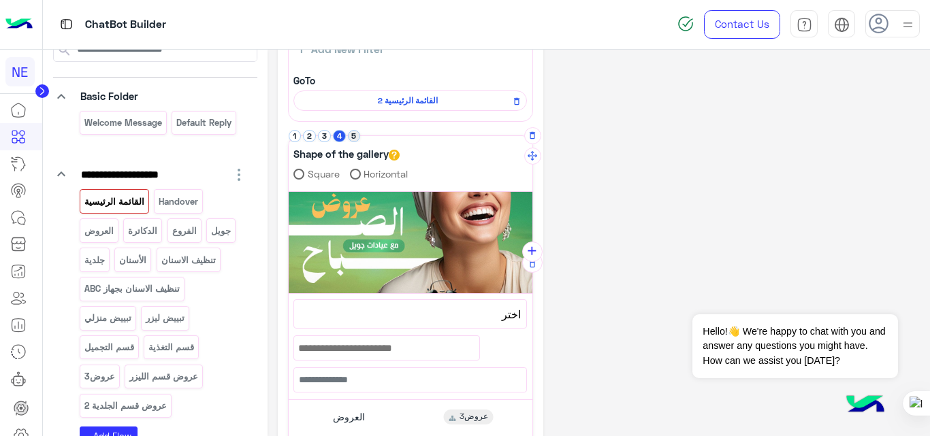
click at [357, 138] on button "5" at bounding box center [354, 136] width 13 height 13
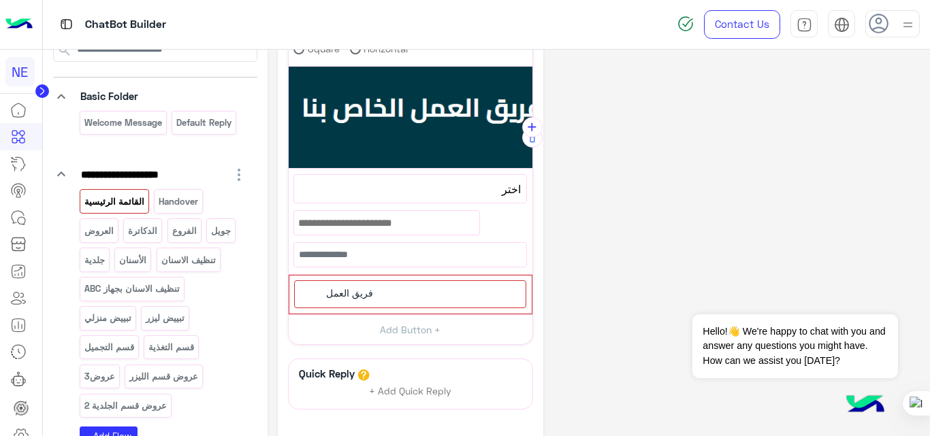
scroll to position [257, 0]
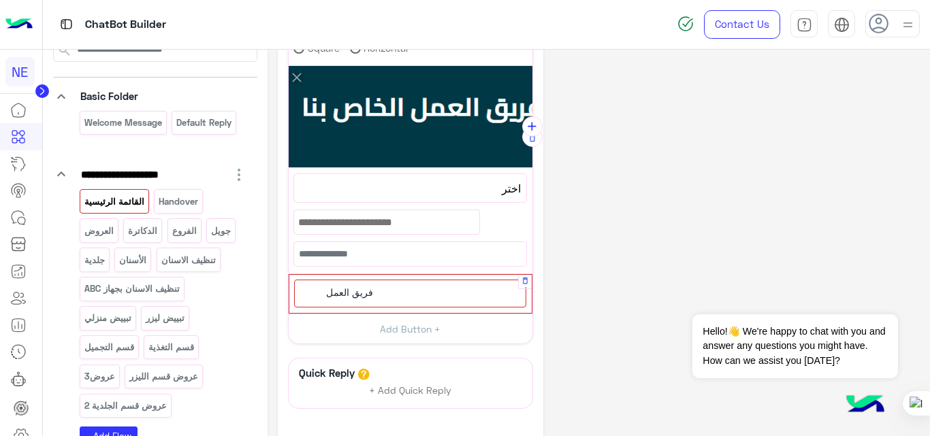
click at [451, 289] on div "فريق العمل" at bounding box center [410, 294] width 232 height 28
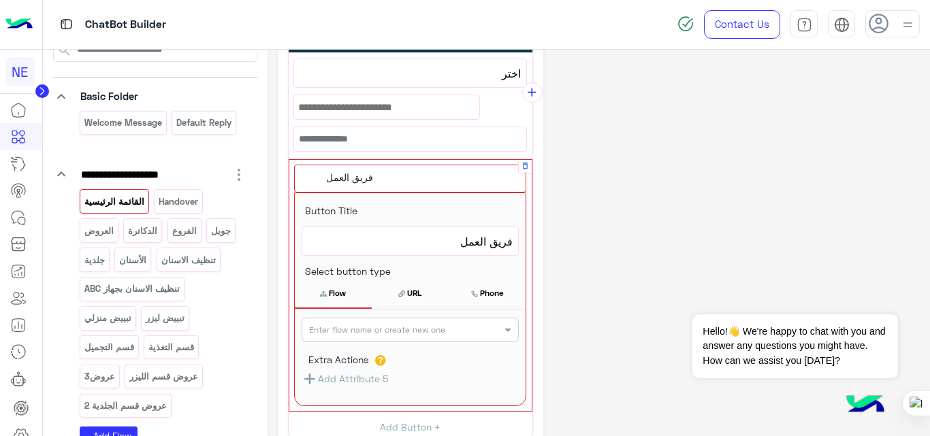
scroll to position [372, 0]
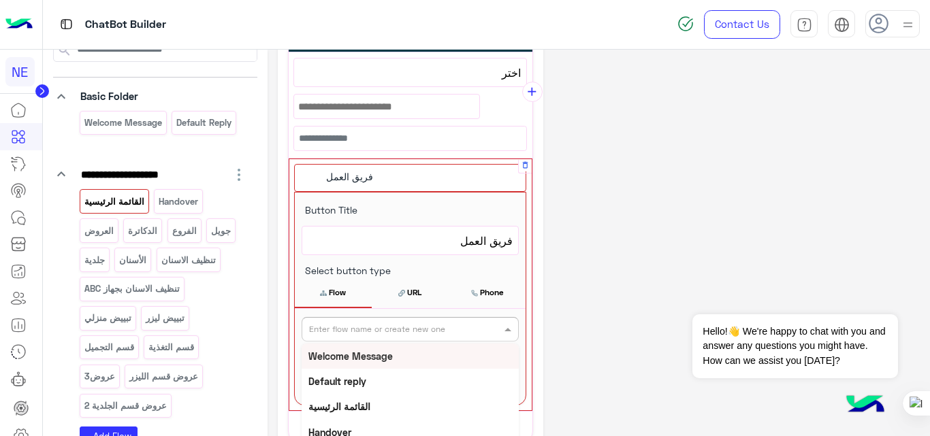
click at [427, 323] on input "text" at bounding box center [387, 328] width 157 height 12
type input "**"
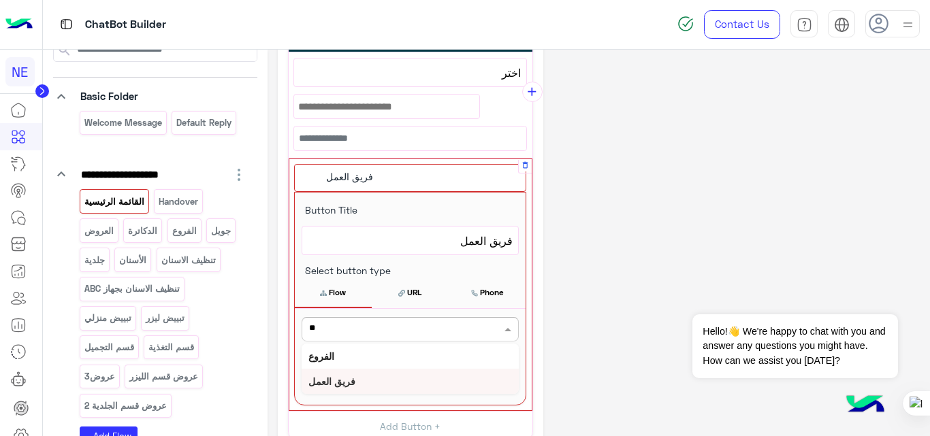
click at [351, 376] on b "فريق العمل" at bounding box center [331, 382] width 47 height 12
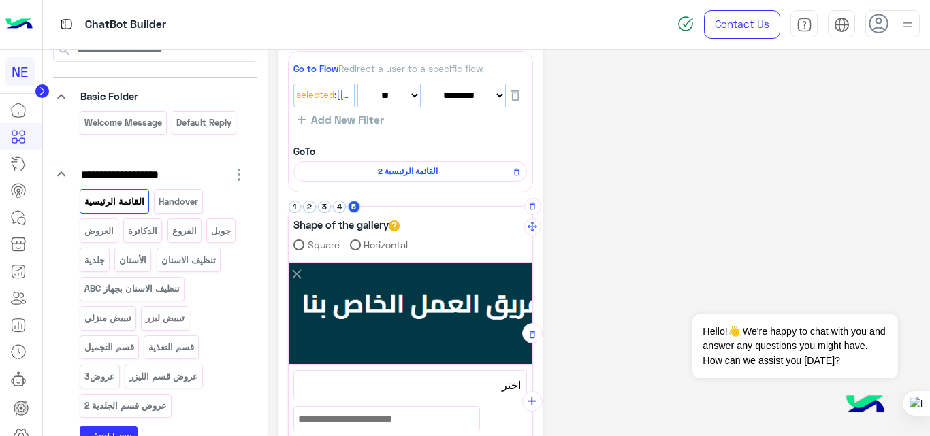
scroll to position [0, 0]
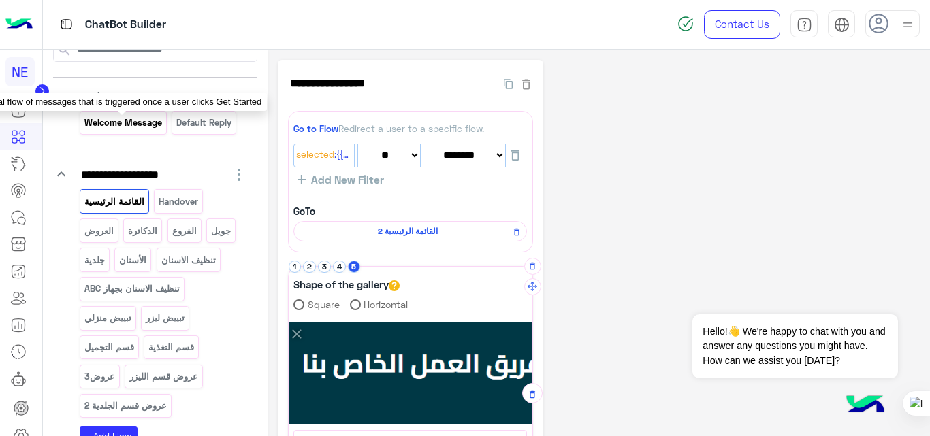
click at [150, 126] on p "Welcome Message" at bounding box center [123, 123] width 80 height 16
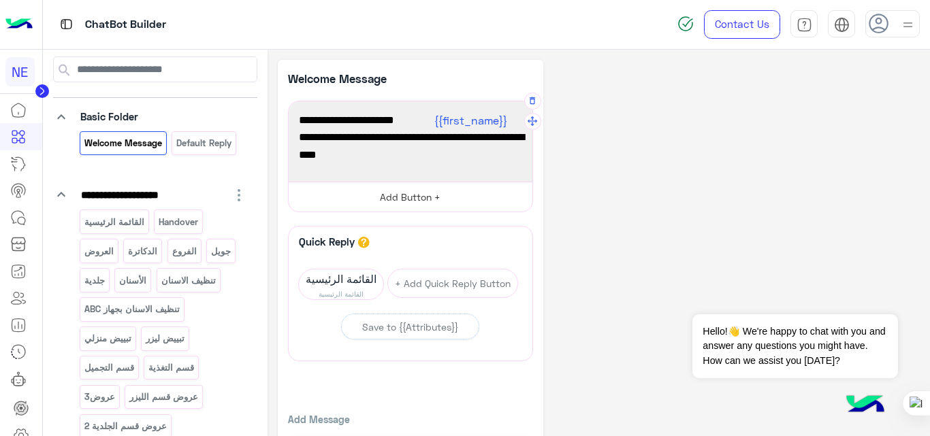
scroll to position [57, 0]
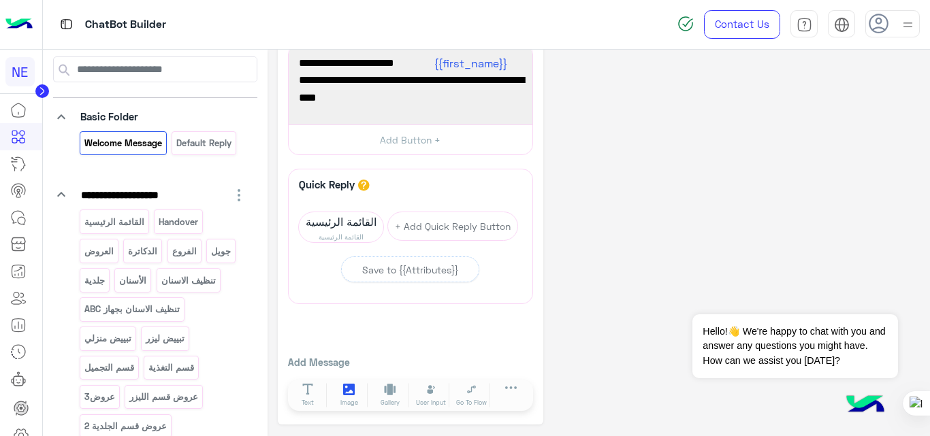
click at [348, 394] on icon at bounding box center [349, 390] width 12 height 12
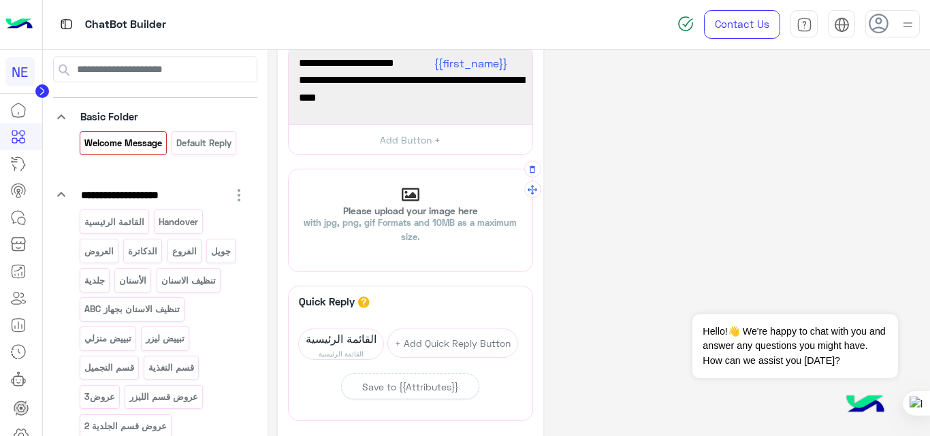
click at [415, 231] on p "Please upload your image here with jpg, png, gif Formats and 10MB as a maximum …" at bounding box center [411, 225] width 244 height 38
click at [289, 169] on input "Please upload your image here with jpg, png, gif Formats and 10MB as a maximum …" at bounding box center [289, 169] width 0 height 0
type input "**********"
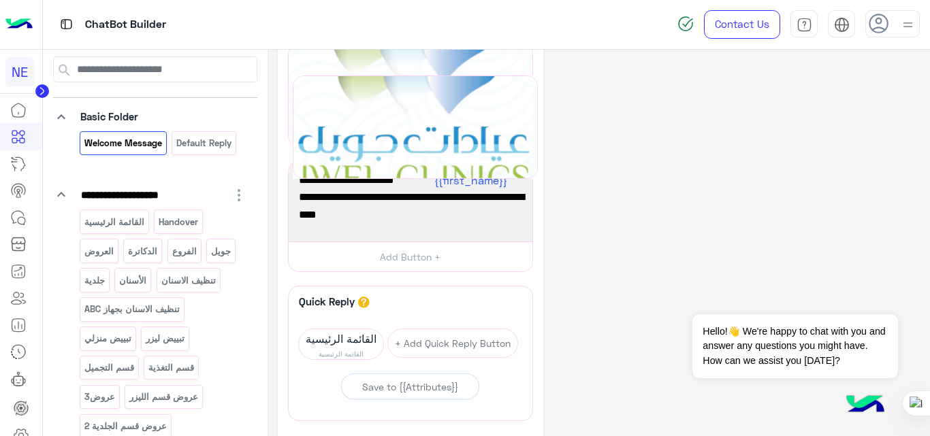
drag, startPoint x: 534, startPoint y: 191, endPoint x: 539, endPoint y: 97, distance: 94.1
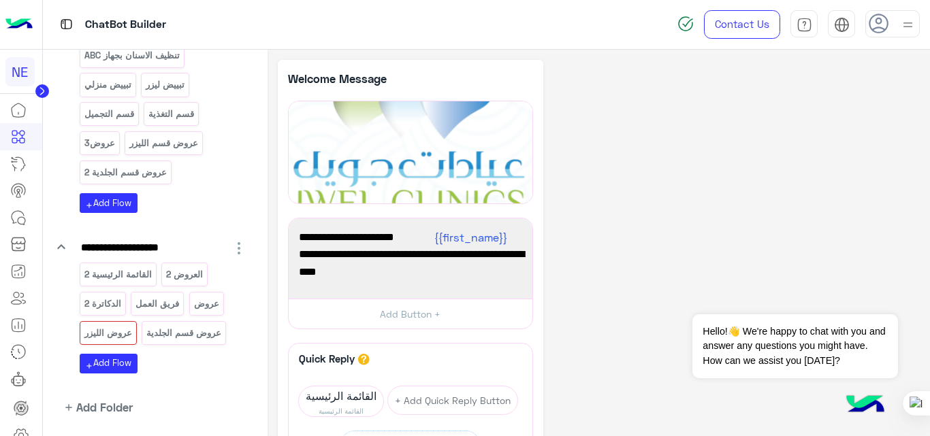
scroll to position [347, 0]
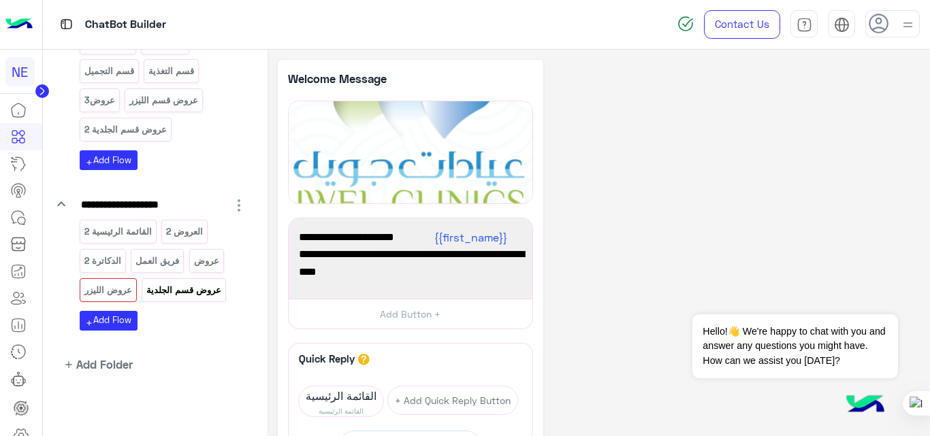
click at [188, 291] on p "عروض قسم الجلدية" at bounding box center [184, 290] width 77 height 16
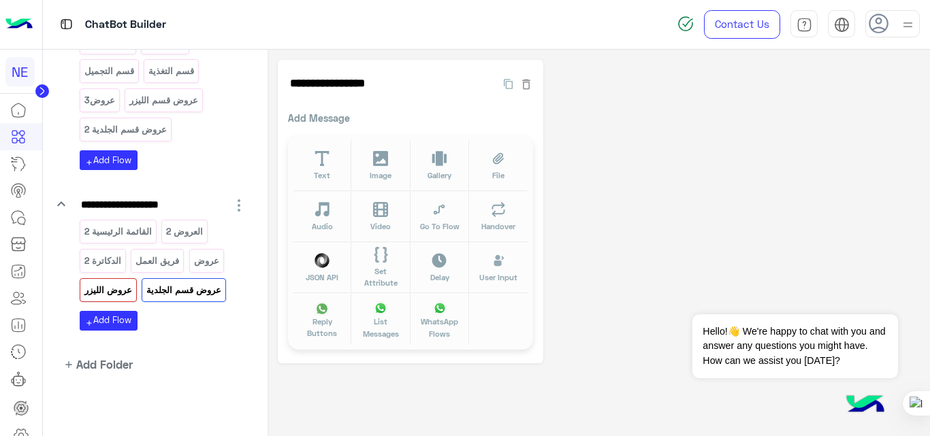
click at [109, 291] on p "عروض الليزر" at bounding box center [108, 290] width 50 height 16
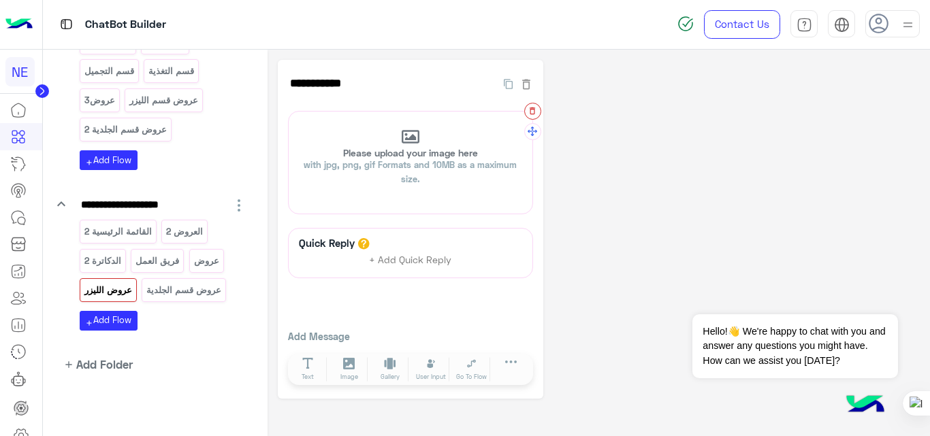
click at [535, 112] on icon "button" at bounding box center [533, 111] width 10 height 10
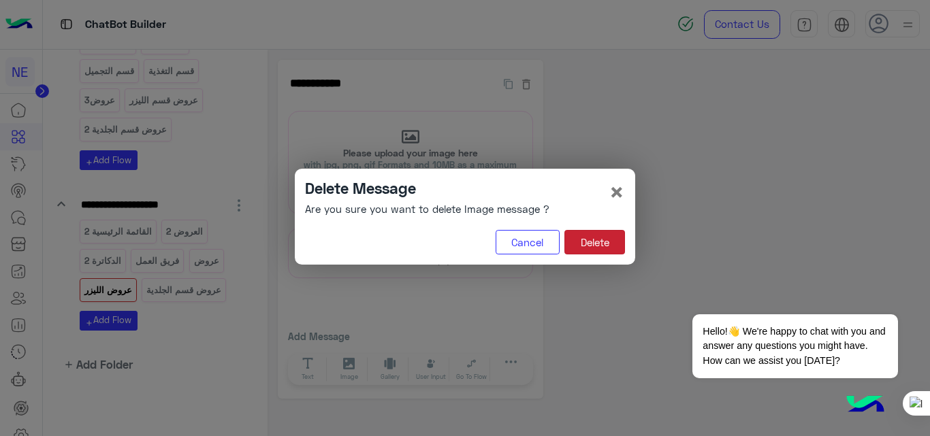
click at [593, 245] on button "Delete" at bounding box center [594, 242] width 61 height 25
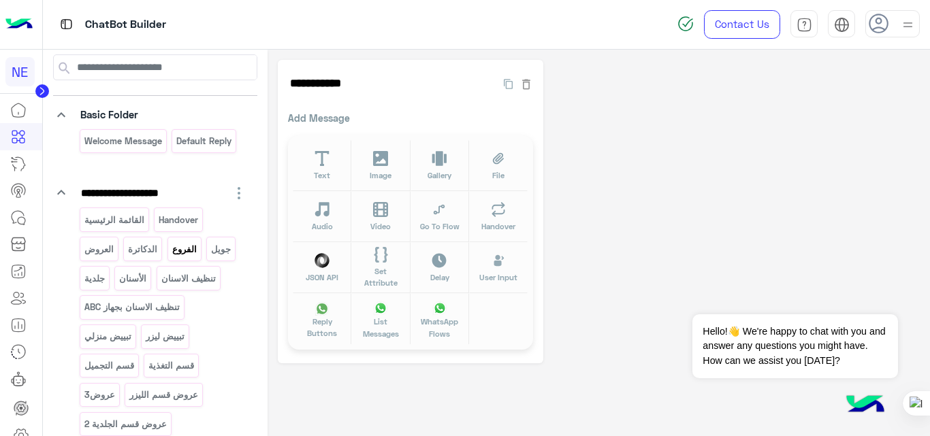
scroll to position [46, 0]
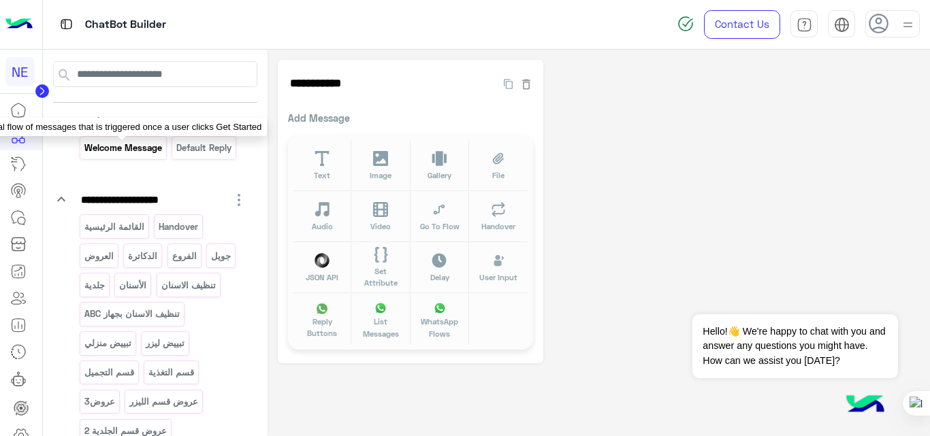
click at [136, 150] on p "Welcome Message" at bounding box center [123, 148] width 80 height 16
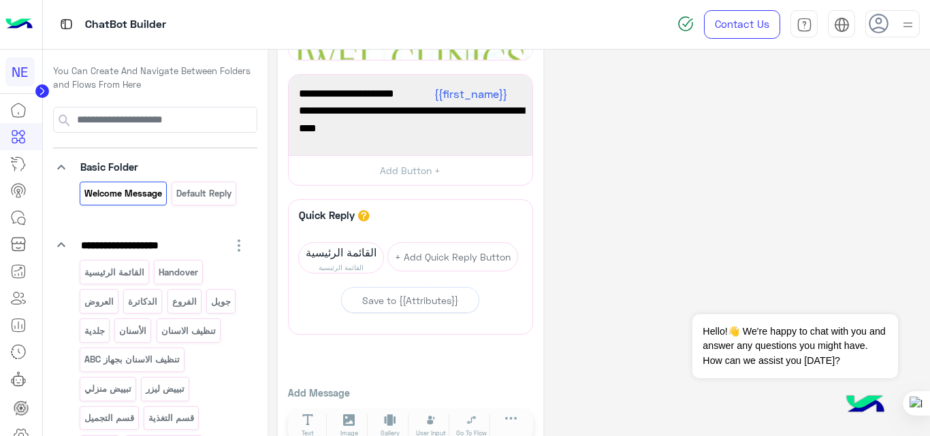
scroll to position [0, 0]
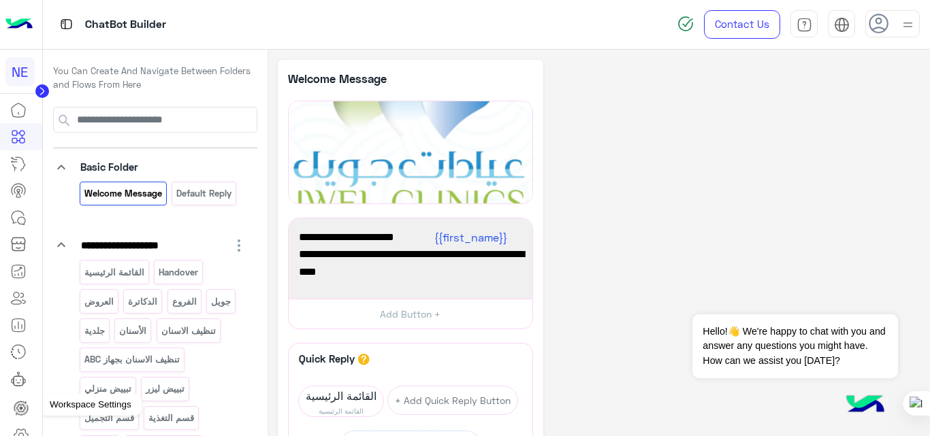
click at [23, 430] on icon at bounding box center [21, 435] width 16 height 16
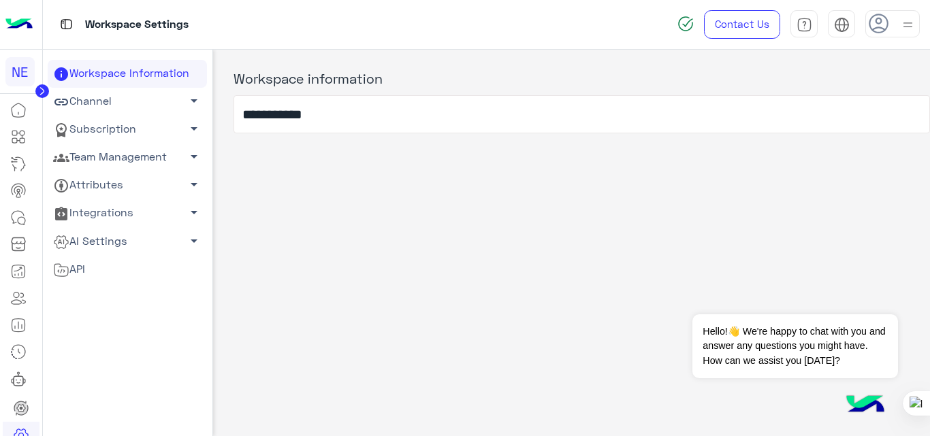
click at [14, 16] on img at bounding box center [18, 24] width 27 height 29
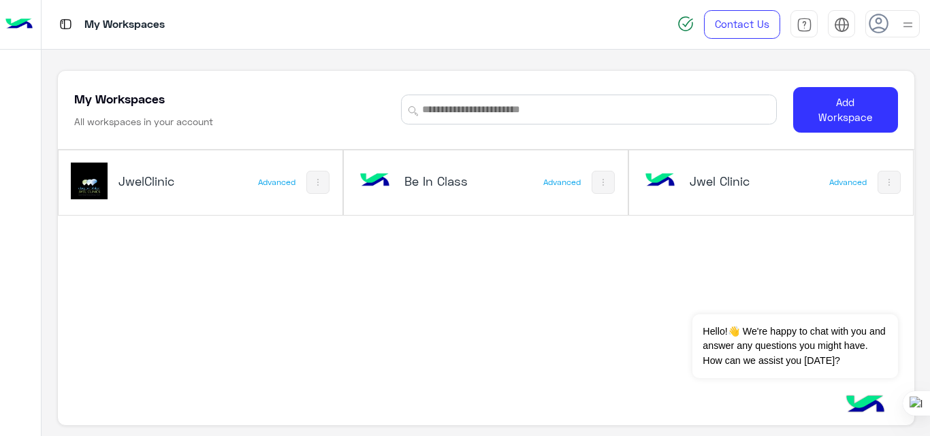
click at [715, 194] on div "Jwel Clinic" at bounding box center [719, 182] width 155 height 39
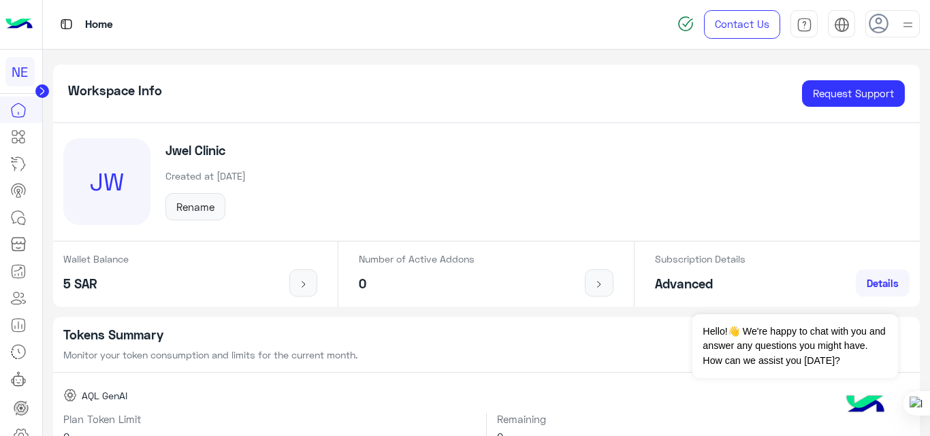
click at [19, 31] on img at bounding box center [18, 24] width 27 height 29
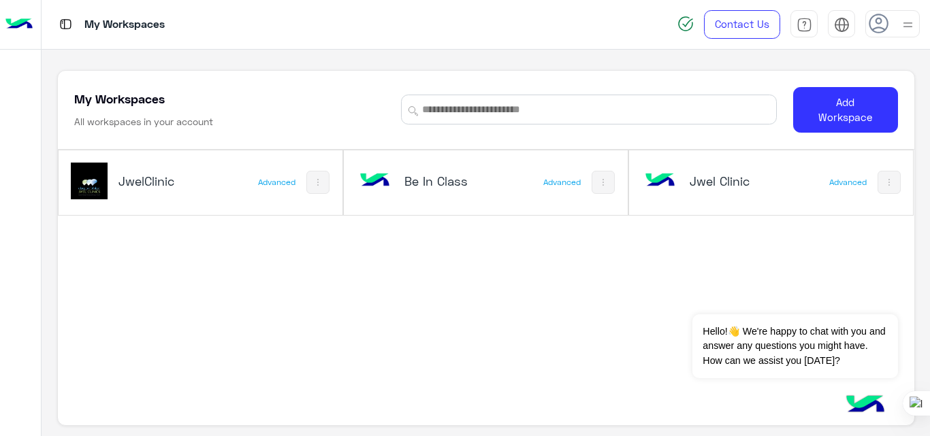
scroll to position [5, 0]
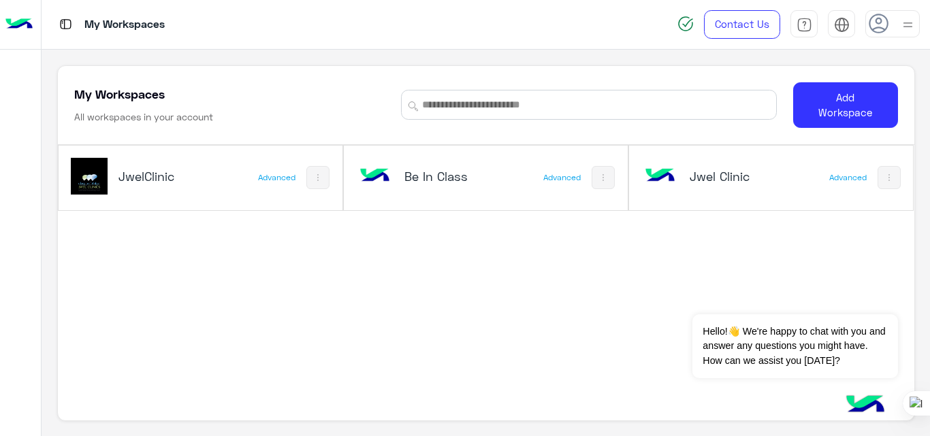
click at [726, 186] on div "Jwel Clinic" at bounding box center [736, 177] width 93 height 19
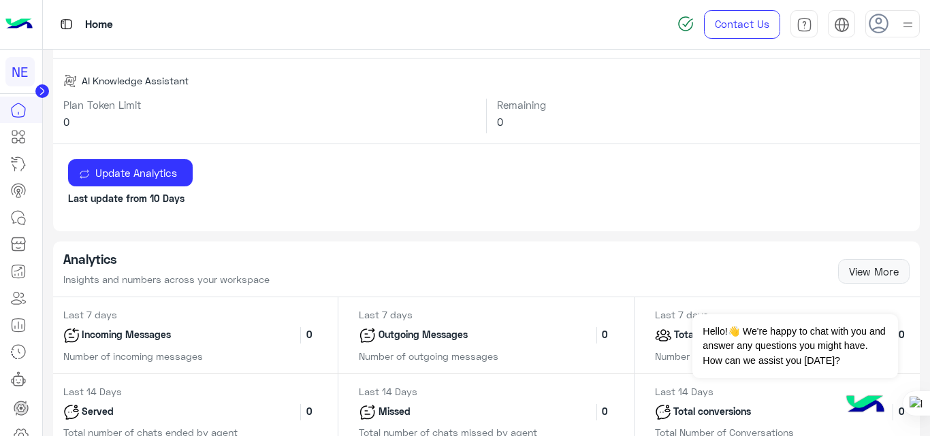
scroll to position [351, 0]
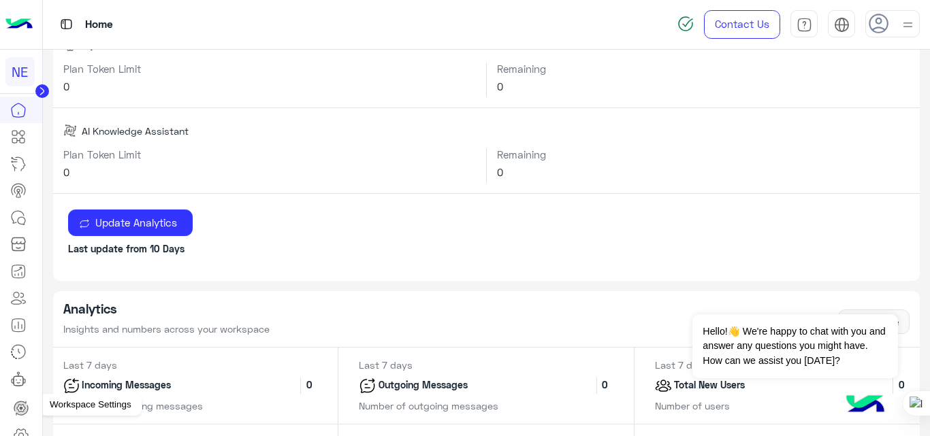
click at [25, 432] on icon at bounding box center [21, 435] width 14 height 13
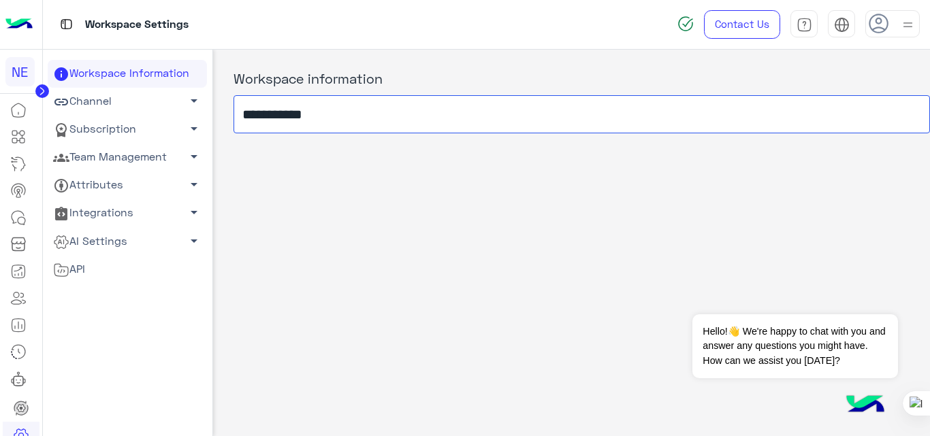
click at [344, 124] on input "**********" at bounding box center [581, 114] width 697 height 38
type input "**********"
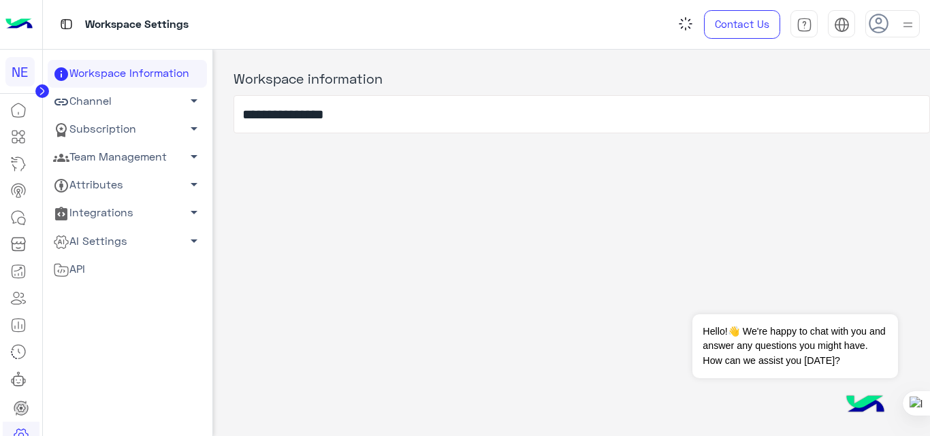
click at [320, 209] on div "**********" at bounding box center [571, 240] width 717 height 381
click at [24, 16] on img at bounding box center [18, 24] width 27 height 29
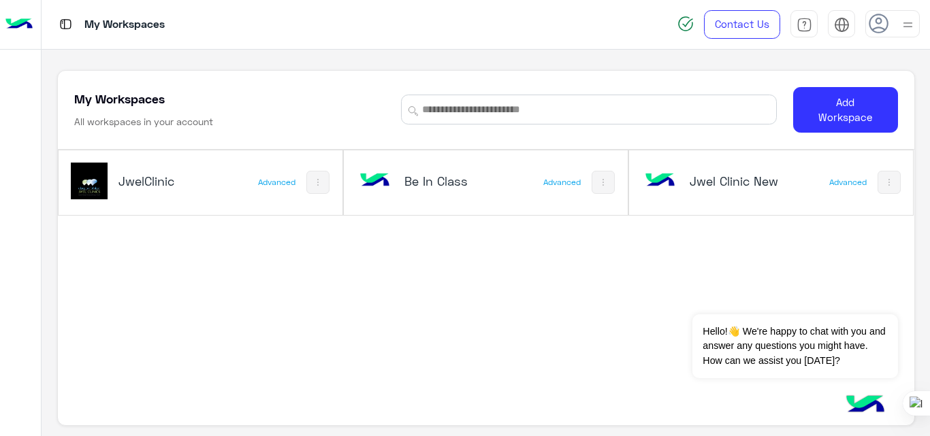
scroll to position [5, 0]
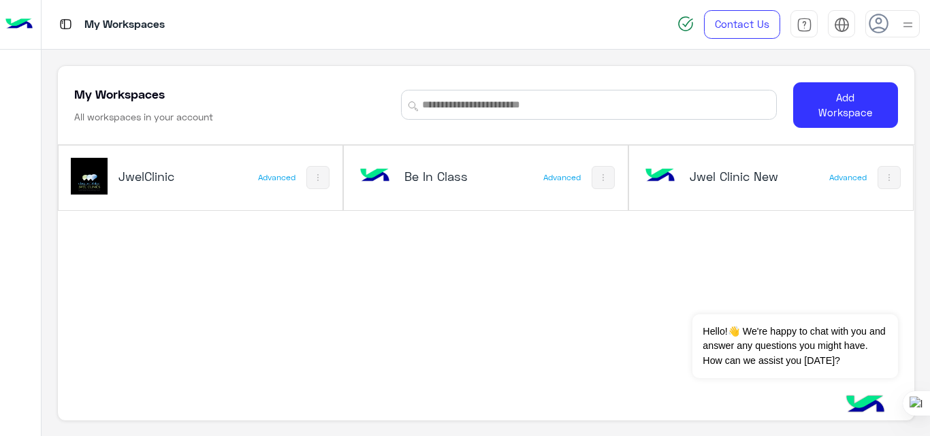
click at [711, 189] on div "Jwel Clinic New" at bounding box center [719, 177] width 155 height 39
click at [708, 168] on h5 "Jwel Clinic New" at bounding box center [736, 176] width 93 height 16
click at [766, 180] on h5 "Jwel Clinic New" at bounding box center [736, 176] width 93 height 16
click at [727, 182] on h5 "Jwel Clinic New" at bounding box center [736, 176] width 93 height 16
click at [707, 173] on h5 "Jwel Clinic New" at bounding box center [736, 176] width 93 height 16
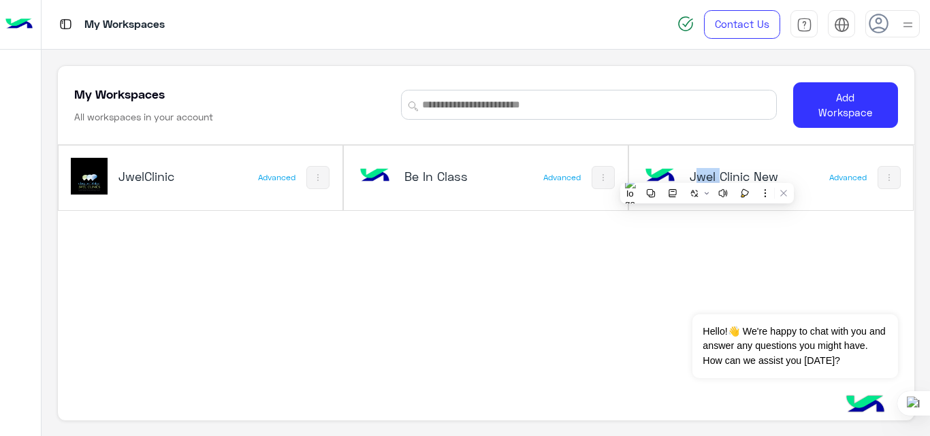
click at [707, 173] on h5 "Jwel Clinic New" at bounding box center [736, 176] width 93 height 16
click at [745, 174] on h5 "Jwel Clinic New" at bounding box center [736, 176] width 93 height 16
click at [664, 176] on img at bounding box center [660, 176] width 37 height 37
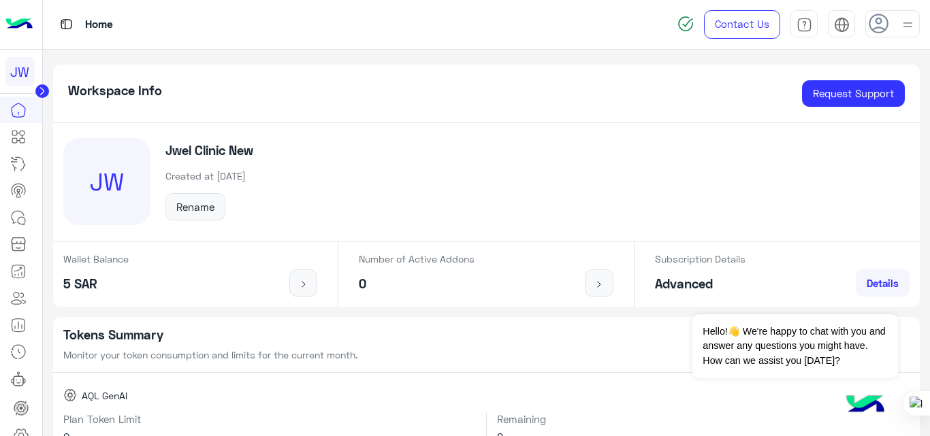
click at [22, 24] on img at bounding box center [18, 24] width 27 height 29
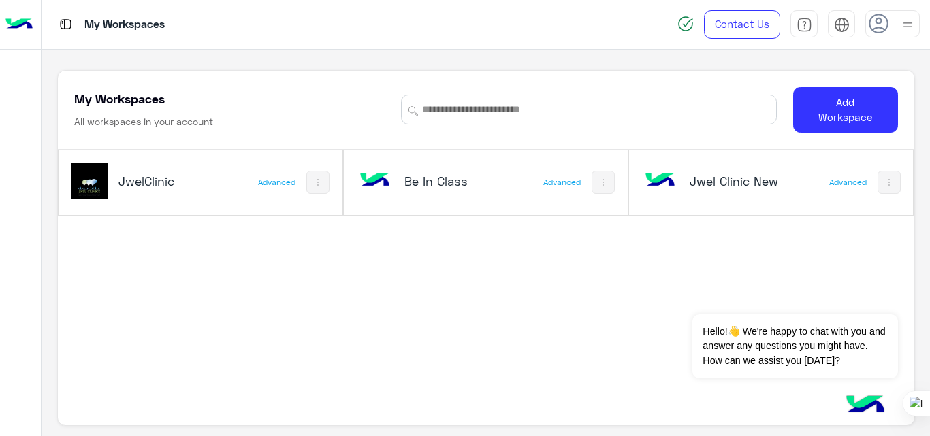
click at [199, 190] on div "JwelClinic" at bounding box center [164, 182] width 93 height 19
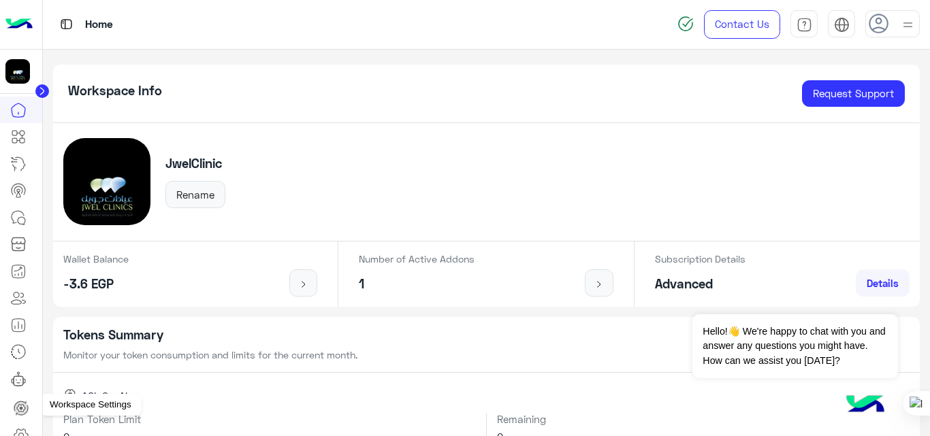
click at [20, 427] on icon at bounding box center [21, 435] width 16 height 16
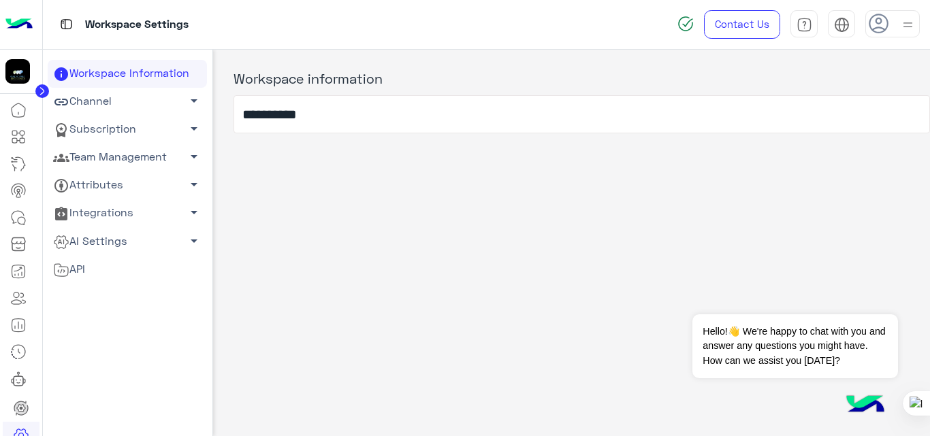
click at [125, 99] on link "Channel arrow_drop_down" at bounding box center [127, 102] width 159 height 28
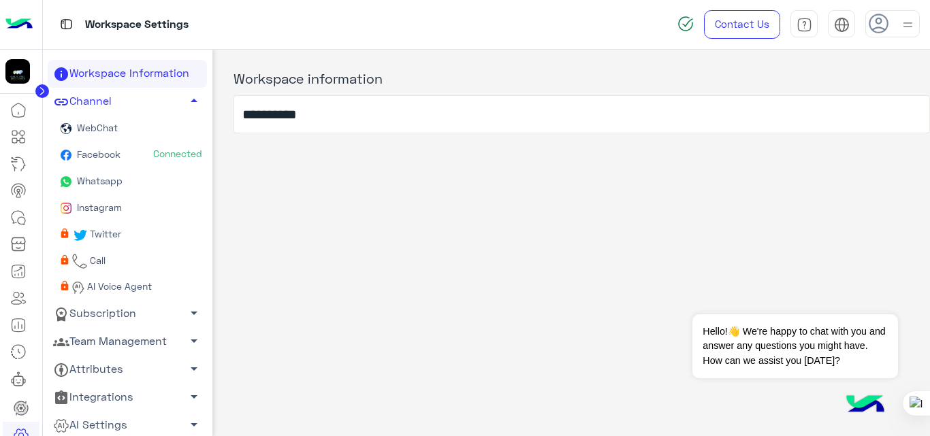
click at [138, 161] on link "Facebook Connected" at bounding box center [127, 155] width 159 height 27
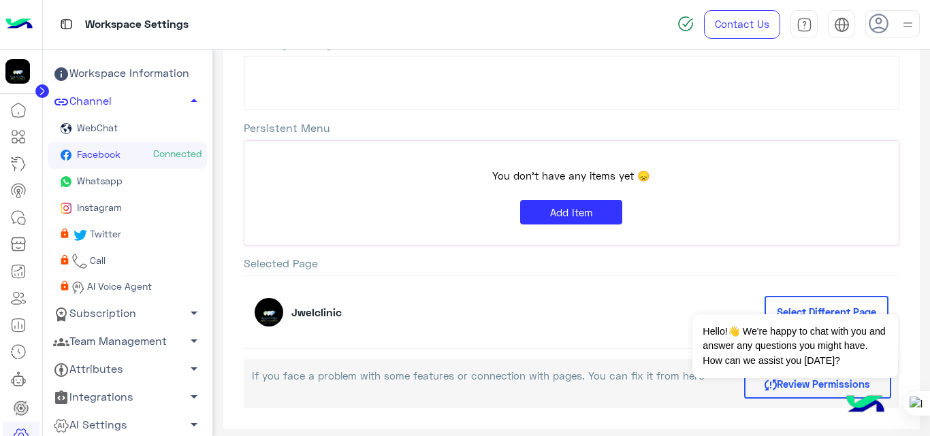
scroll to position [259, 0]
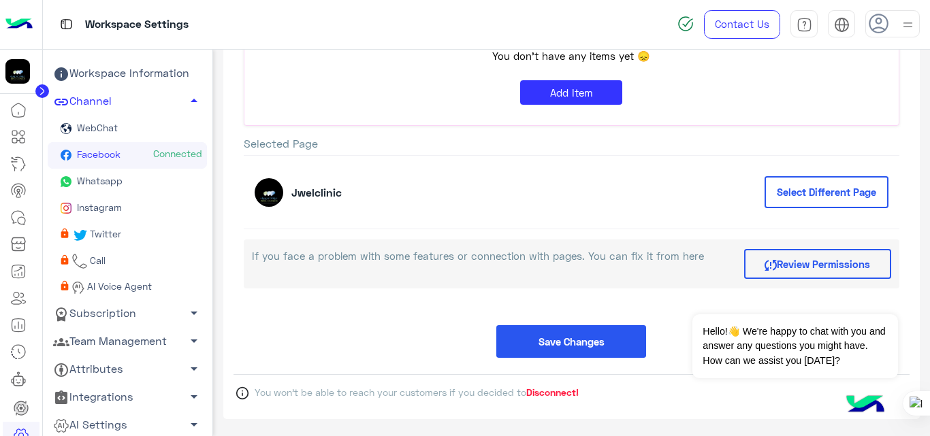
click at [801, 189] on button "Select Different Page" at bounding box center [826, 192] width 124 height 32
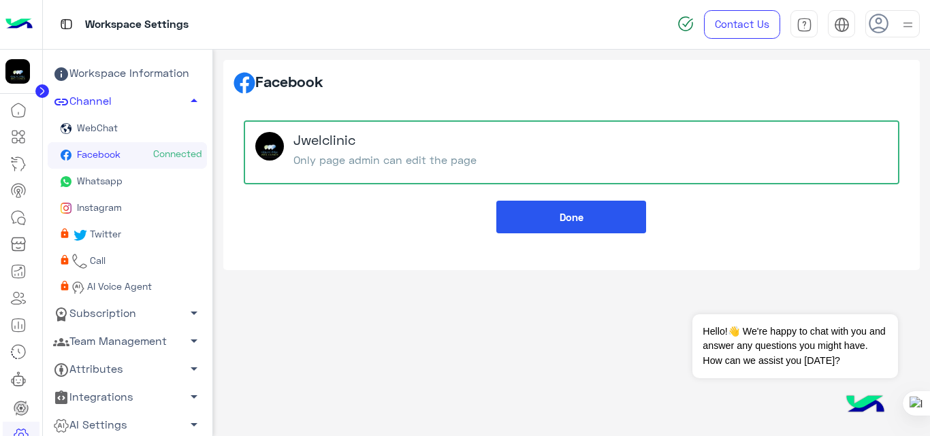
scroll to position [0, 0]
click at [470, 149] on div "Jwelclinic Only page admin can edit the page" at bounding box center [384, 152] width 183 height 41
click at [508, 148] on div "Jwelclinic Only page admin can edit the page" at bounding box center [413, 152] width 317 height 41
click at [543, 226] on button "Done" at bounding box center [571, 217] width 150 height 33
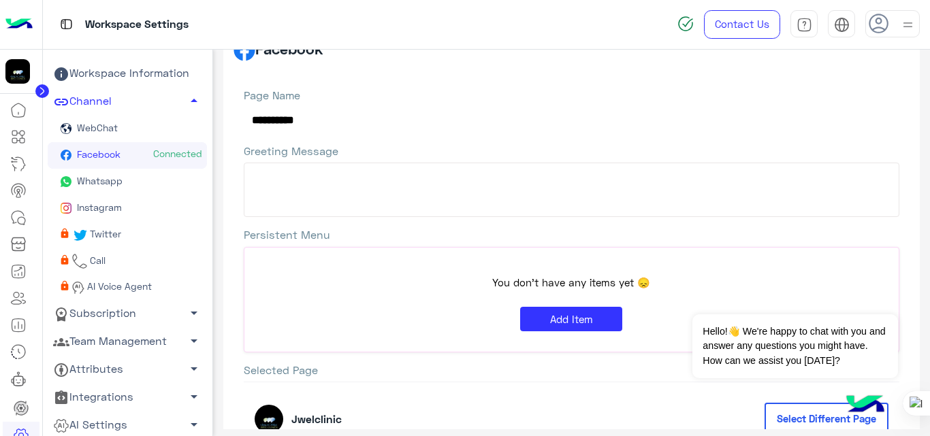
scroll to position [259, 0]
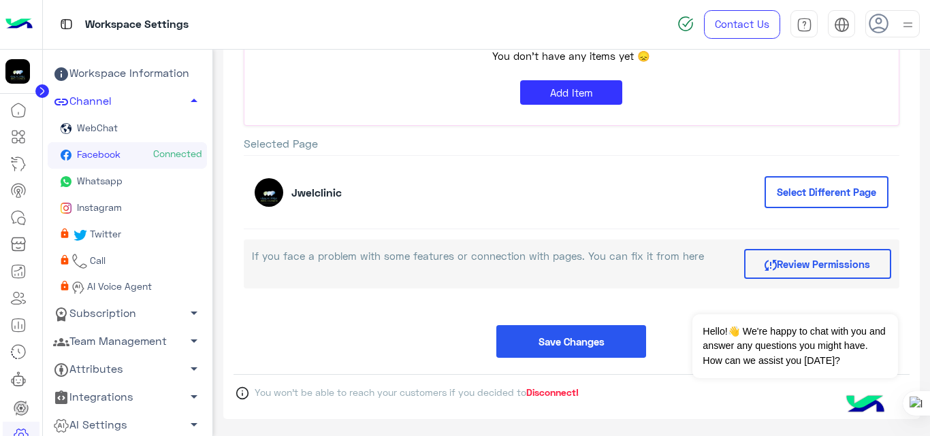
click at [272, 191] on img at bounding box center [269, 192] width 29 height 29
click at [805, 260] on button "Review Permissions" at bounding box center [817, 264] width 147 height 30
click at [121, 191] on link "Whatsapp" at bounding box center [127, 182] width 159 height 27
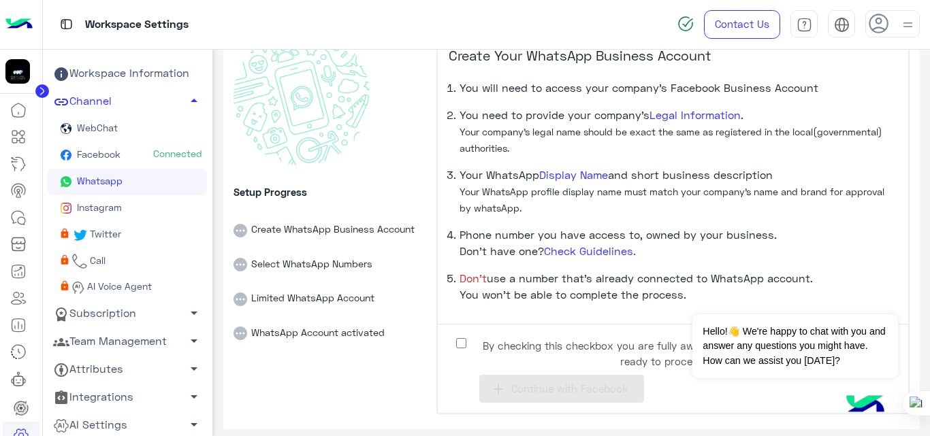
scroll to position [94, 0]
click at [126, 151] on link "Facebook Connected" at bounding box center [127, 155] width 159 height 27
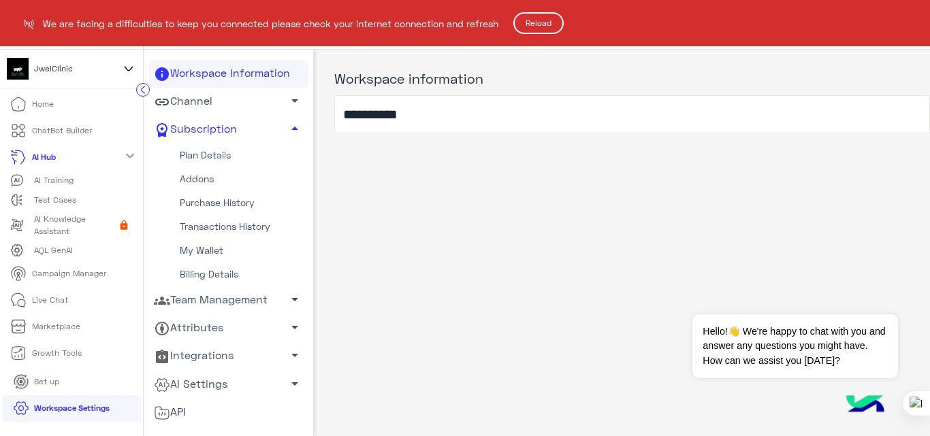
click at [532, 28] on button "Reload" at bounding box center [538, 23] width 50 height 22
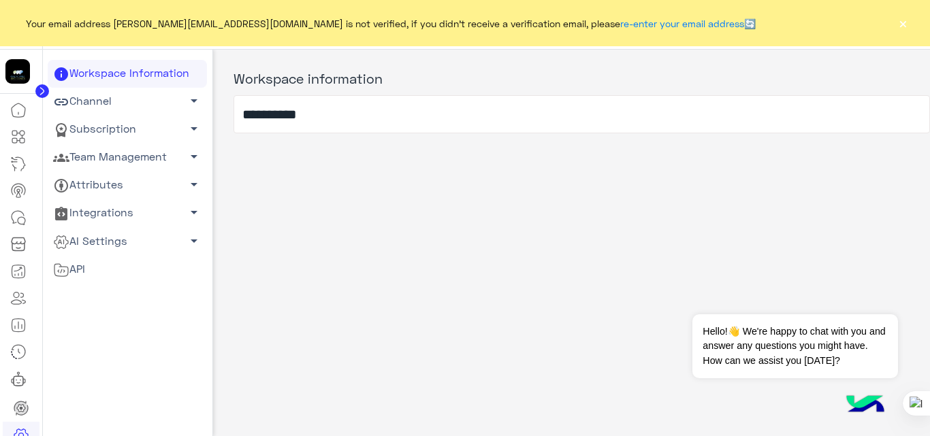
click at [903, 25] on button "×" at bounding box center [903, 23] width 14 height 14
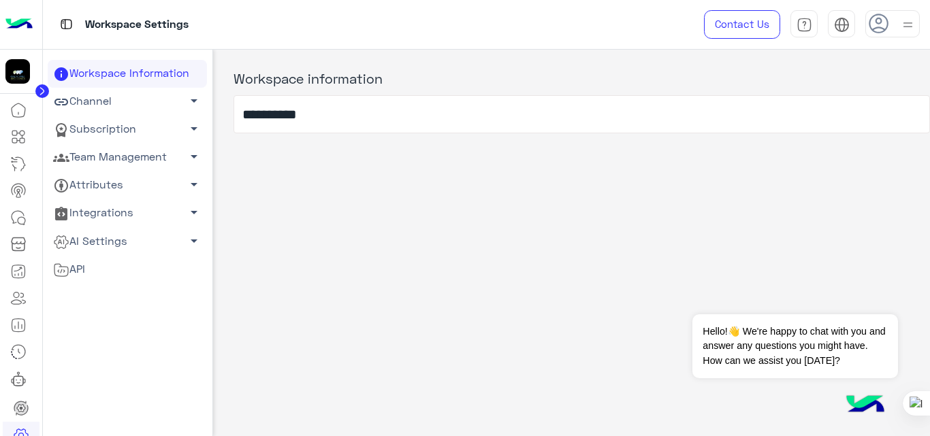
click at [106, 101] on link "Channel arrow_drop_down" at bounding box center [127, 102] width 159 height 28
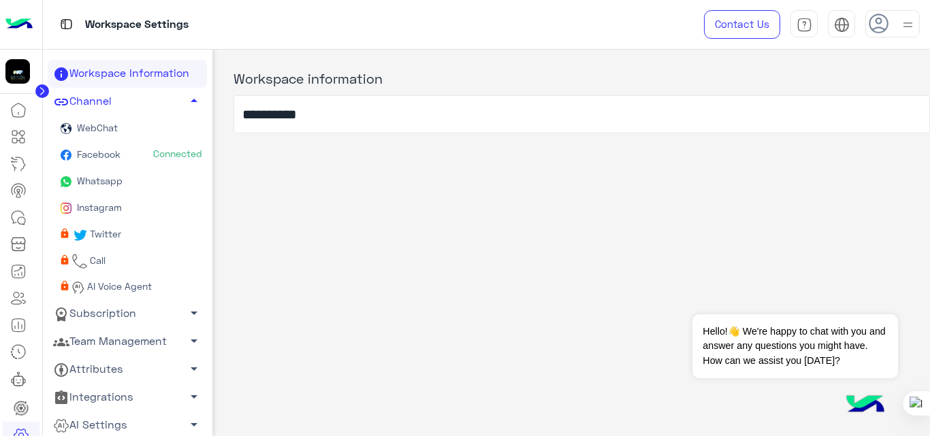
click at [135, 152] on link "Facebook Connected" at bounding box center [127, 155] width 159 height 27
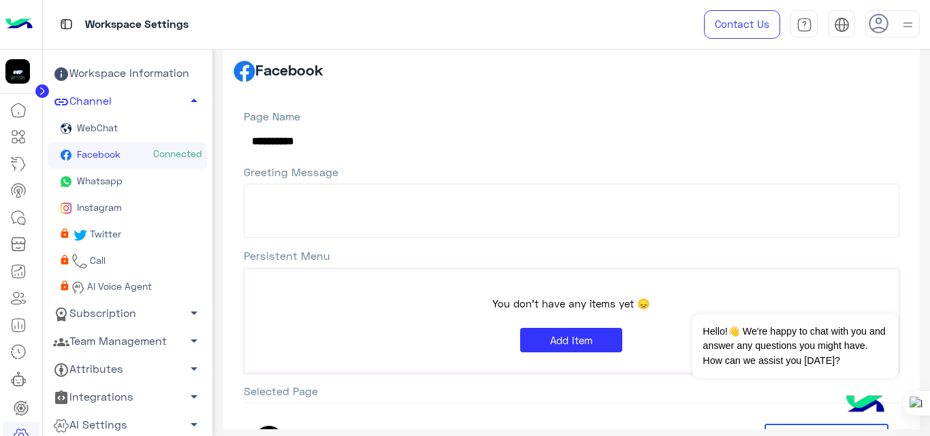
scroll to position [11, 0]
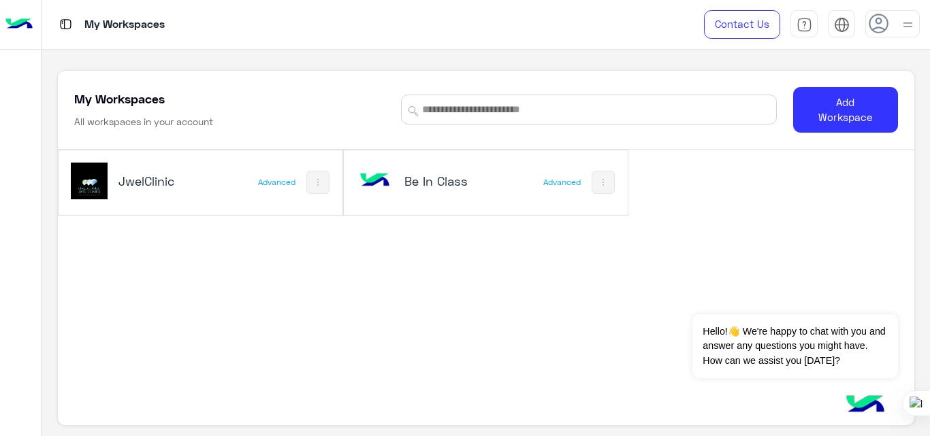
click at [12, 24] on img at bounding box center [18, 24] width 27 height 29
click at [23, 22] on img at bounding box center [18, 24] width 27 height 29
click at [16, 22] on img at bounding box center [18, 24] width 27 height 29
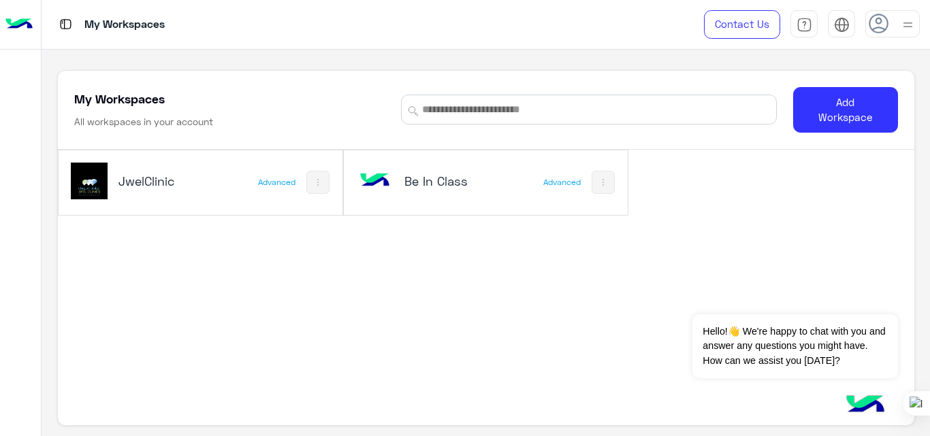
click at [16, 22] on img at bounding box center [18, 24] width 27 height 29
click at [236, 176] on div "JwelClinic Advanced" at bounding box center [201, 182] width 284 height 65
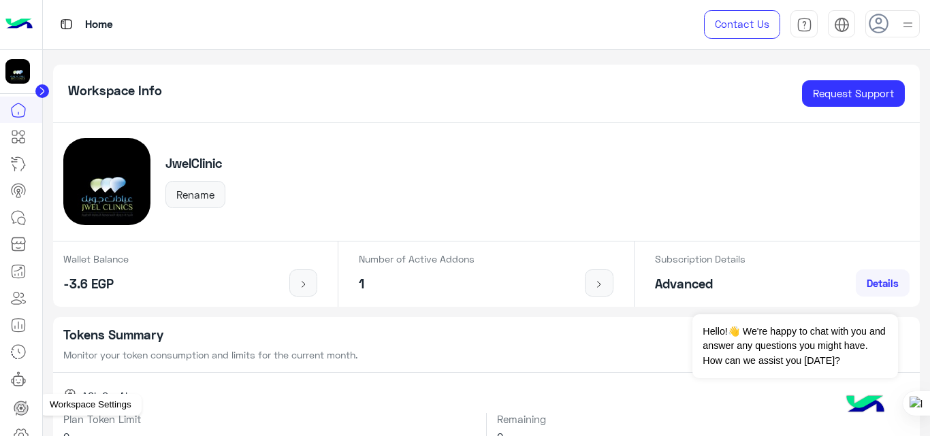
click at [23, 427] on icon at bounding box center [21, 435] width 16 height 16
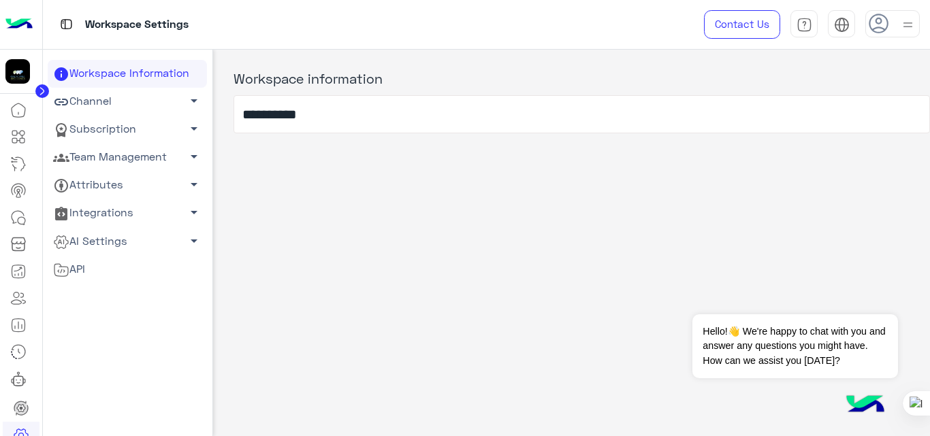
click at [112, 133] on link "Subscription arrow_drop_down" at bounding box center [127, 130] width 159 height 28
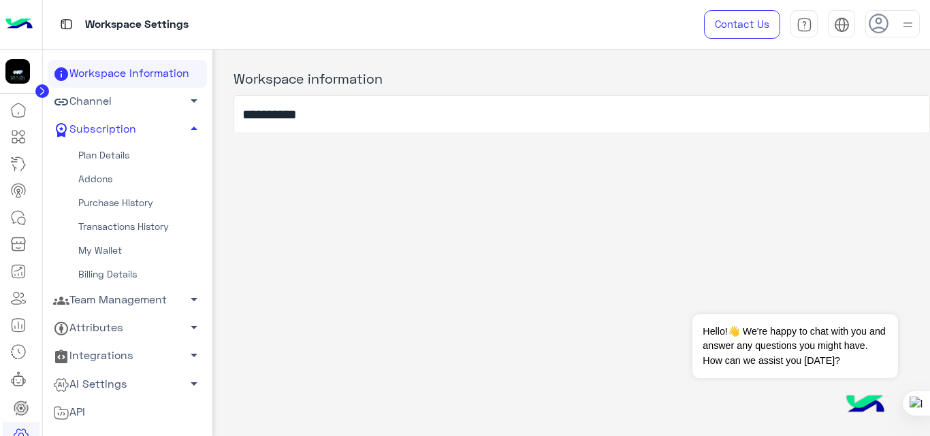
click at [115, 112] on link "Channel arrow_drop_down" at bounding box center [127, 102] width 159 height 28
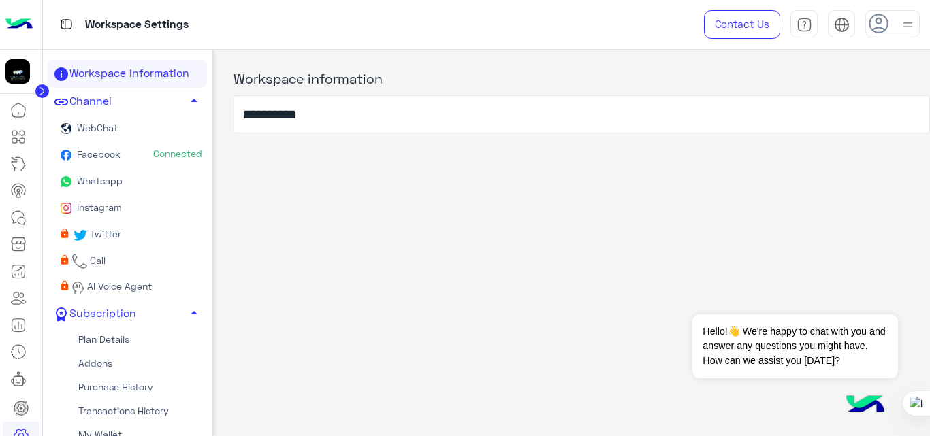
click at [125, 152] on link "Facebook Connected" at bounding box center [127, 155] width 159 height 27
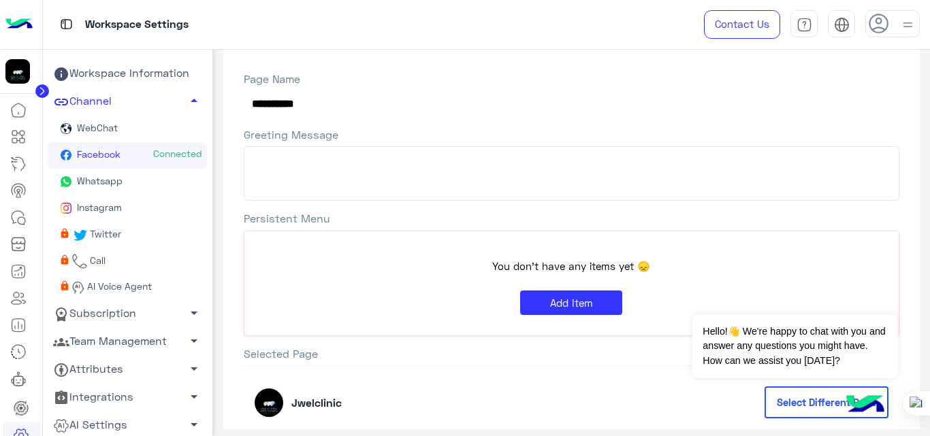
scroll to position [259, 0]
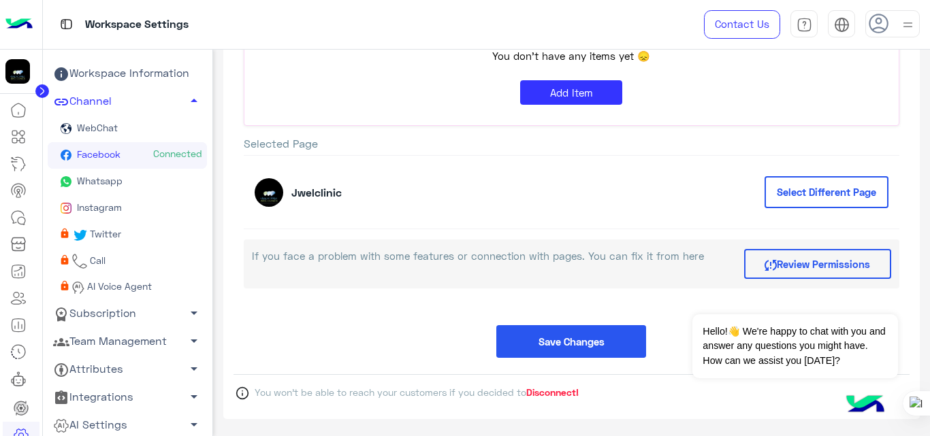
click at [281, 194] on img at bounding box center [269, 192] width 29 height 29
click at [308, 201] on div "Jwelclinic" at bounding box center [302, 192] width 95 height 29
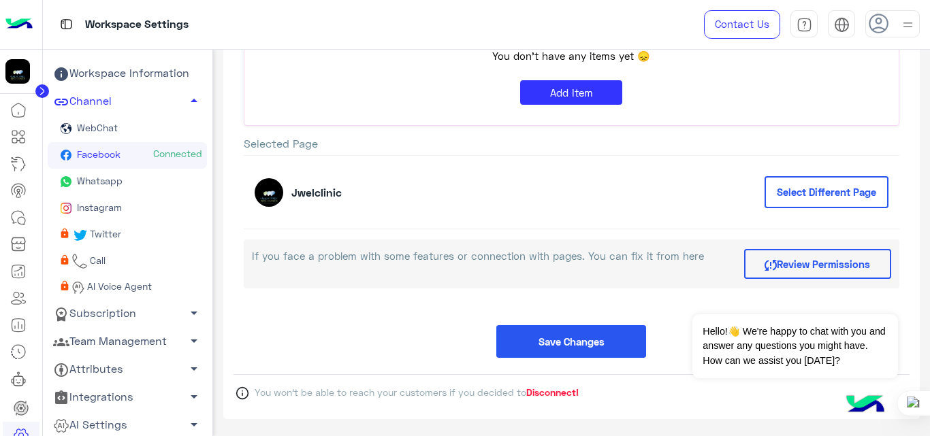
click at [552, 146] on label "Selected Page" at bounding box center [572, 143] width 656 height 14
click at [790, 195] on button "Select Different Page" at bounding box center [826, 192] width 124 height 32
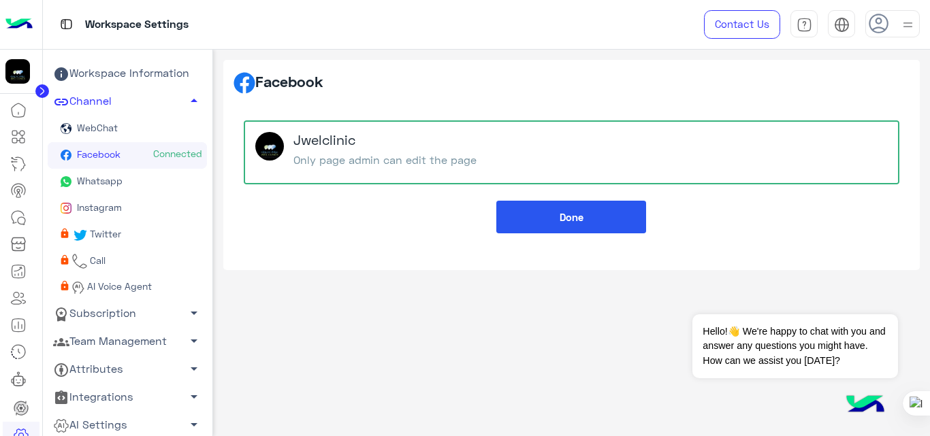
scroll to position [0, 0]
click at [594, 210] on button "Done" at bounding box center [571, 217] width 150 height 33
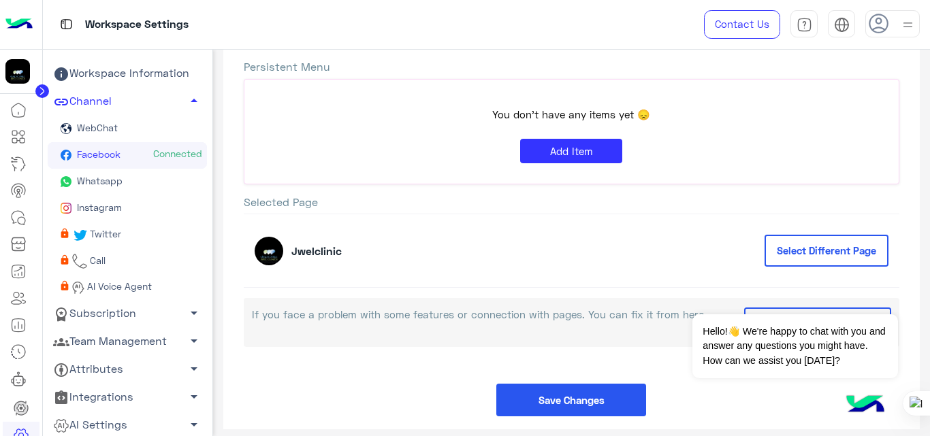
scroll to position [200, 0]
click at [16, 170] on icon at bounding box center [18, 164] width 16 height 16
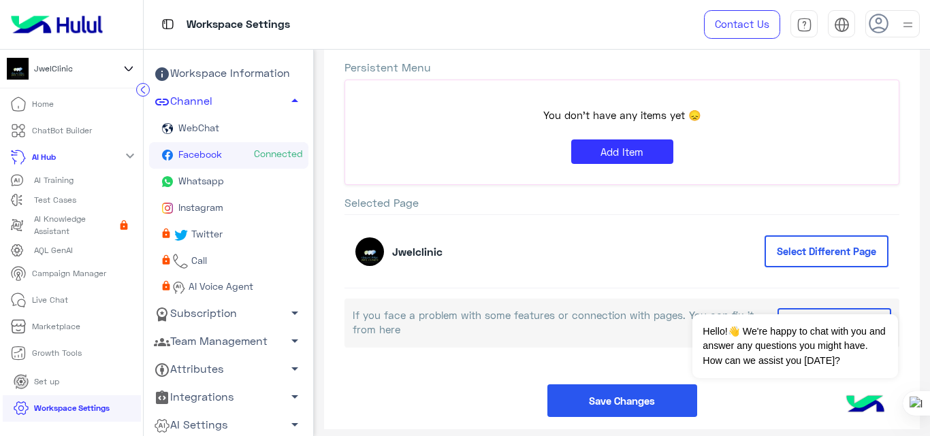
click at [42, 181] on p "AI Training" at bounding box center [53, 180] width 39 height 12
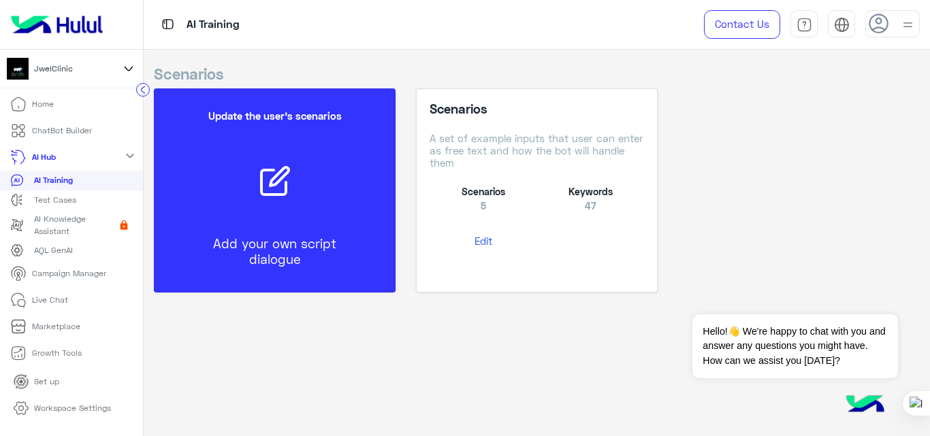
click at [274, 219] on div "Update the user’s scenarios Add your own script dialogue" at bounding box center [274, 190] width 199 height 189
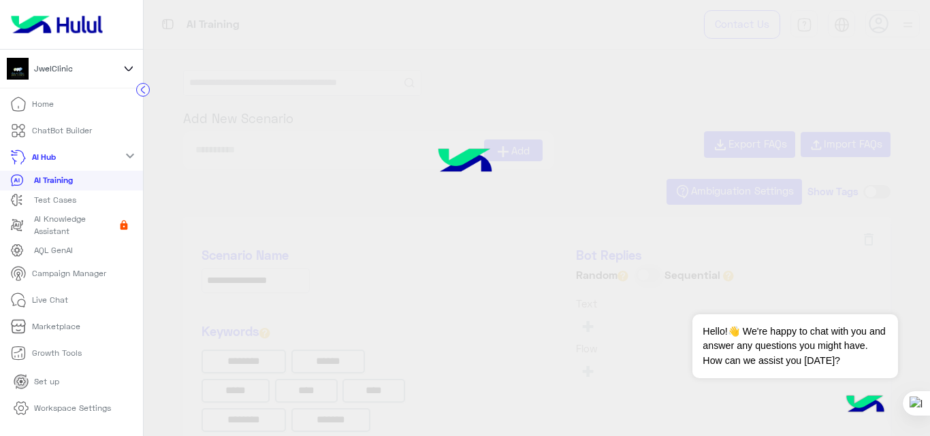
type input "******"
type input "********"
type input "******"
type input "********"
type input "**********"
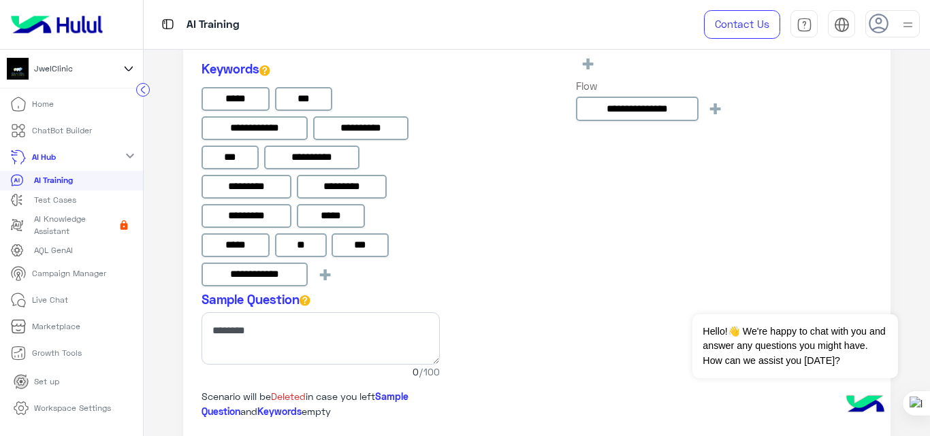
scroll to position [2282, 0]
drag, startPoint x: 295, startPoint y: 135, endPoint x: 285, endPoint y: 127, distance: 12.6
click at [285, 127] on div "**********" at bounding box center [254, 129] width 106 height 25
drag, startPoint x: 285, startPoint y: 127, endPoint x: 217, endPoint y: 126, distance: 68.1
click at [217, 126] on input "**********" at bounding box center [254, 129] width 106 height 25
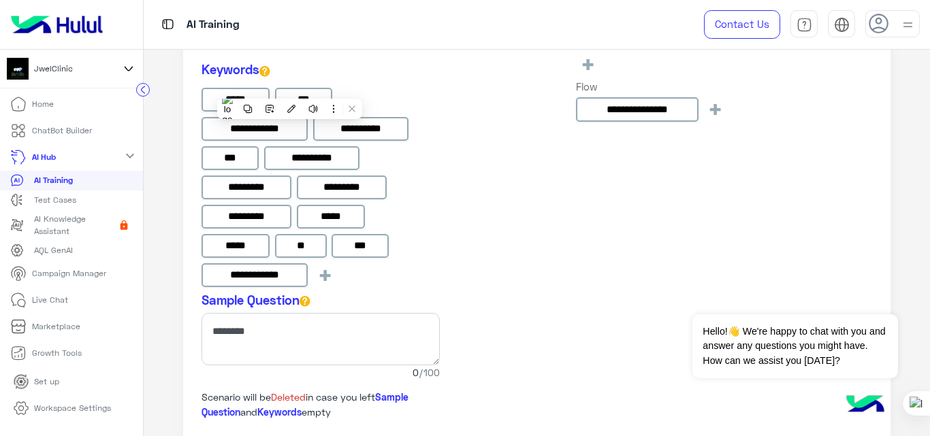
click at [596, 200] on div "**********" at bounding box center [656, 139] width 161 height 307
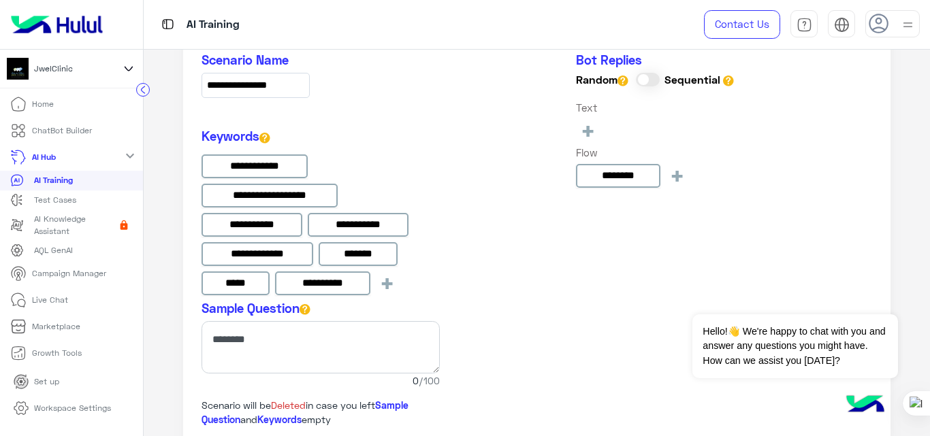
scroll to position [1693, 0]
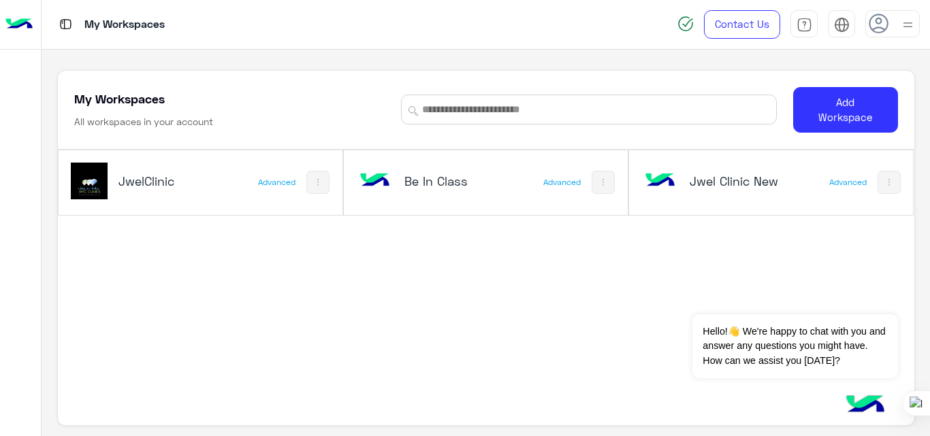
click at [688, 192] on div "Jwel Clinic New" at bounding box center [719, 182] width 155 height 39
click at [654, 175] on img at bounding box center [660, 181] width 37 height 37
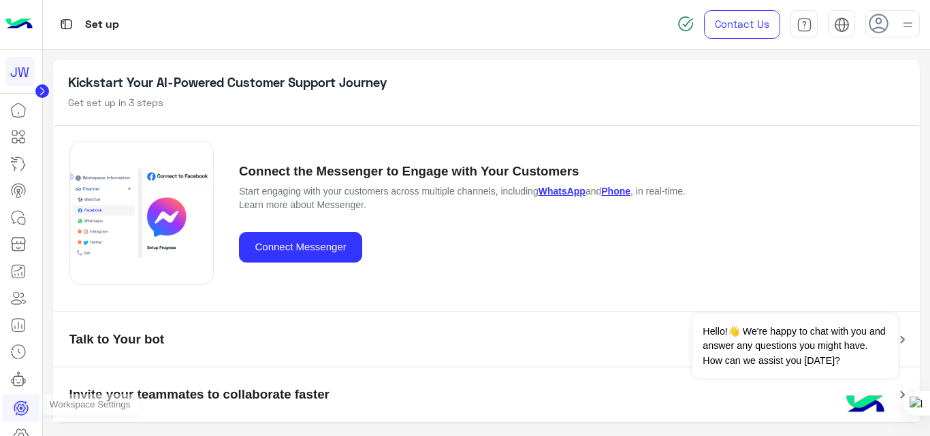
click at [25, 431] on icon at bounding box center [21, 435] width 16 height 16
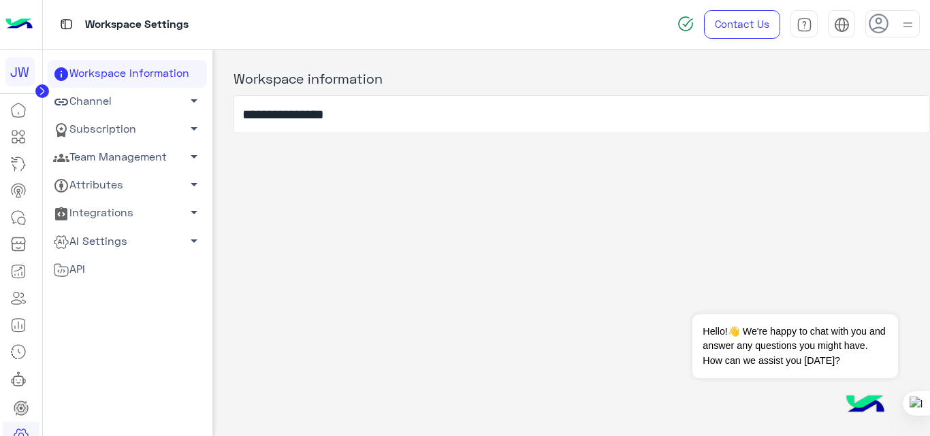
click at [122, 102] on link "Channel arrow_drop_down" at bounding box center [127, 102] width 159 height 28
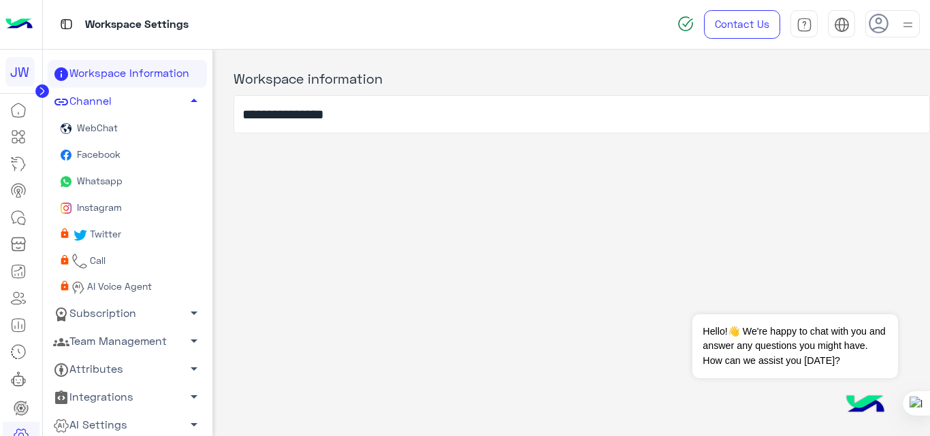
click at [112, 186] on span "Whatsapp" at bounding box center [98, 181] width 48 height 12
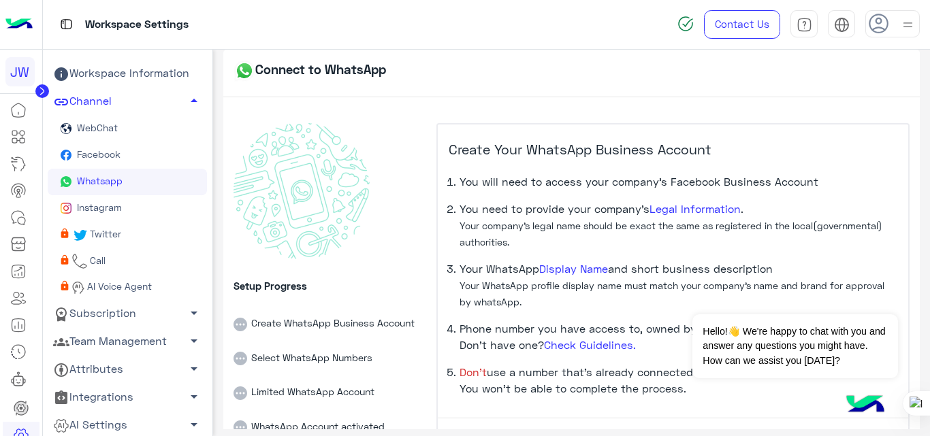
scroll to position [94, 0]
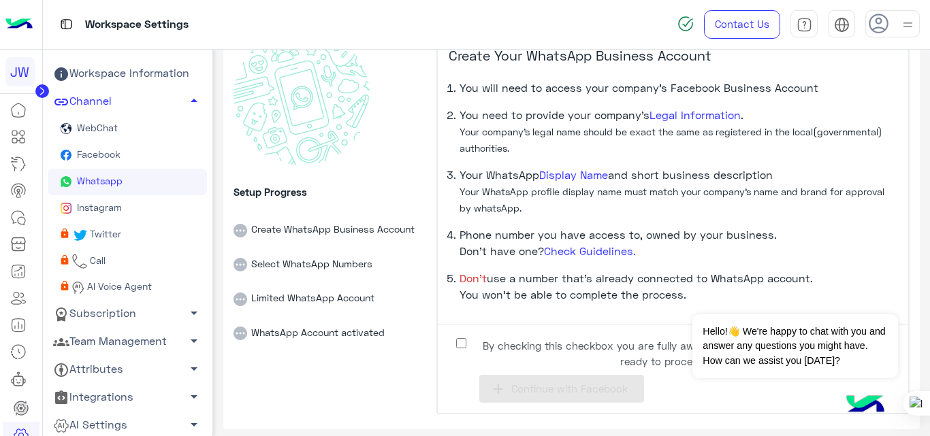
click at [97, 149] on span "Facebook" at bounding box center [97, 154] width 46 height 12
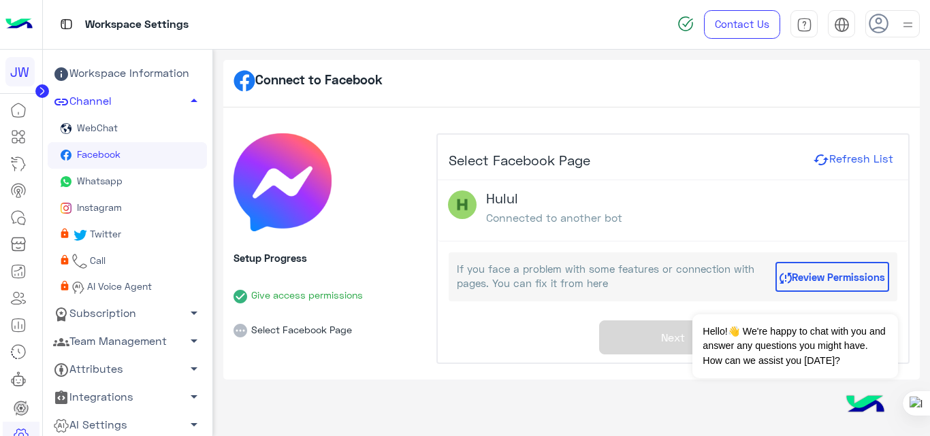
click at [118, 183] on span "Whatsapp" at bounding box center [98, 181] width 48 height 12
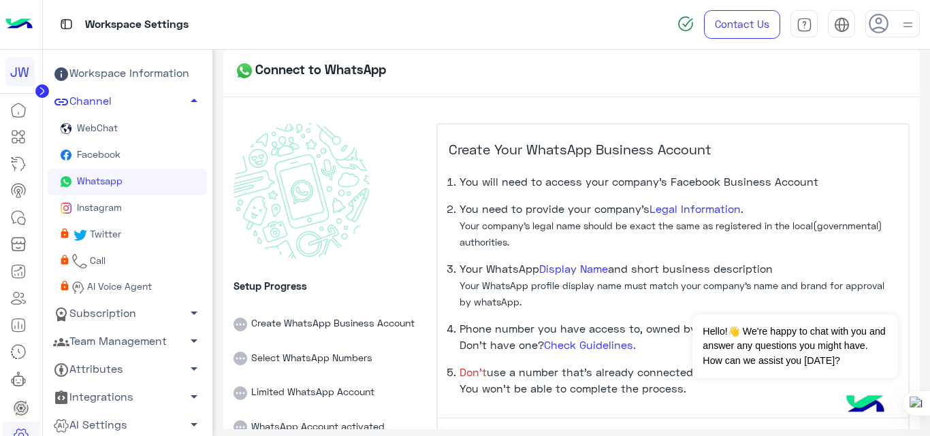
scroll to position [94, 0]
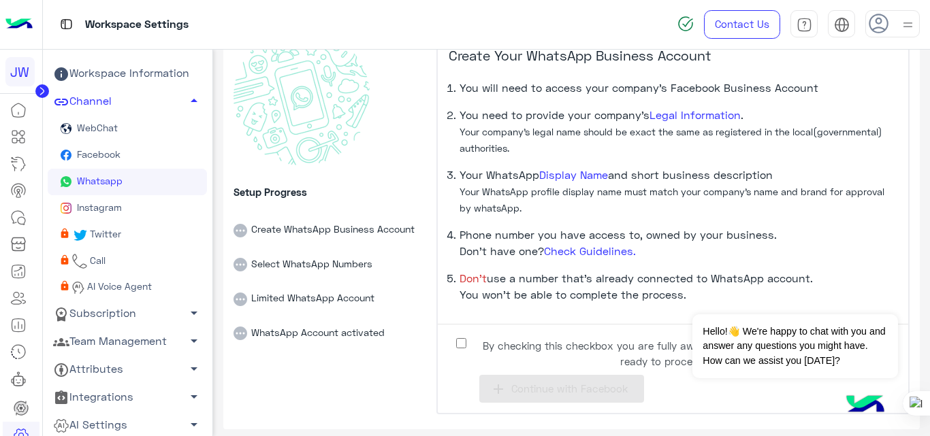
click at [108, 161] on link "Facebook" at bounding box center [127, 155] width 159 height 27
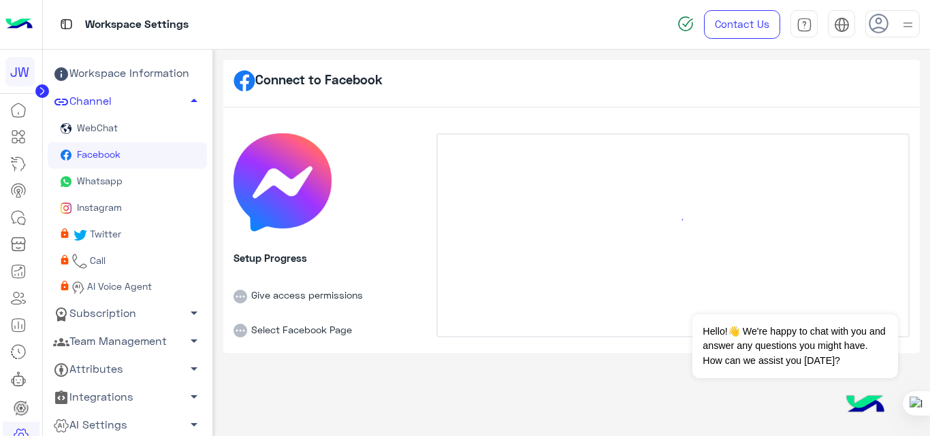
click at [115, 178] on span "Whatsapp" at bounding box center [98, 181] width 48 height 12
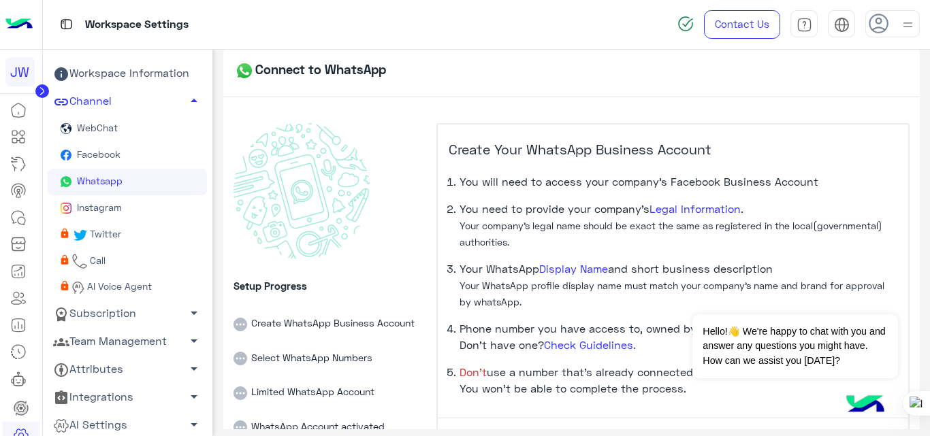
click at [8, 25] on img at bounding box center [18, 24] width 27 height 29
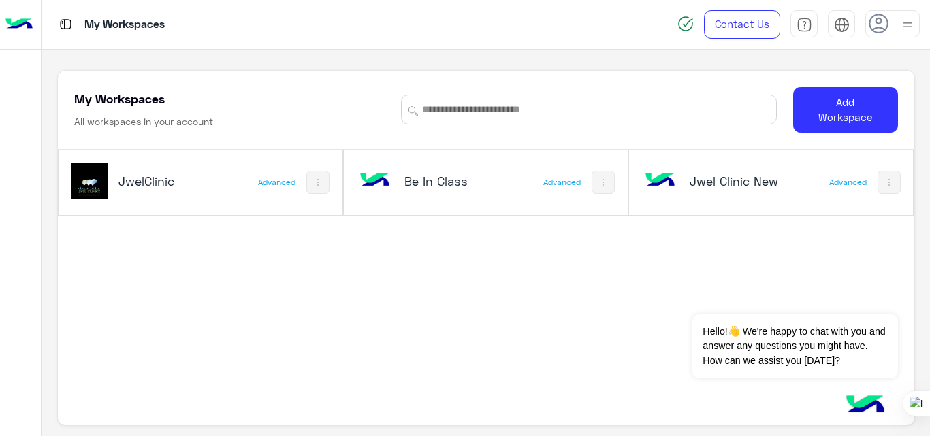
click at [698, 197] on div "Jwel Clinic New" at bounding box center [719, 182] width 155 height 39
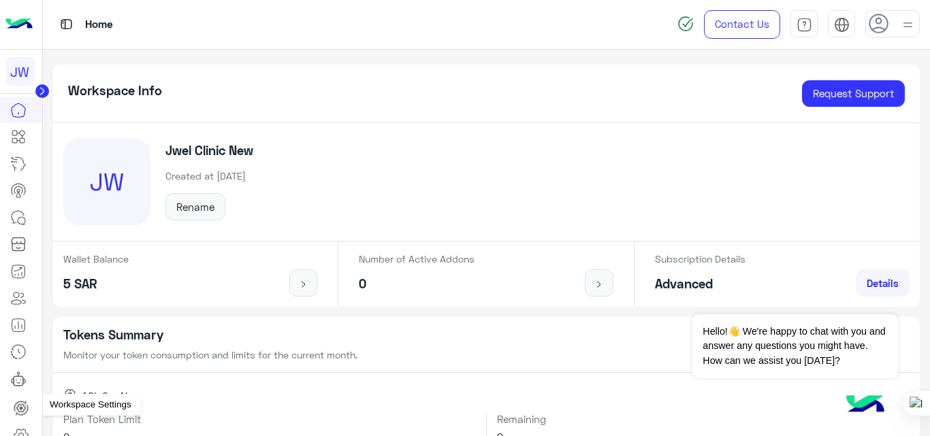
click at [26, 434] on icon at bounding box center [21, 435] width 14 height 13
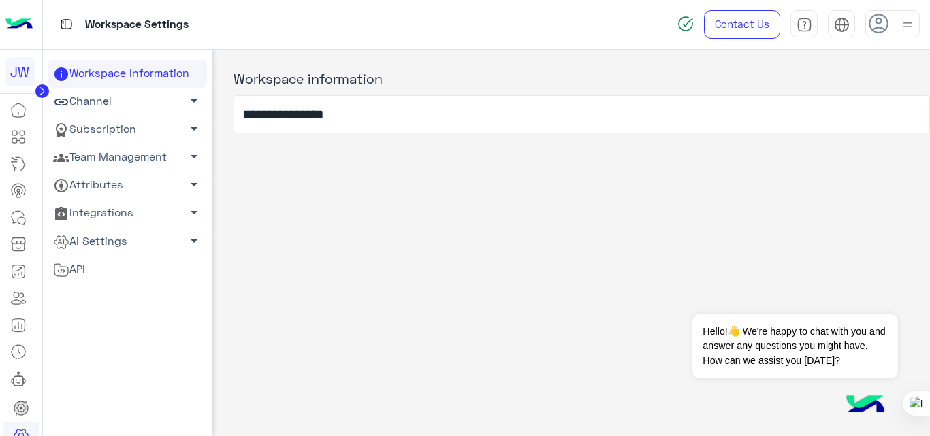
click at [111, 101] on link "Channel arrow_drop_down" at bounding box center [127, 102] width 159 height 28
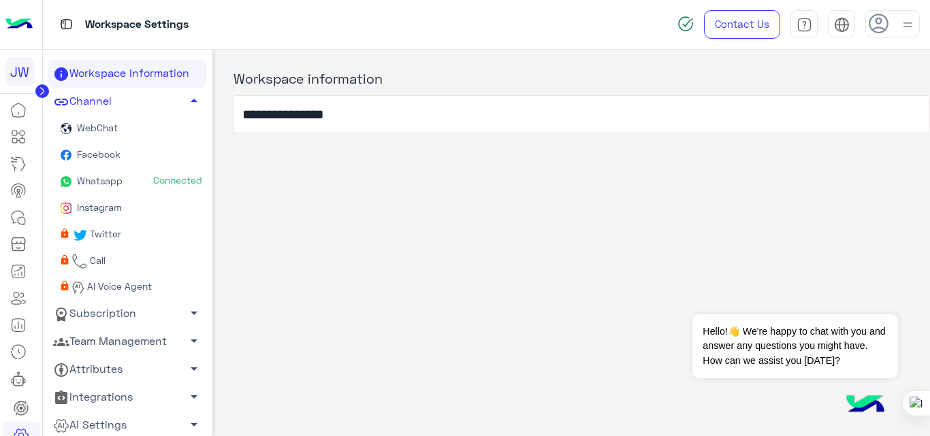
click at [131, 177] on link "Whatsapp Connected" at bounding box center [127, 182] width 159 height 27
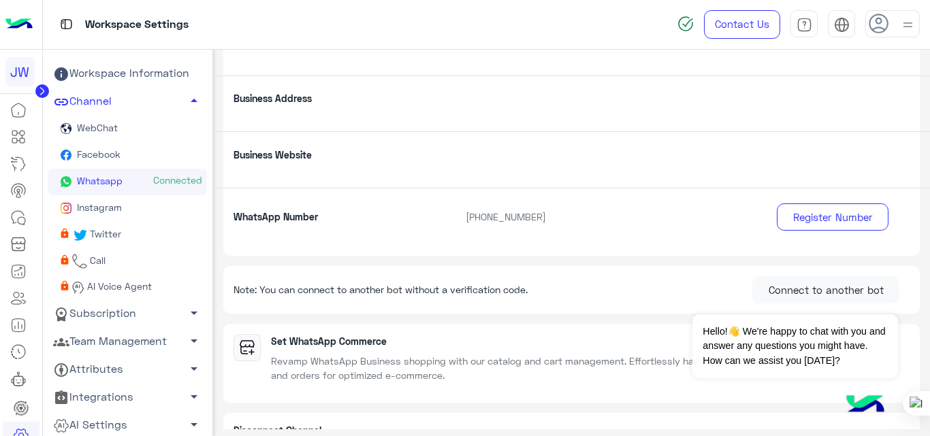
scroll to position [300, 0]
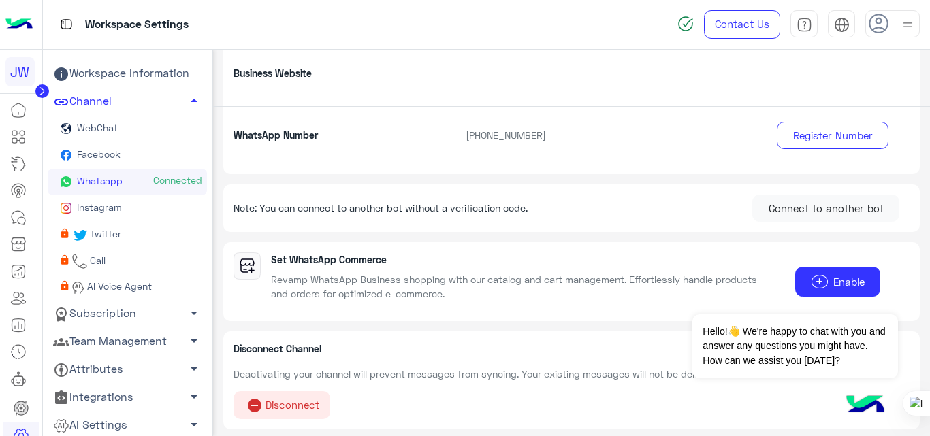
click at [402, 80] on p "Business Website" at bounding box center [339, 73] width 232 height 14
click at [663, 131] on p "[PHONE_NUMBER]" at bounding box center [600, 135] width 290 height 14
click at [385, 63] on div "Business Website" at bounding box center [571, 78] width 717 height 56
click at [112, 156] on span "Facebook" at bounding box center [97, 154] width 46 height 12
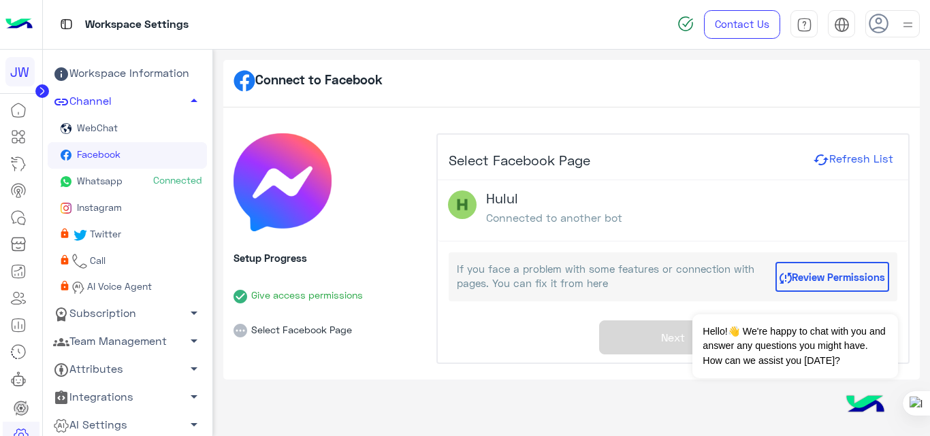
click at [270, 330] on li "Select Facebook Page" at bounding box center [329, 321] width 192 height 35
click at [588, 169] on h4 "Select Facebook Page Refresh List" at bounding box center [673, 158] width 470 height 46
click at [528, 215] on p "Connected to another bot" at bounding box center [554, 217] width 136 height 13
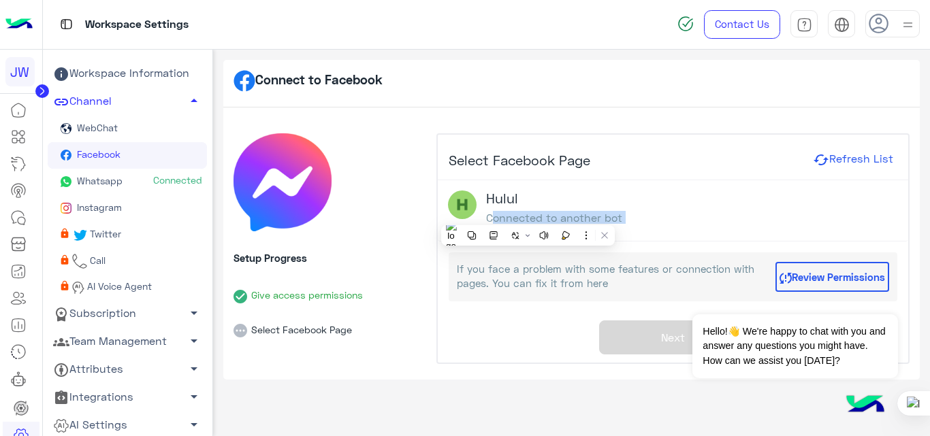
click at [528, 215] on p "Connected to another bot" at bounding box center [554, 217] width 136 height 13
click at [452, 208] on img at bounding box center [462, 205] width 29 height 29
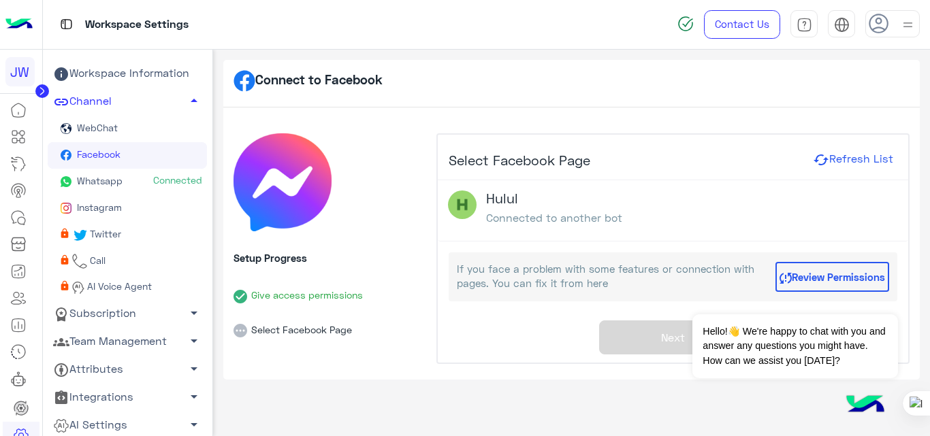
click at [628, 163] on h4 "Select Facebook Page Refresh List" at bounding box center [673, 158] width 470 height 46
click at [575, 217] on p "Connected to another bot" at bounding box center [554, 217] width 136 height 13
click at [545, 329] on div "Select Facebook Page Refresh List Hulul Connected to another bot If you face a …" at bounding box center [673, 249] width 470 height 229
click at [124, 184] on link "Whatsapp Connected" at bounding box center [127, 182] width 159 height 27
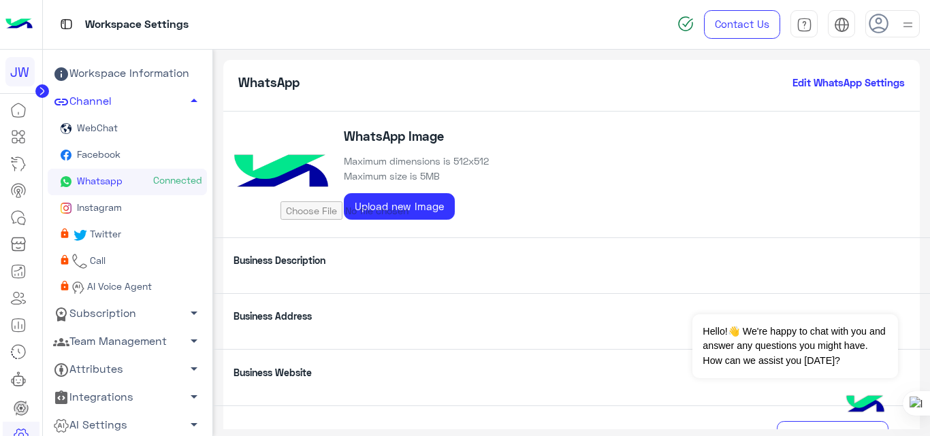
click at [112, 162] on link "Facebook" at bounding box center [127, 155] width 159 height 27
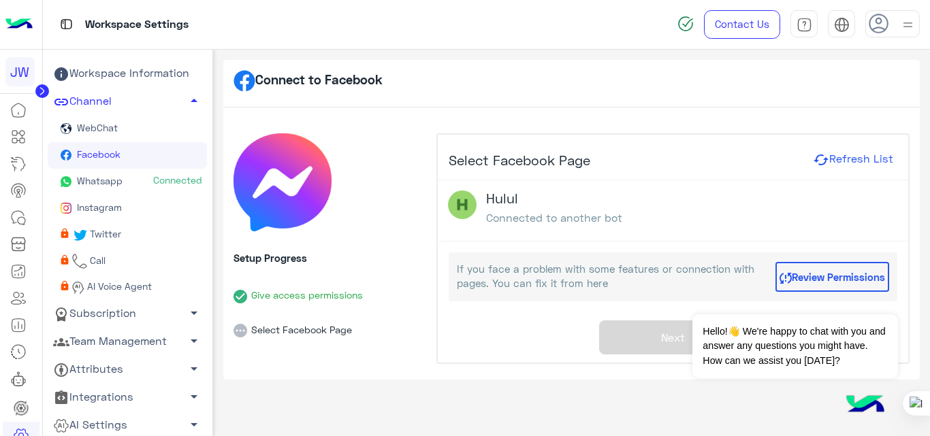
click at [464, 201] on img at bounding box center [462, 205] width 29 height 29
click at [566, 291] on p "If you face a problem with some features or connection with pages. You can fix …" at bounding box center [613, 277] width 312 height 30
click at [545, 273] on p "If you face a problem with some features or connection with pages. You can fix …" at bounding box center [613, 277] width 312 height 30
click at [138, 177] on link "Whatsapp Connected" at bounding box center [127, 182] width 159 height 27
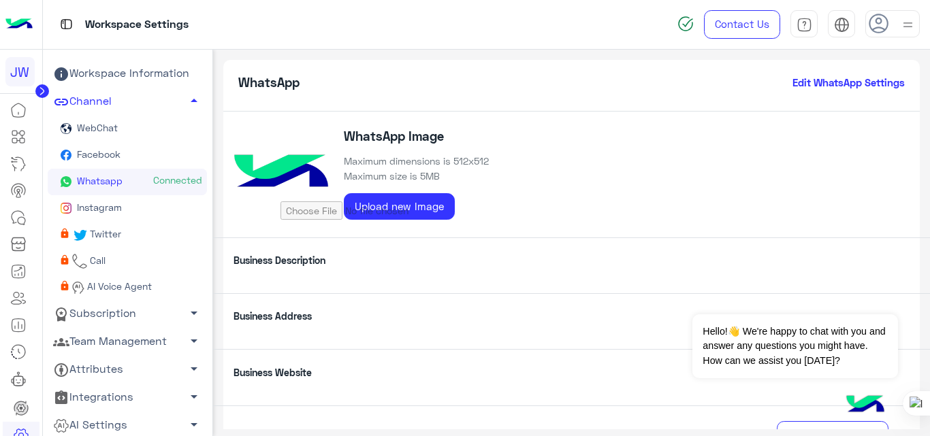
click at [127, 162] on link "Facebook" at bounding box center [127, 155] width 159 height 27
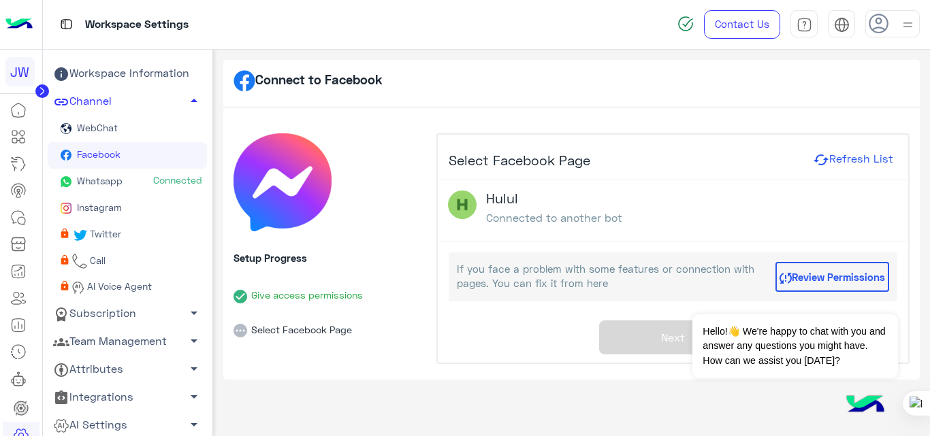
click at [437, 74] on div "Connect to Facebook" at bounding box center [571, 84] width 697 height 48
click at [133, 177] on link "Whatsapp Connected" at bounding box center [127, 182] width 159 height 27
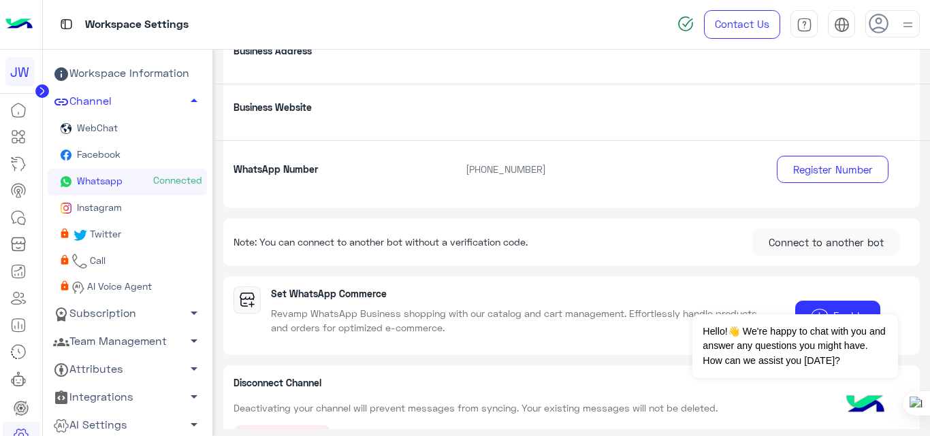
scroll to position [300, 0]
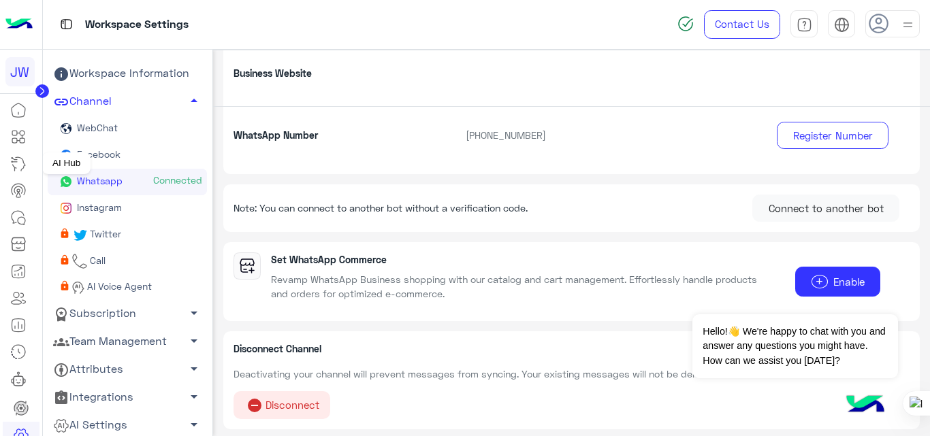
click at [18, 162] on icon at bounding box center [18, 164] width 16 height 16
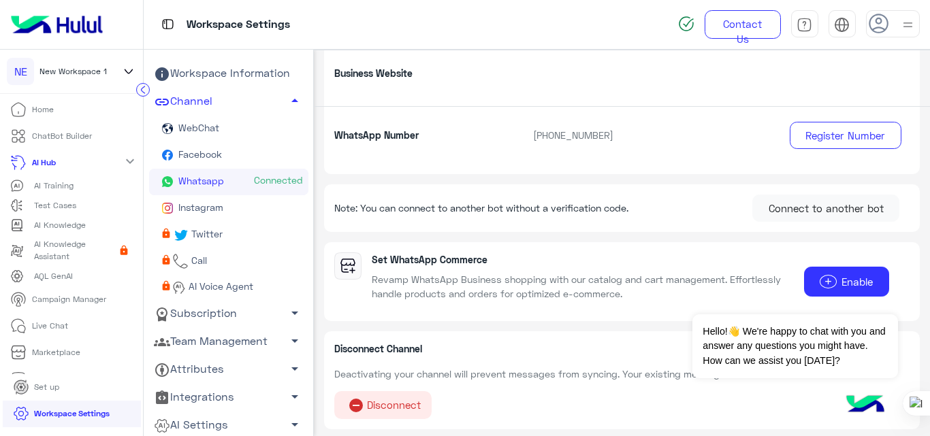
click at [72, 187] on p "AI Training" at bounding box center [53, 186] width 39 height 12
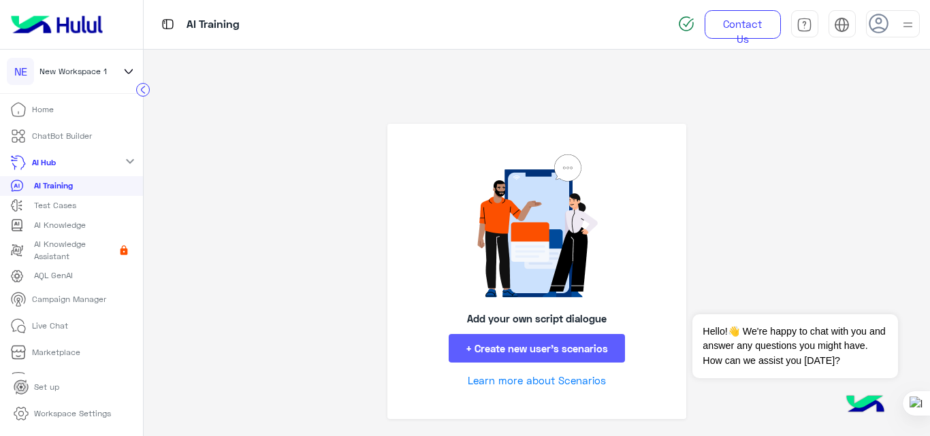
click at [508, 344] on button "+ Create new user’s scenarios" at bounding box center [537, 348] width 176 height 29
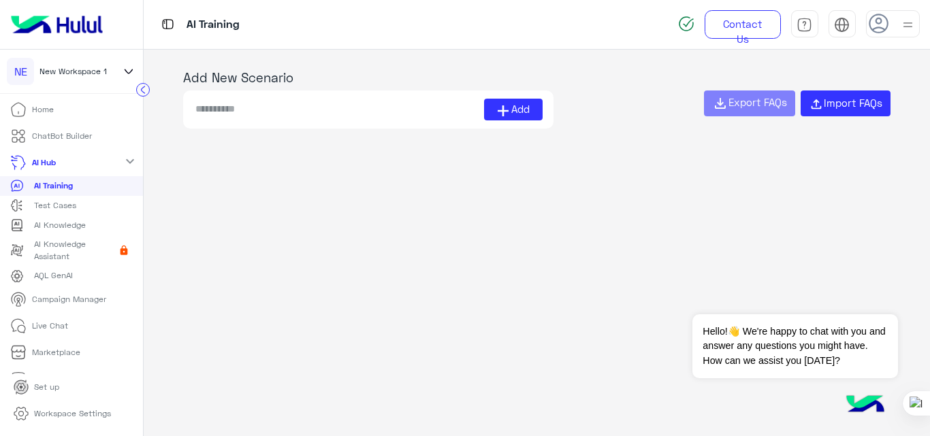
click at [369, 113] on input at bounding box center [339, 110] width 290 height 22
type input "**"
click at [527, 103] on span "Add" at bounding box center [520, 109] width 18 height 16
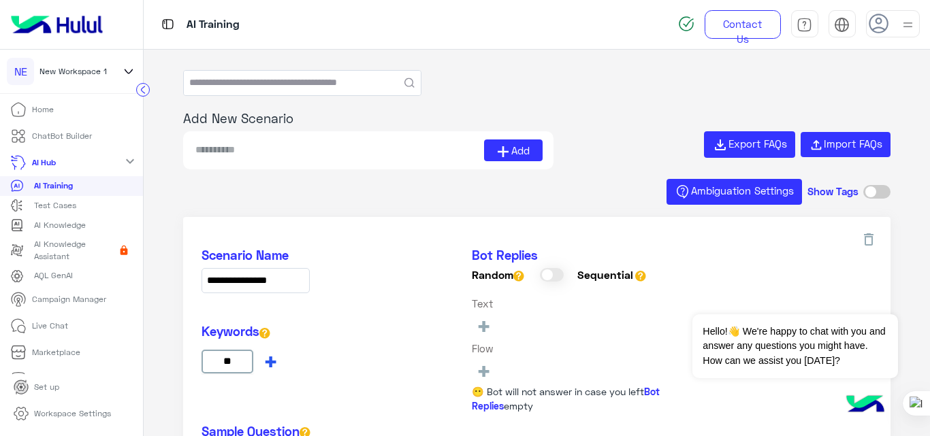
click at [270, 362] on span "+" at bounding box center [271, 361] width 16 height 22
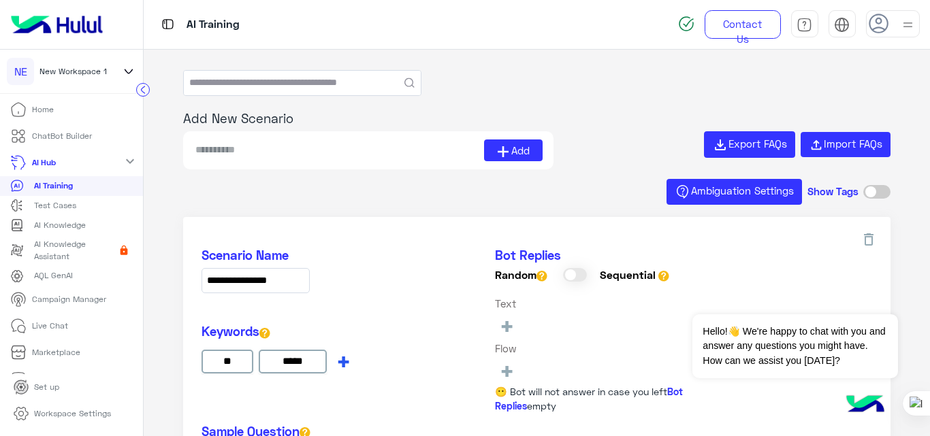
type input "*****"
click at [344, 366] on div "Keywords ** ***** +" at bounding box center [278, 351] width 154 height 55
click at [340, 361] on span "+" at bounding box center [344, 361] width 16 height 22
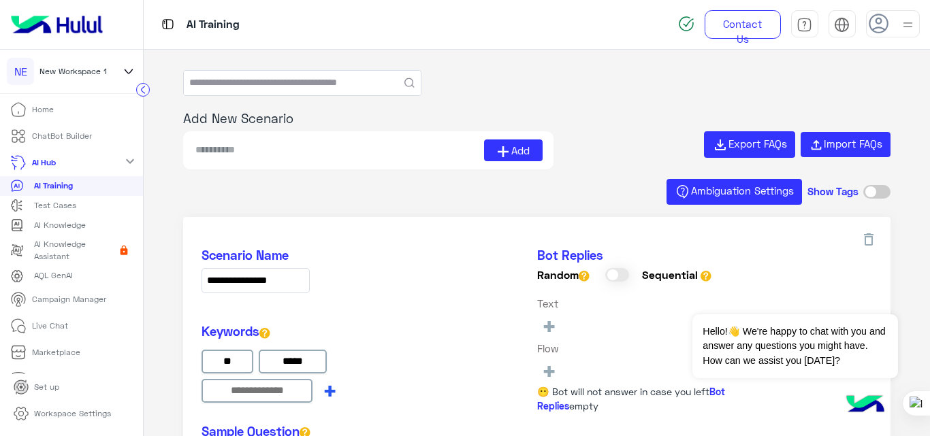
type input "*"
type input "**********"
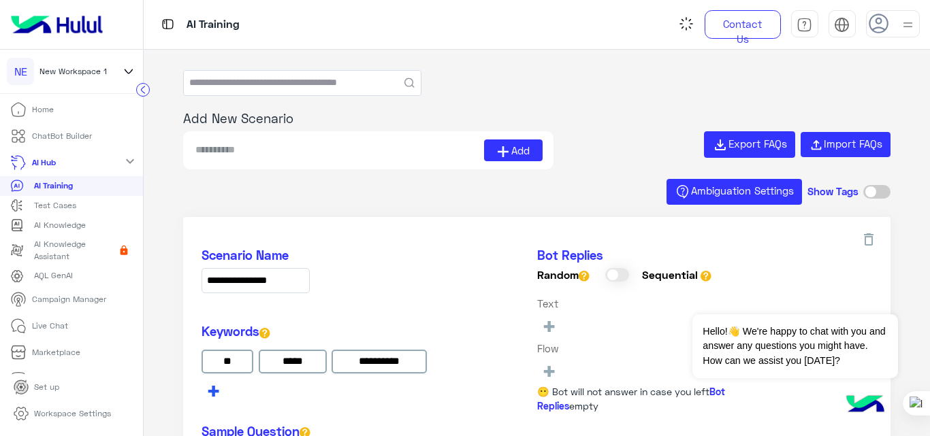
click at [211, 389] on div "**********" at bounding box center [320, 363] width 238 height 78
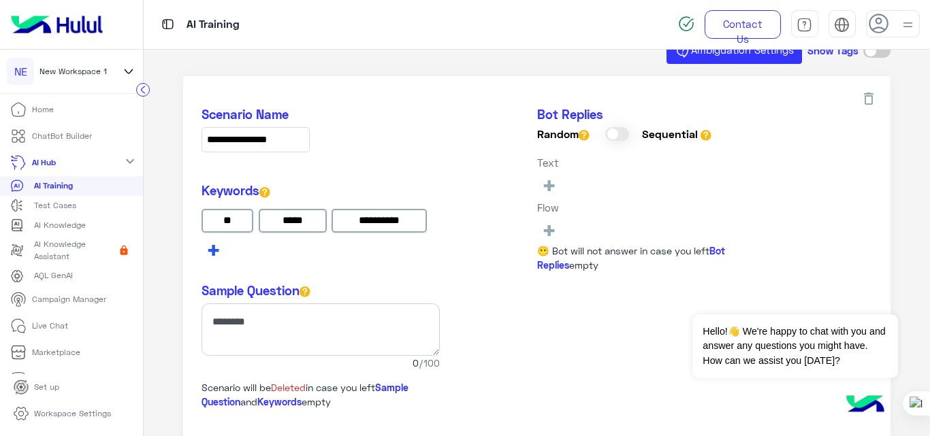
scroll to position [142, 0]
click at [218, 250] on span "+" at bounding box center [214, 249] width 16 height 22
type input "**********"
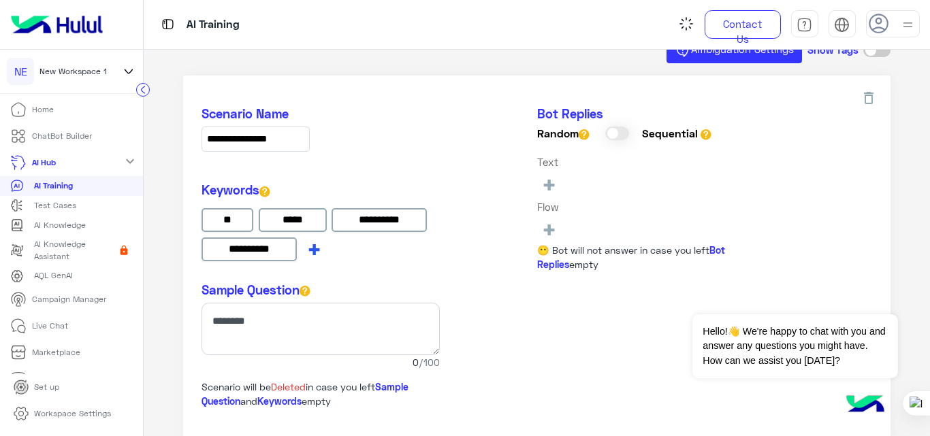
click at [313, 253] on div "**********" at bounding box center [320, 224] width 238 height 84
click at [317, 251] on span "+" at bounding box center [314, 249] width 16 height 22
type input "***"
click at [373, 248] on div "**********" at bounding box center [320, 224] width 238 height 84
click at [375, 251] on span "+" at bounding box center [376, 249] width 16 height 22
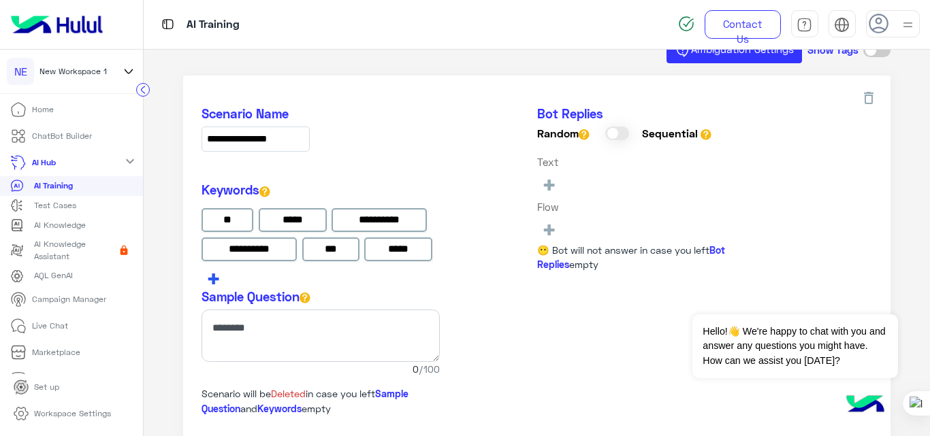
type input "*****"
click at [219, 276] on div "**********" at bounding box center [320, 235] width 238 height 107
click at [214, 280] on span "+" at bounding box center [214, 278] width 16 height 22
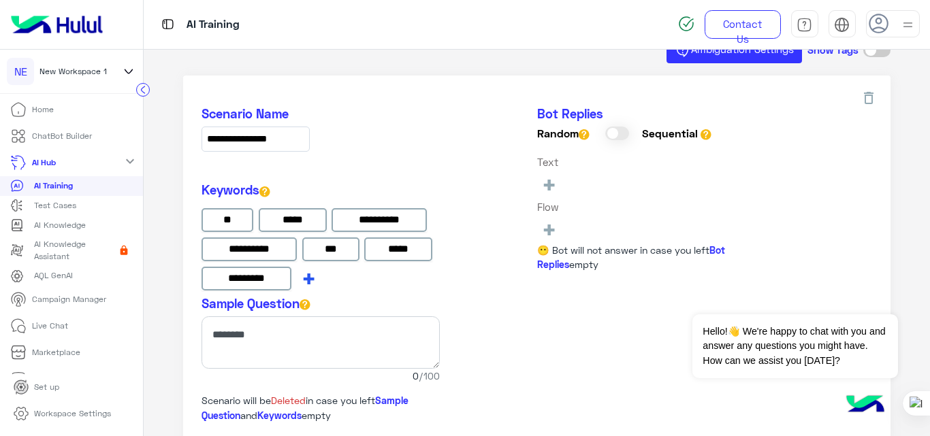
type input "*********"
click at [306, 283] on div "**********" at bounding box center [320, 239] width 238 height 114
click at [306, 279] on span "+" at bounding box center [309, 278] width 16 height 22
type input "*"
click at [308, 282] on input "*" at bounding box center [321, 279] width 48 height 25
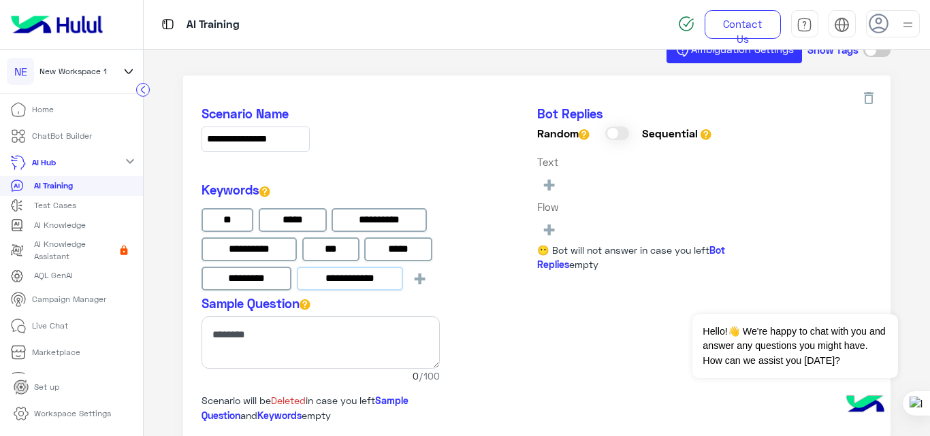
type input "**********"
drag, startPoint x: 383, startPoint y: 278, endPoint x: 255, endPoint y: 289, distance: 129.2
click at [255, 289] on div "**********" at bounding box center [320, 252] width 238 height 88
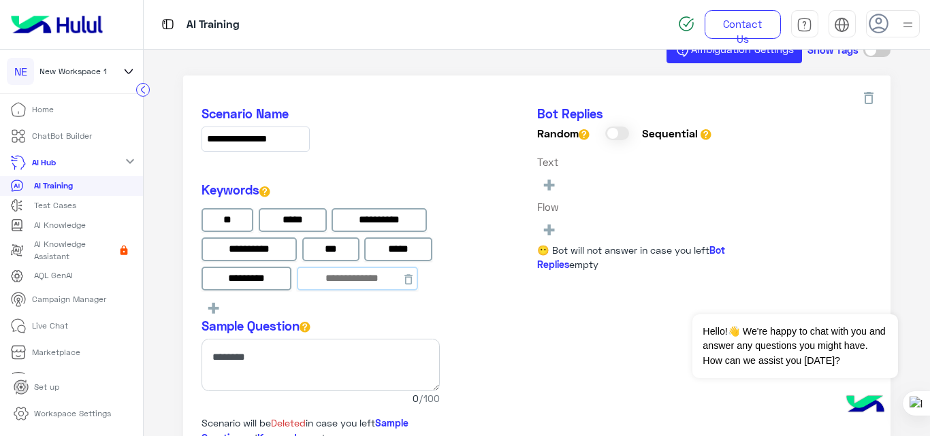
paste input "**********"
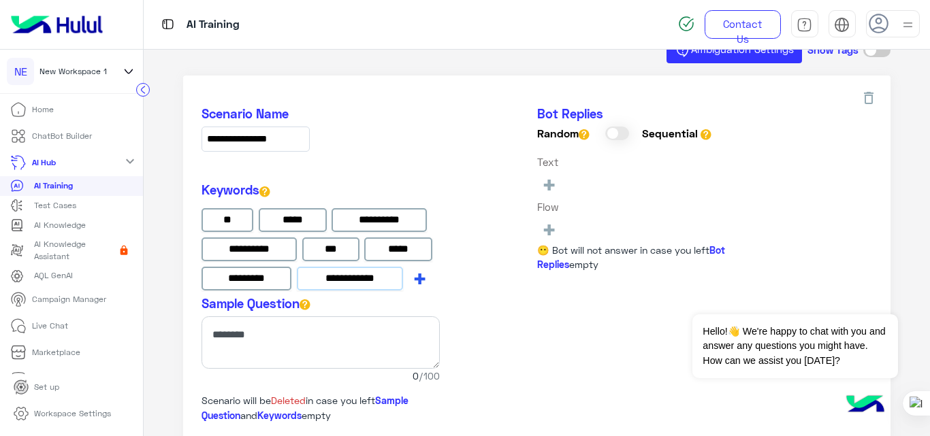
type input "**********"
click at [419, 277] on div "**********" at bounding box center [320, 239] width 238 height 114
click at [420, 277] on span "+" at bounding box center [420, 278] width 16 height 22
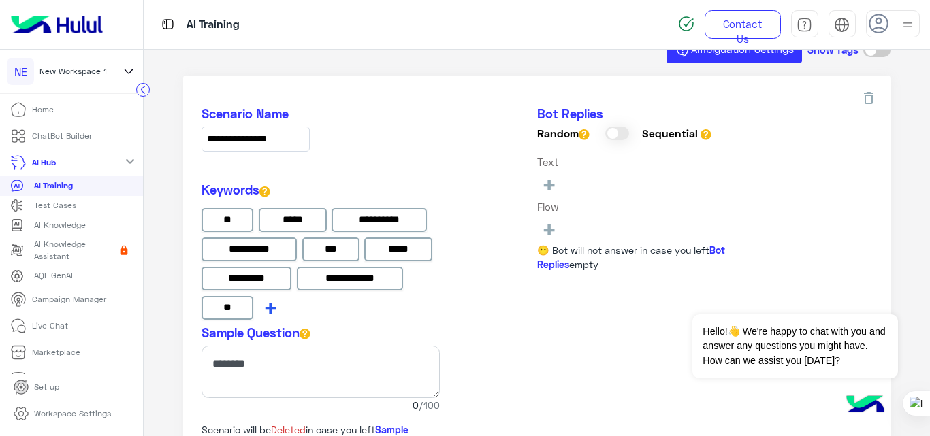
type input "*"
type input "**********"
click at [322, 307] on div "**********" at bounding box center [320, 253] width 238 height 143
click at [325, 308] on span "+" at bounding box center [325, 307] width 16 height 22
type input "*****"
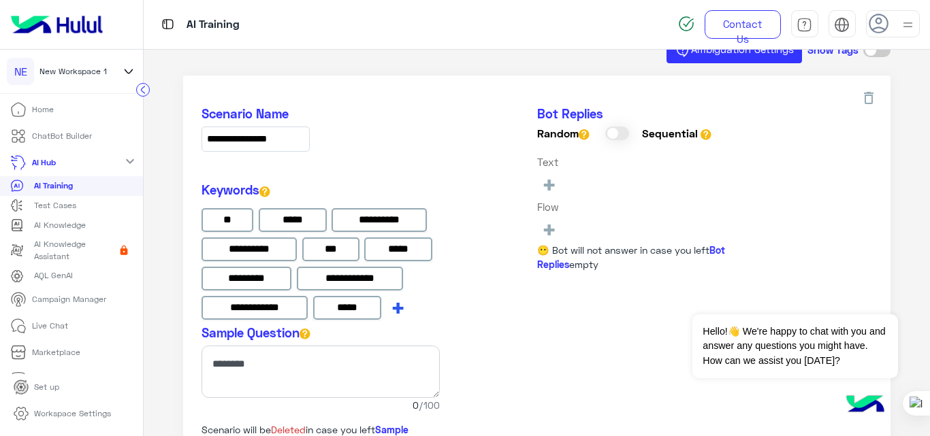
click at [398, 311] on div "**********" at bounding box center [320, 253] width 238 height 143
click at [394, 307] on span "+" at bounding box center [398, 307] width 16 height 22
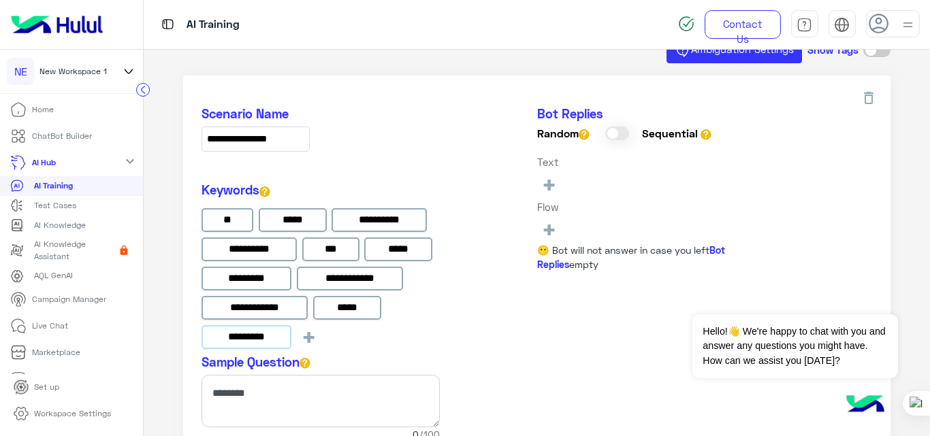
type input "*********"
click at [457, 328] on div "**********" at bounding box center [536, 230] width 670 height 248
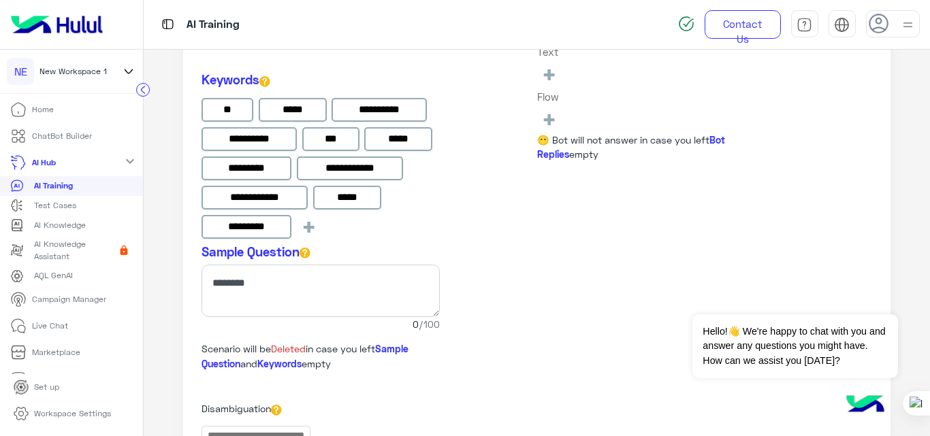
scroll to position [251, 0]
click at [550, 116] on span "+" at bounding box center [549, 119] width 16 height 22
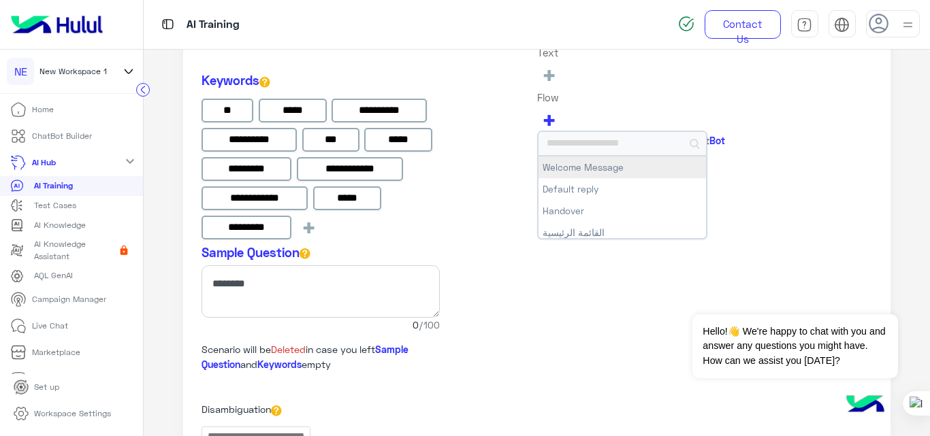
click at [582, 168] on button "Welcome Message" at bounding box center [621, 168] width 167 height 22
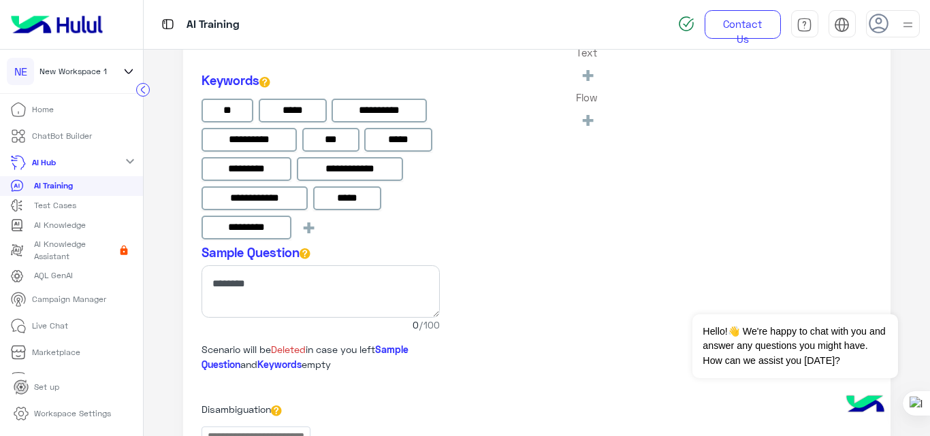
type input "**********"
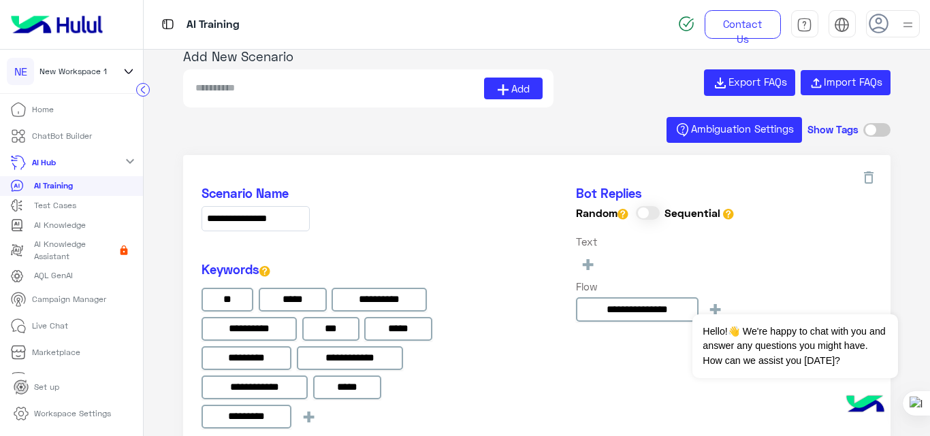
scroll to position [29, 0]
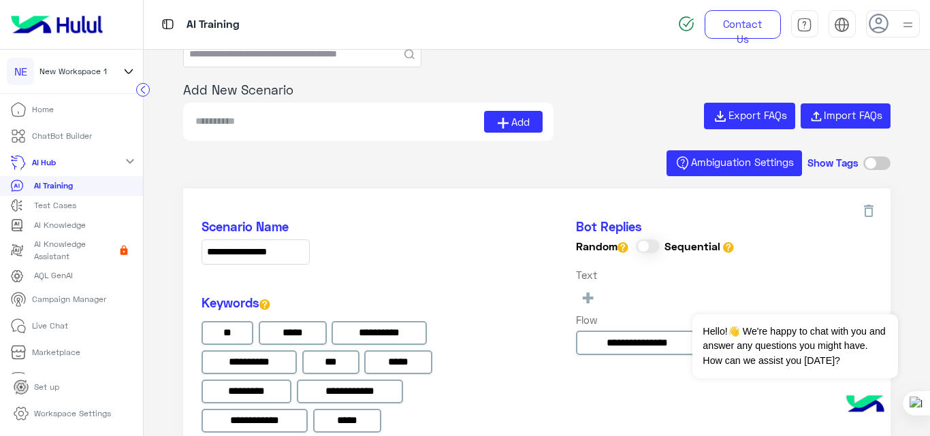
click at [343, 125] on input at bounding box center [339, 122] width 290 height 22
type input "**********"
click at [531, 126] on button "Add" at bounding box center [513, 122] width 59 height 22
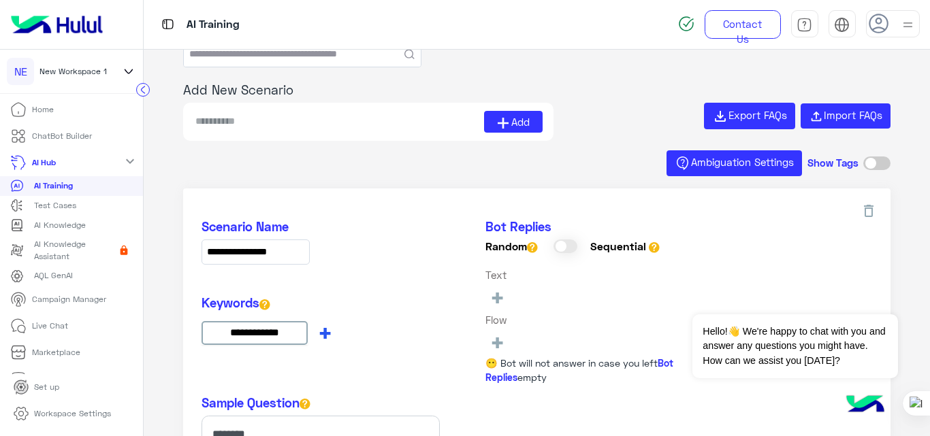
click at [327, 338] on span "+" at bounding box center [325, 332] width 16 height 22
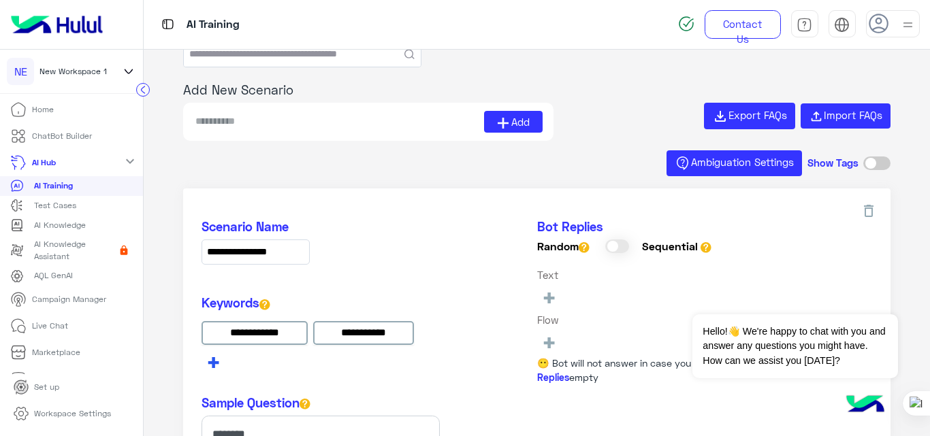
type input "**********"
click at [216, 368] on div "**********" at bounding box center [320, 334] width 238 height 78
click at [212, 369] on span "+" at bounding box center [214, 362] width 16 height 22
type input "*"
type input "*****"
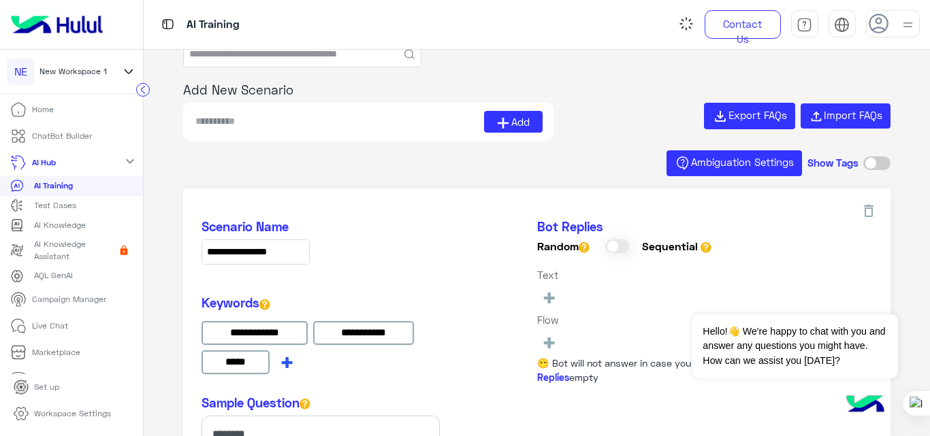
click at [284, 358] on div "**********" at bounding box center [320, 337] width 238 height 84
click at [287, 359] on span "+" at bounding box center [287, 362] width 16 height 22
type input "**********"
click at [422, 366] on div "**********" at bounding box center [320, 337] width 238 height 84
click at [404, 363] on span "+" at bounding box center [403, 362] width 16 height 22
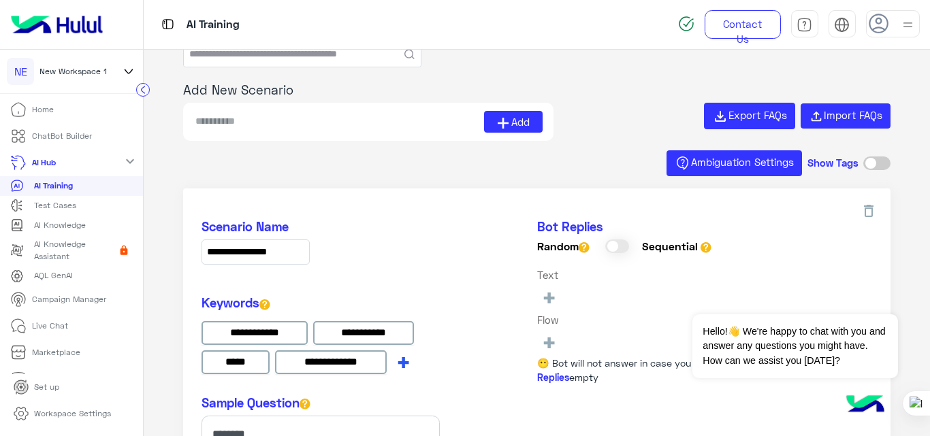
click at [400, 362] on span "+" at bounding box center [403, 362] width 16 height 22
type input "*******"
click at [297, 389] on div "**********" at bounding box center [320, 352] width 238 height 114
click at [297, 395] on span "+" at bounding box center [298, 391] width 16 height 22
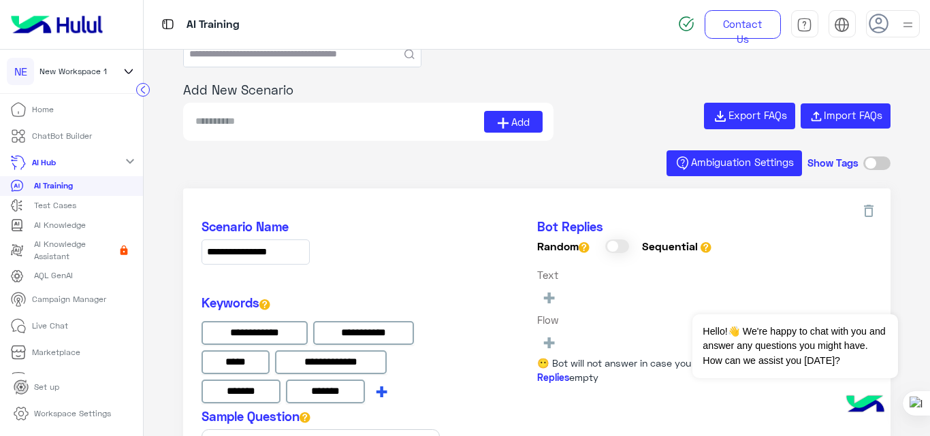
type input "*******"
click at [381, 389] on div "**********" at bounding box center [320, 352] width 238 height 114
click at [381, 391] on span "+" at bounding box center [382, 391] width 16 height 22
type input "**********"
click at [417, 229] on h5 "Scenario Name" at bounding box center [320, 227] width 238 height 16
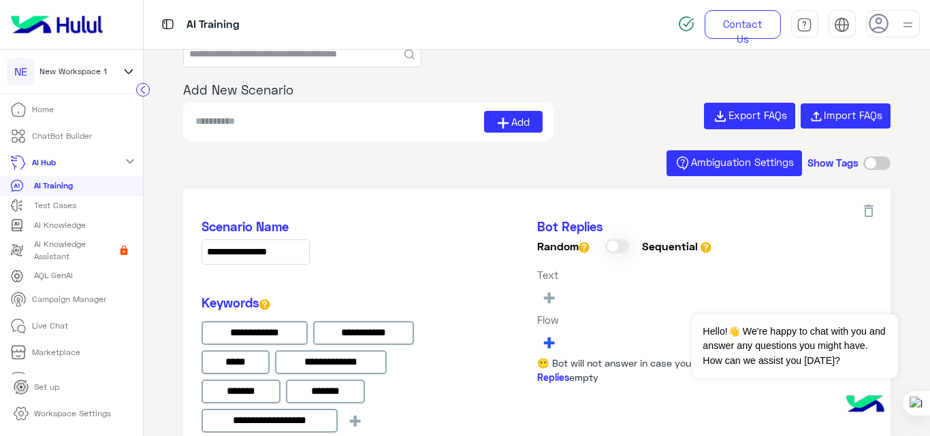
click at [545, 342] on span "+" at bounding box center [549, 342] width 16 height 22
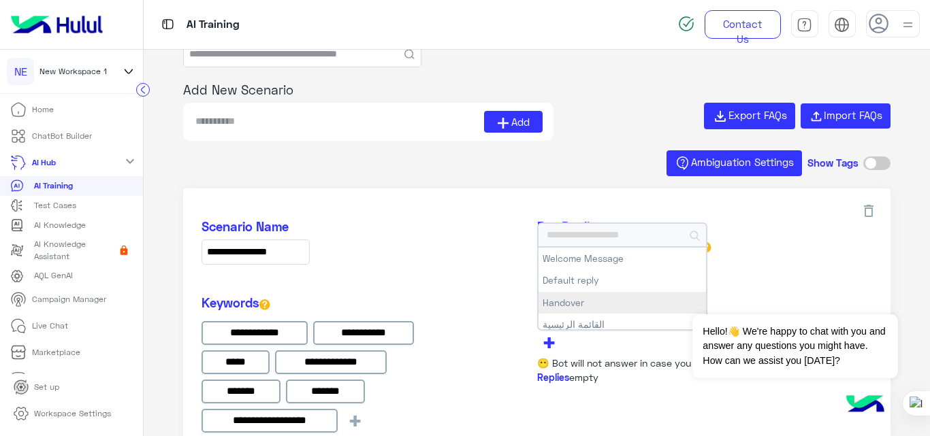
click at [559, 304] on button "Handover" at bounding box center [621, 303] width 167 height 22
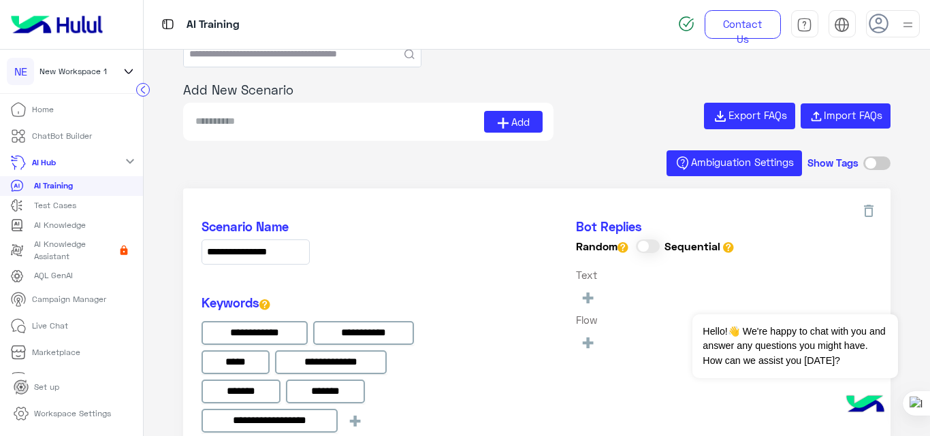
type input "********"
click at [439, 214] on div "**********" at bounding box center [536, 432] width 707 height 487
click at [48, 130] on p "ChatBot Builder" at bounding box center [62, 136] width 60 height 12
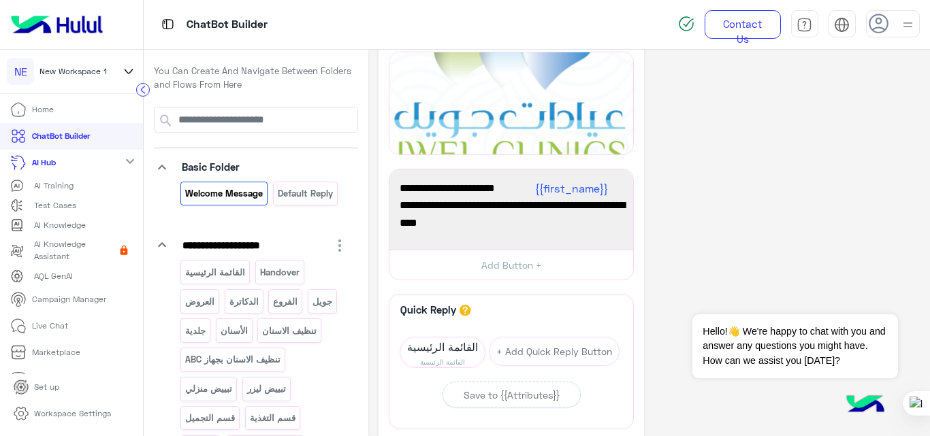
scroll to position [50, 0]
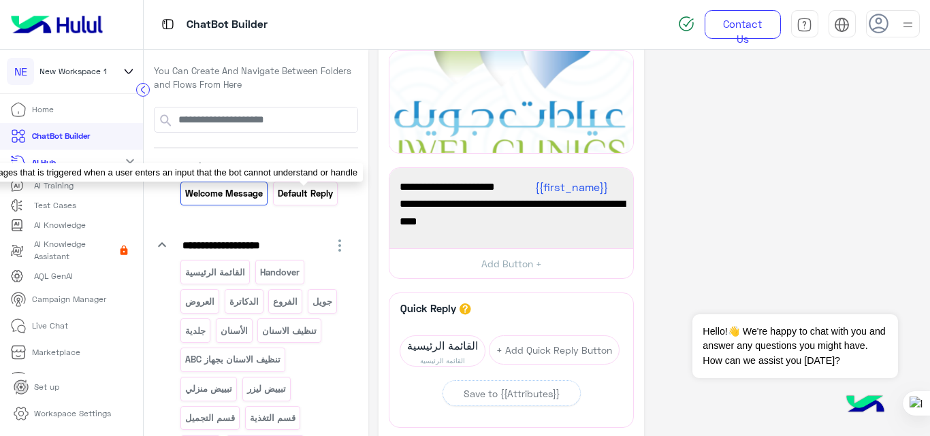
click at [313, 200] on p "Default reply" at bounding box center [304, 194] width 57 height 16
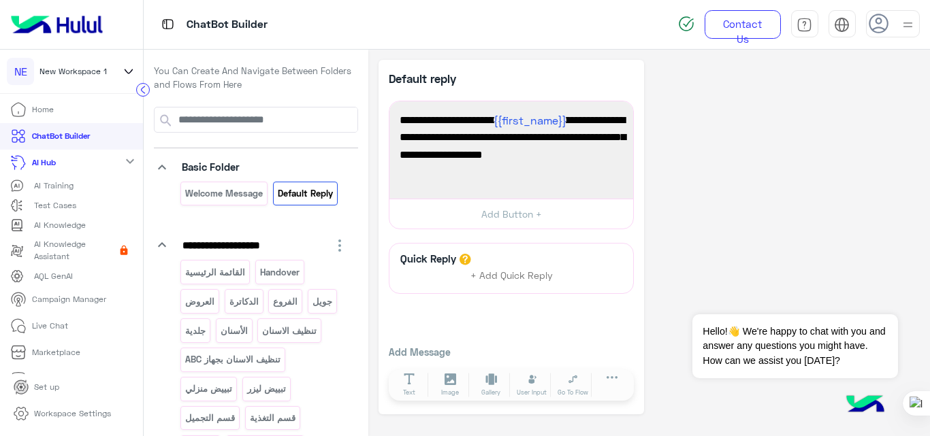
click at [70, 325] on link "Live Chat" at bounding box center [39, 325] width 78 height 27
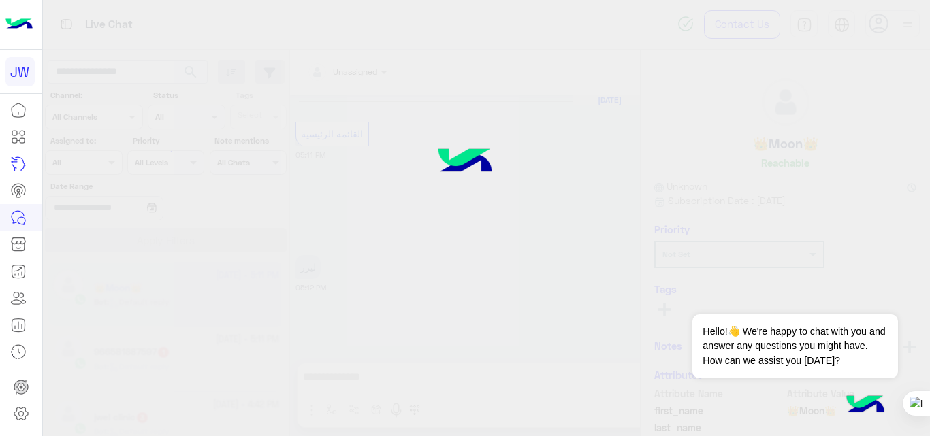
scroll to position [35, 0]
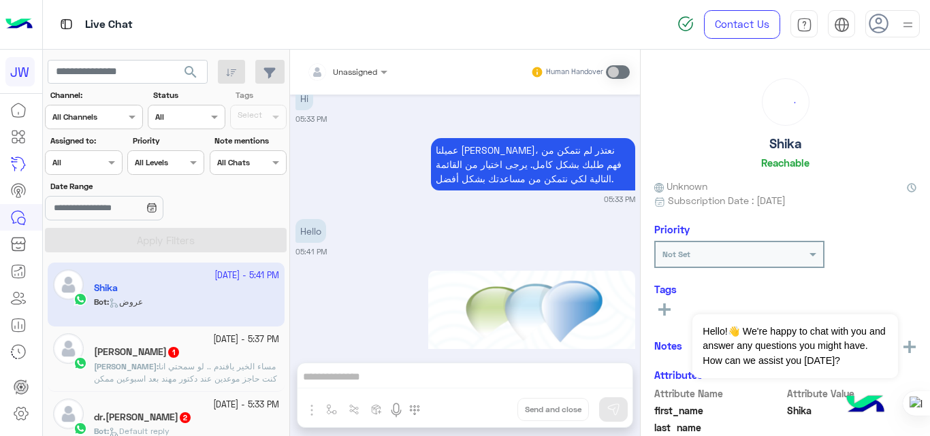
scroll to position [512, 0]
